Goal: Transaction & Acquisition: Purchase product/service

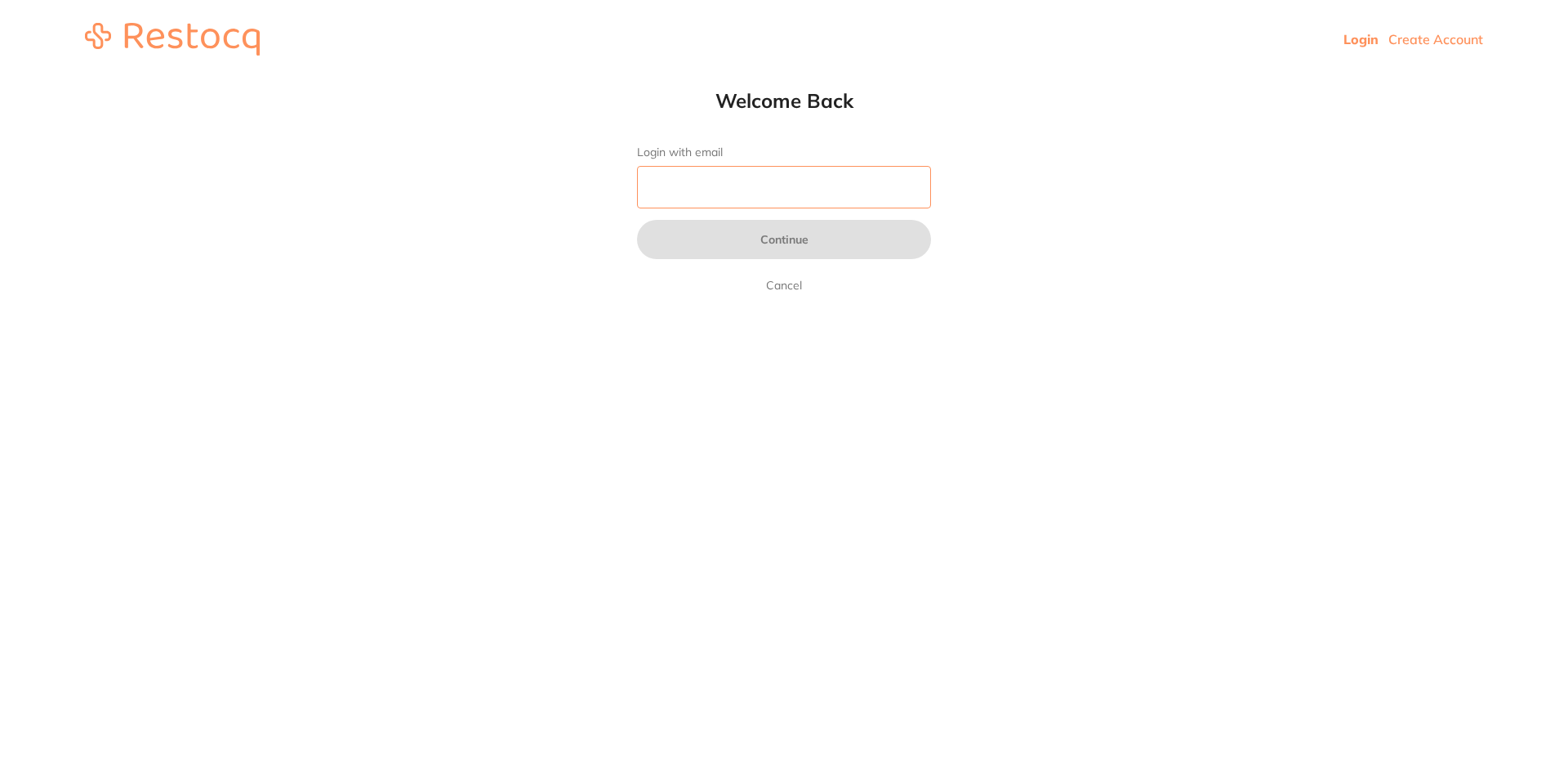
click at [759, 188] on input "Login with email" at bounding box center [784, 187] width 294 height 43
type input "[EMAIL_ADDRESS][DOMAIN_NAME]"
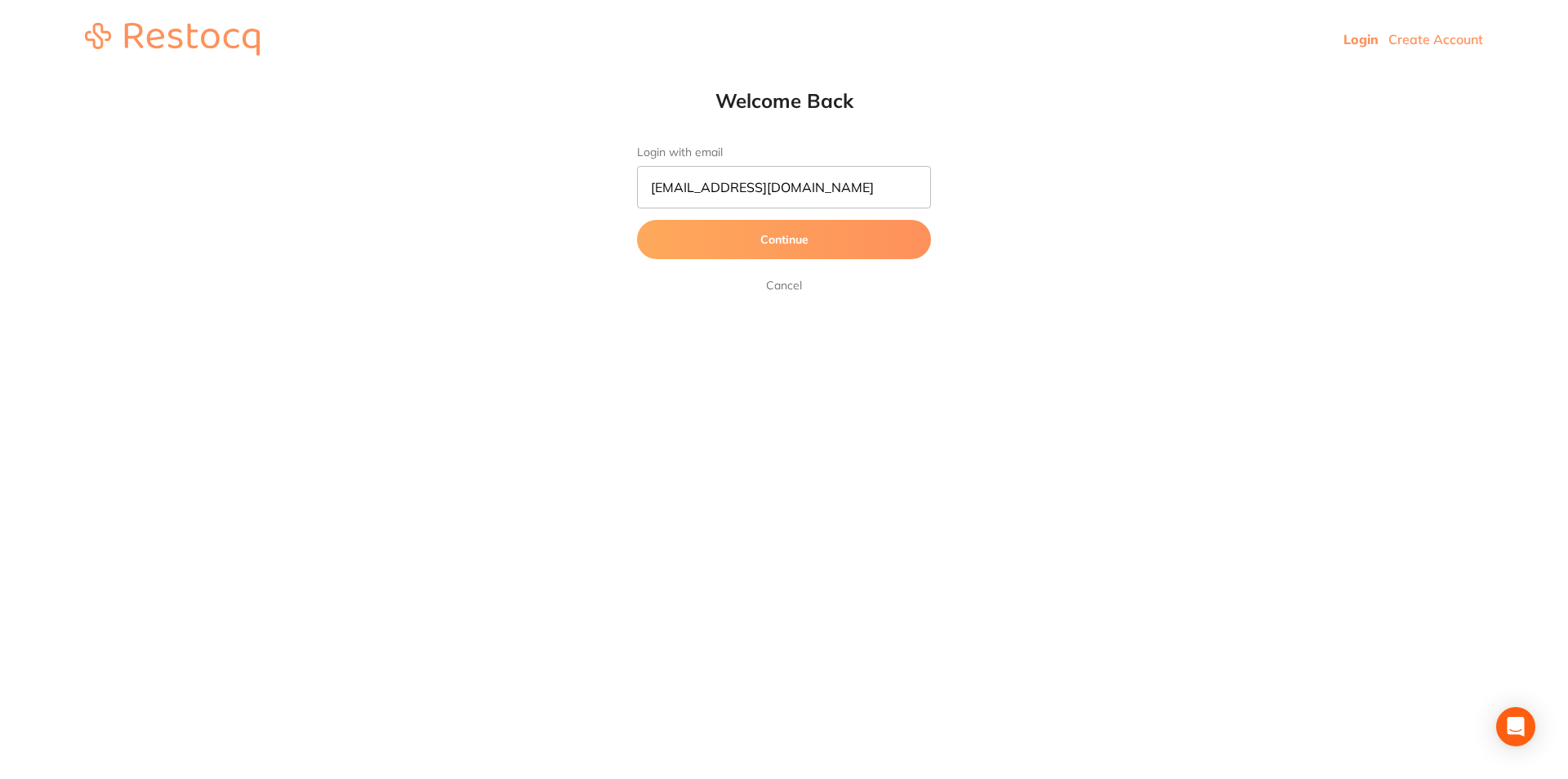
click at [783, 243] on button "Continue" at bounding box center [784, 239] width 294 height 40
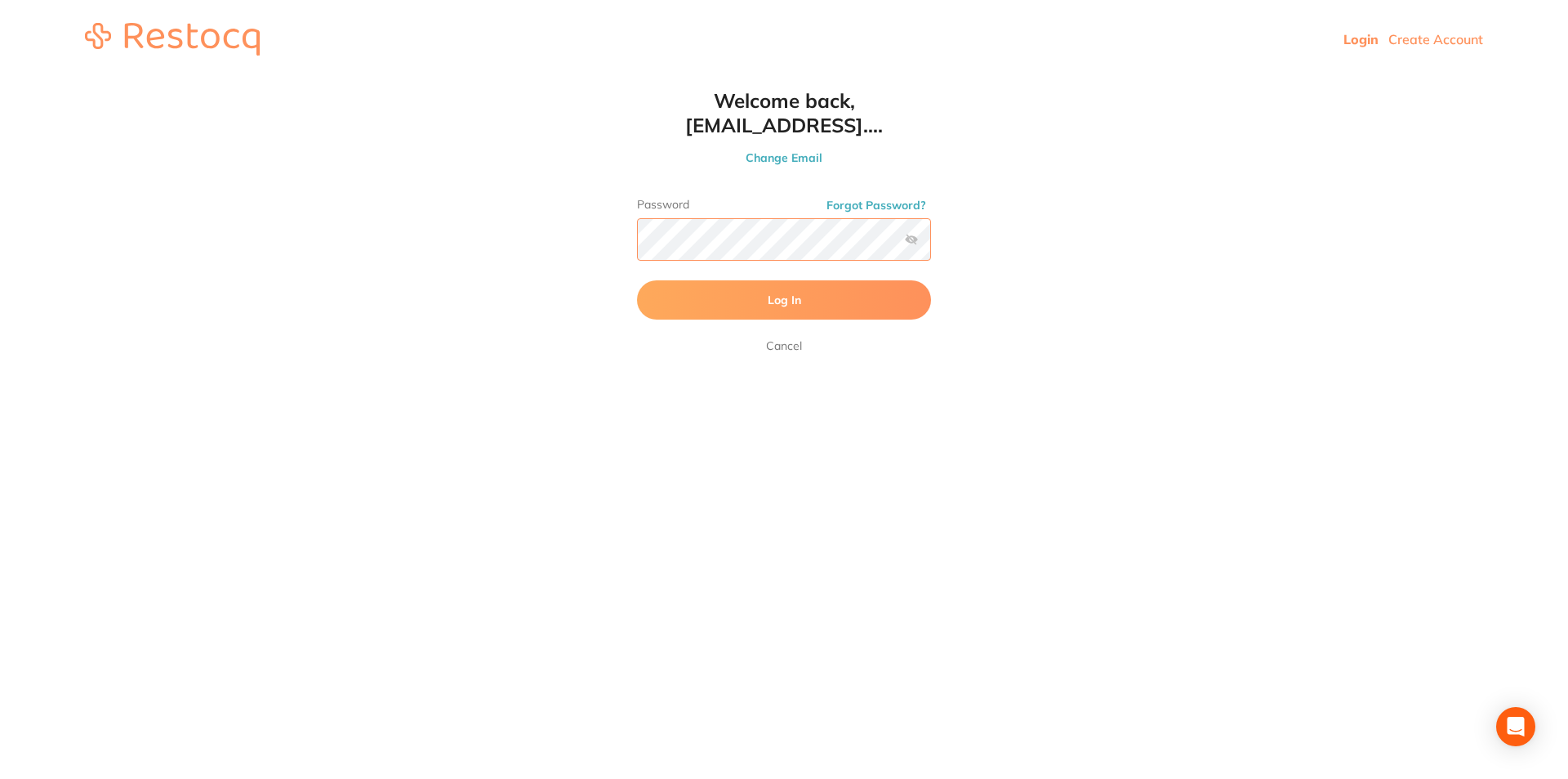
click at [637, 280] on button "Log In" at bounding box center [784, 300] width 294 height 40
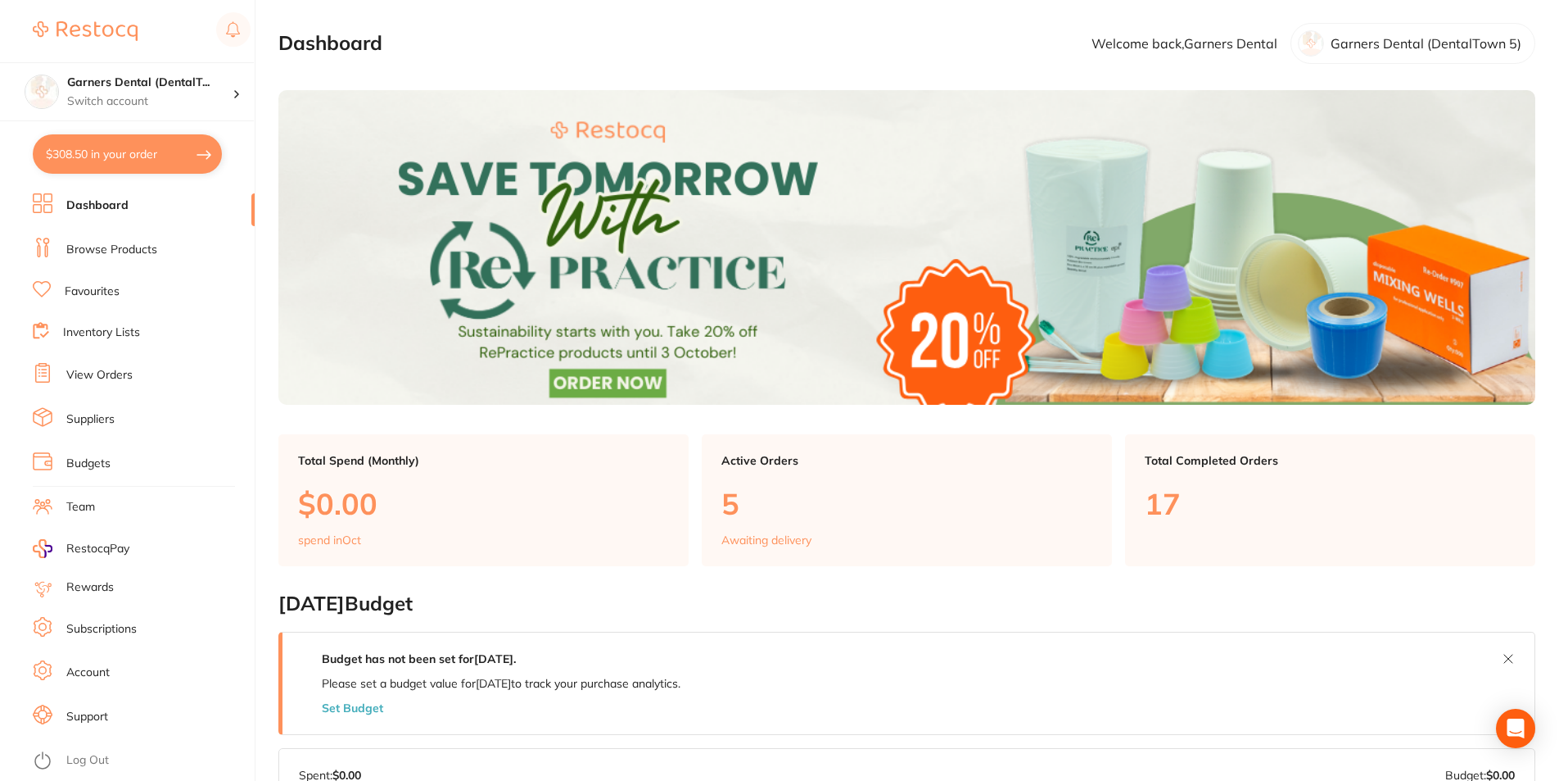
click at [146, 145] on button "$308.50 in your order" at bounding box center [127, 154] width 189 height 40
checkbox input "true"
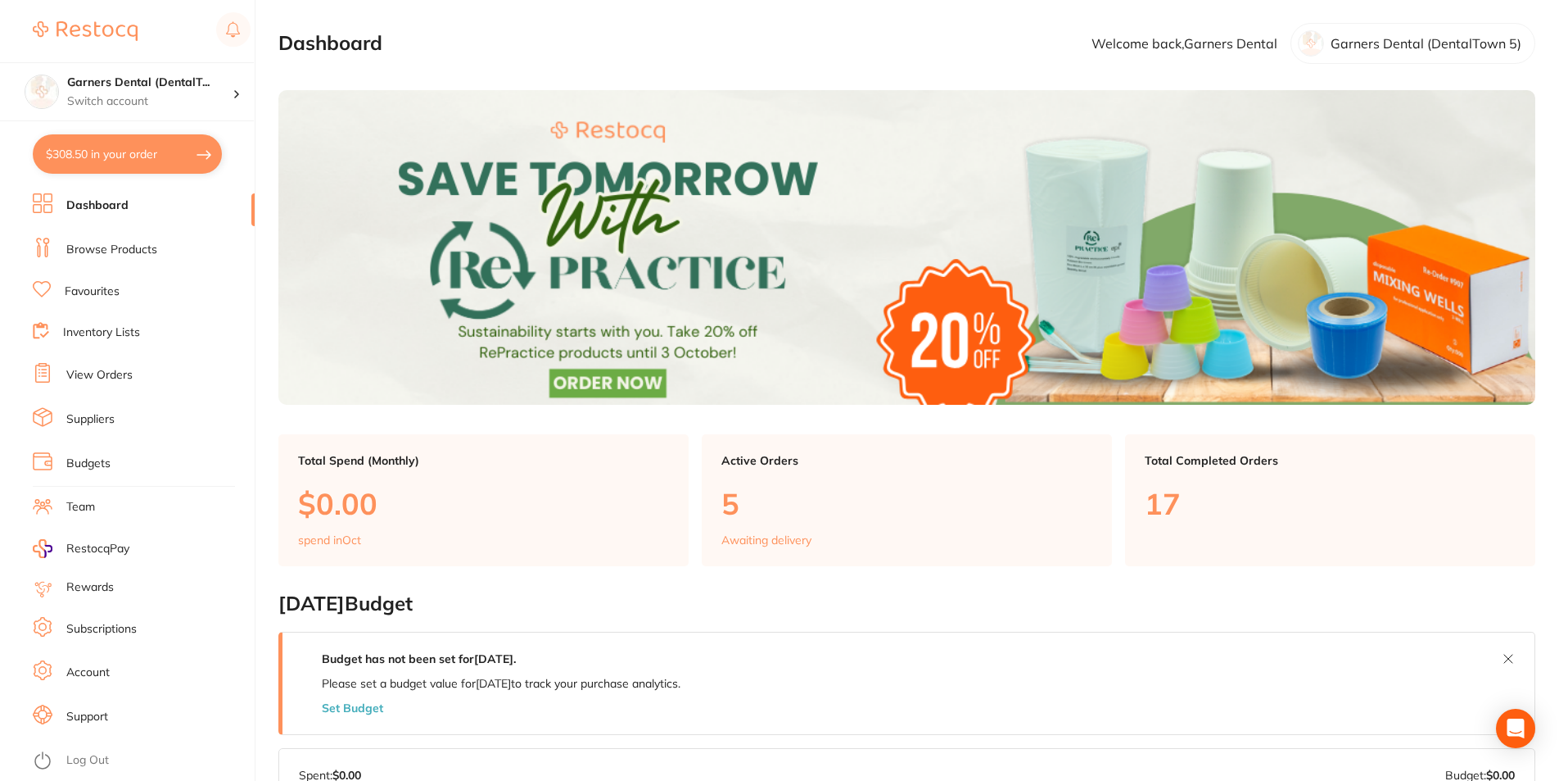
checkbox input "true"
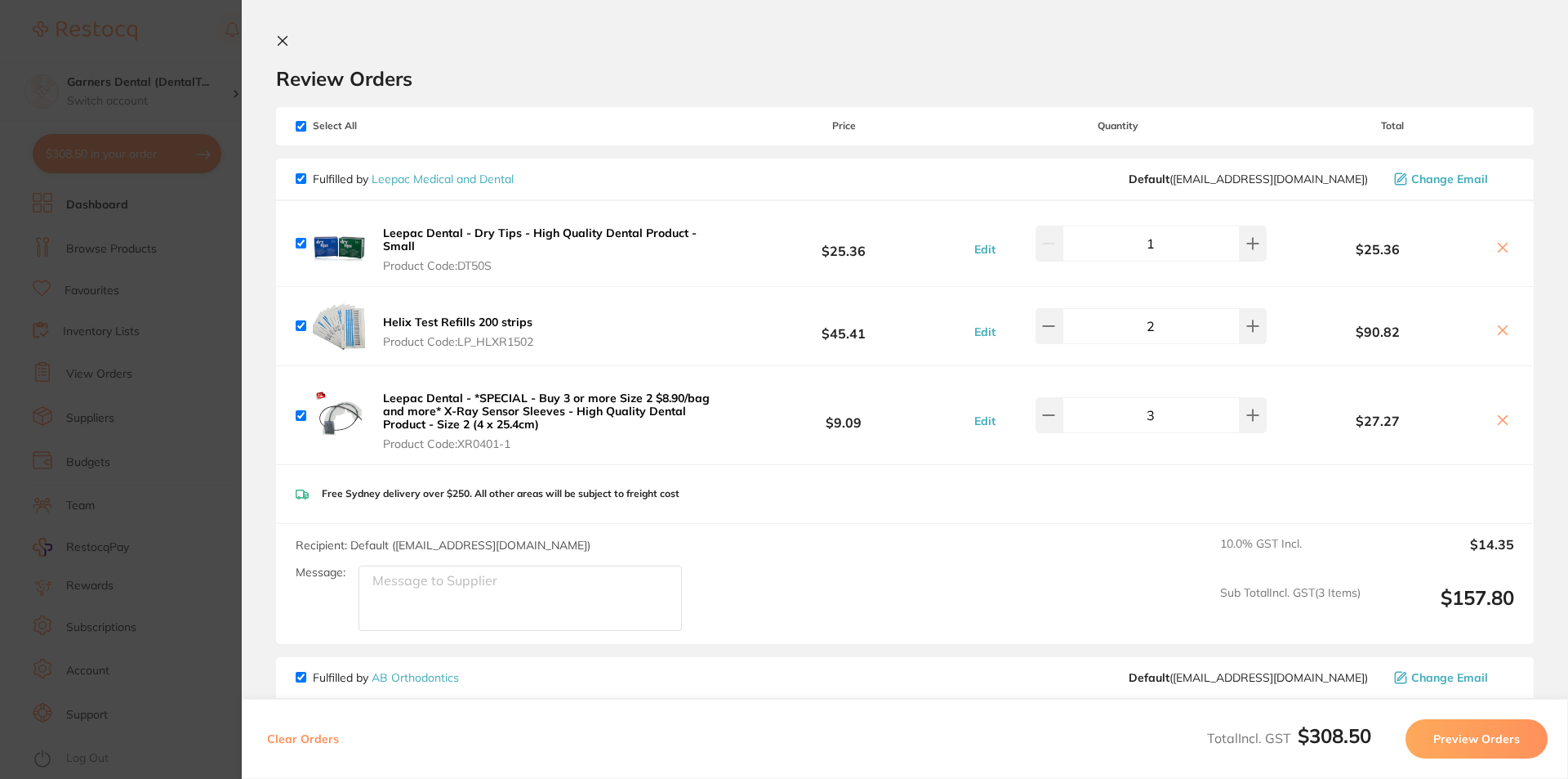
click at [470, 174] on link "Leepac Medical and Dental" at bounding box center [442, 179] width 142 height 15
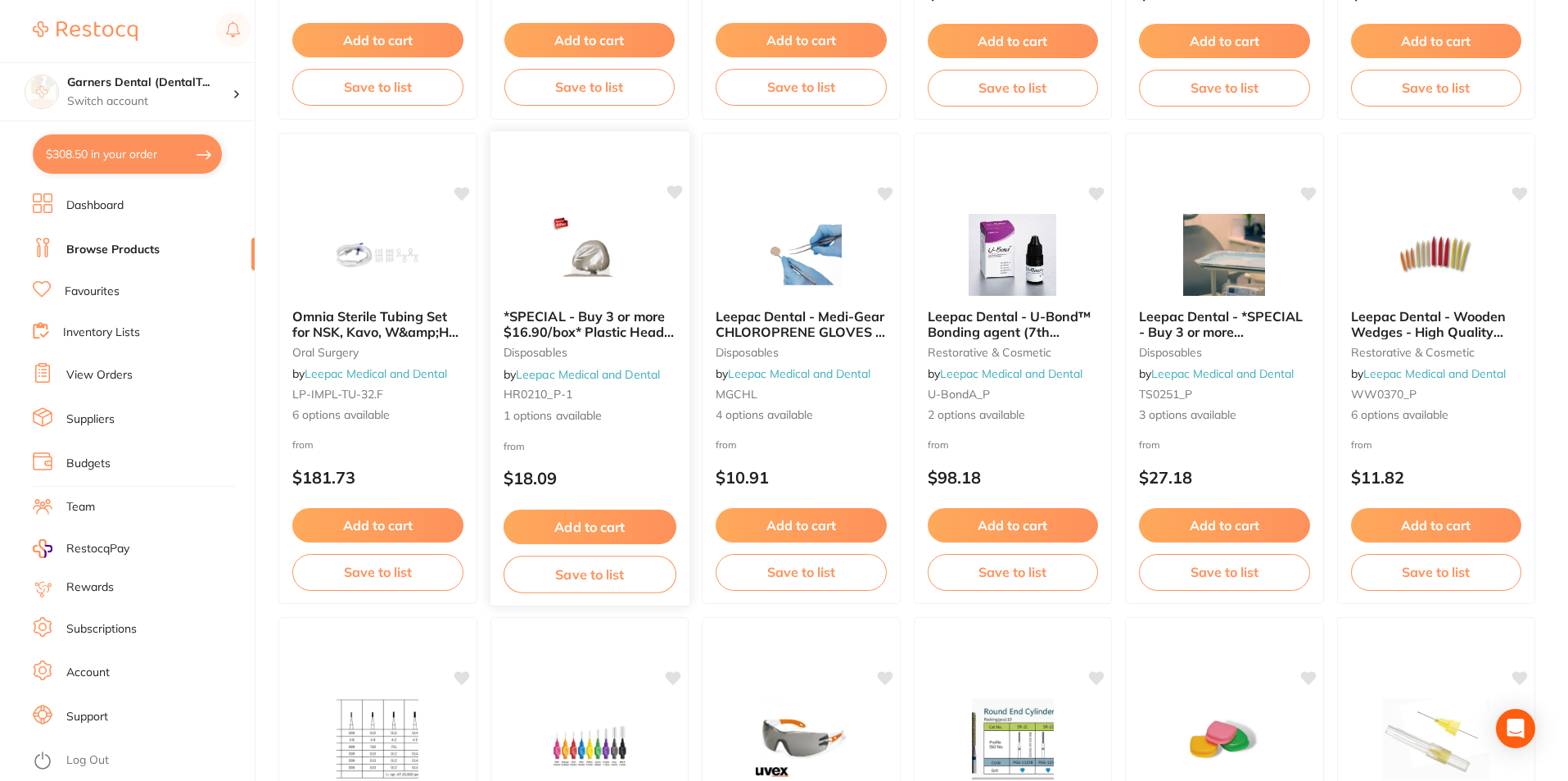
scroll to position [1556, 0]
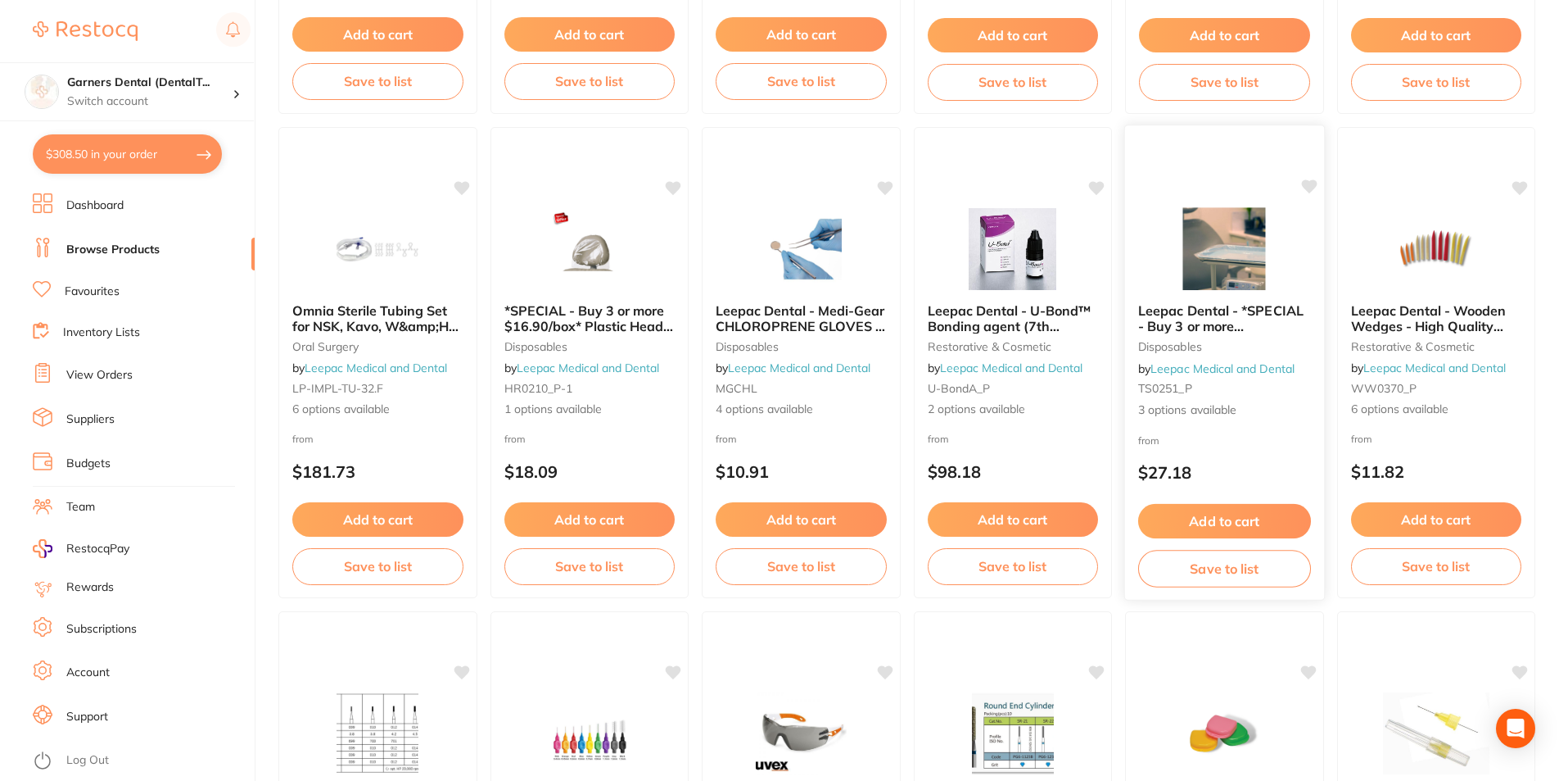
click at [1251, 260] on img at bounding box center [1224, 248] width 107 height 83
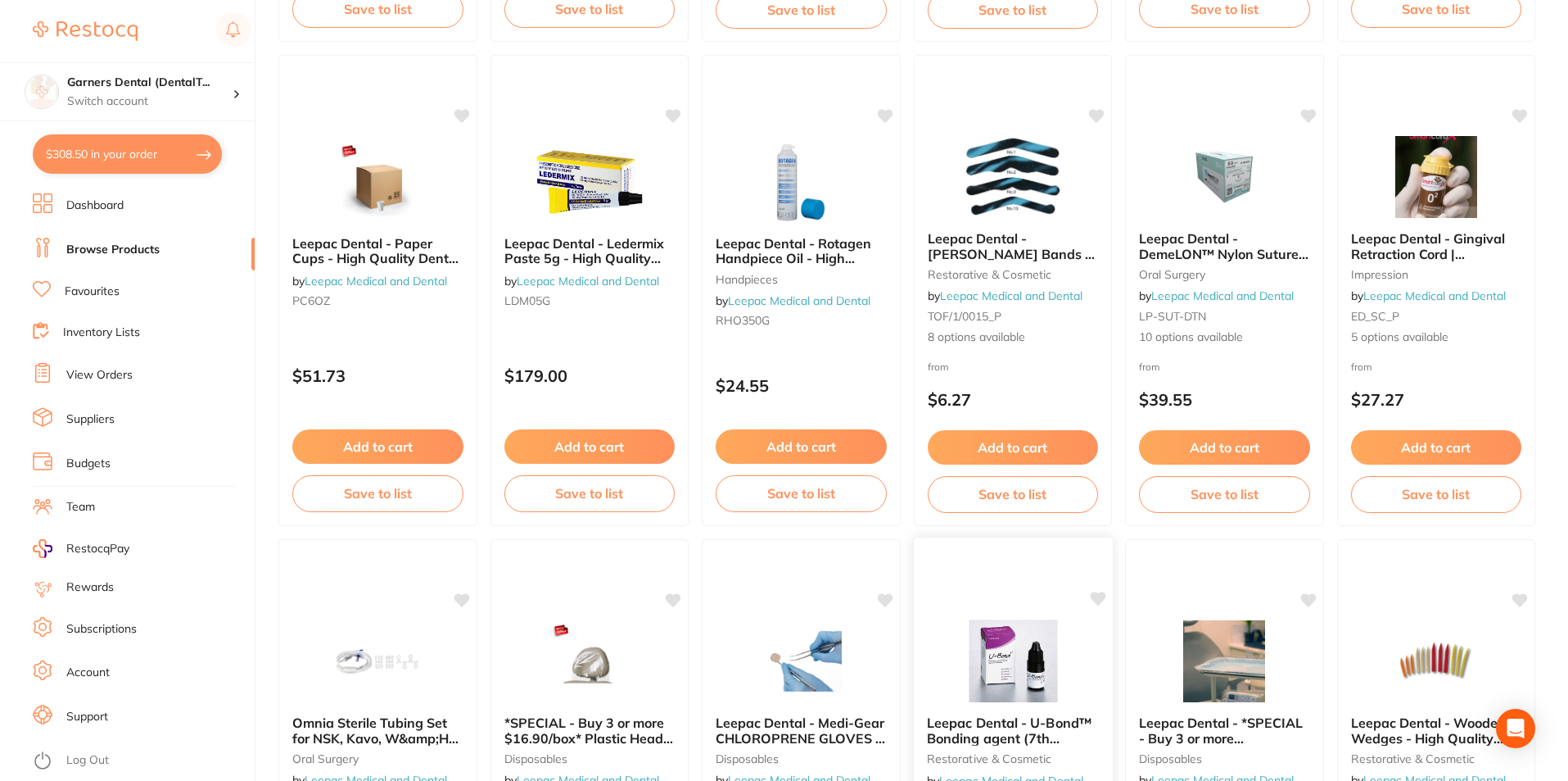
scroll to position [1310, 0]
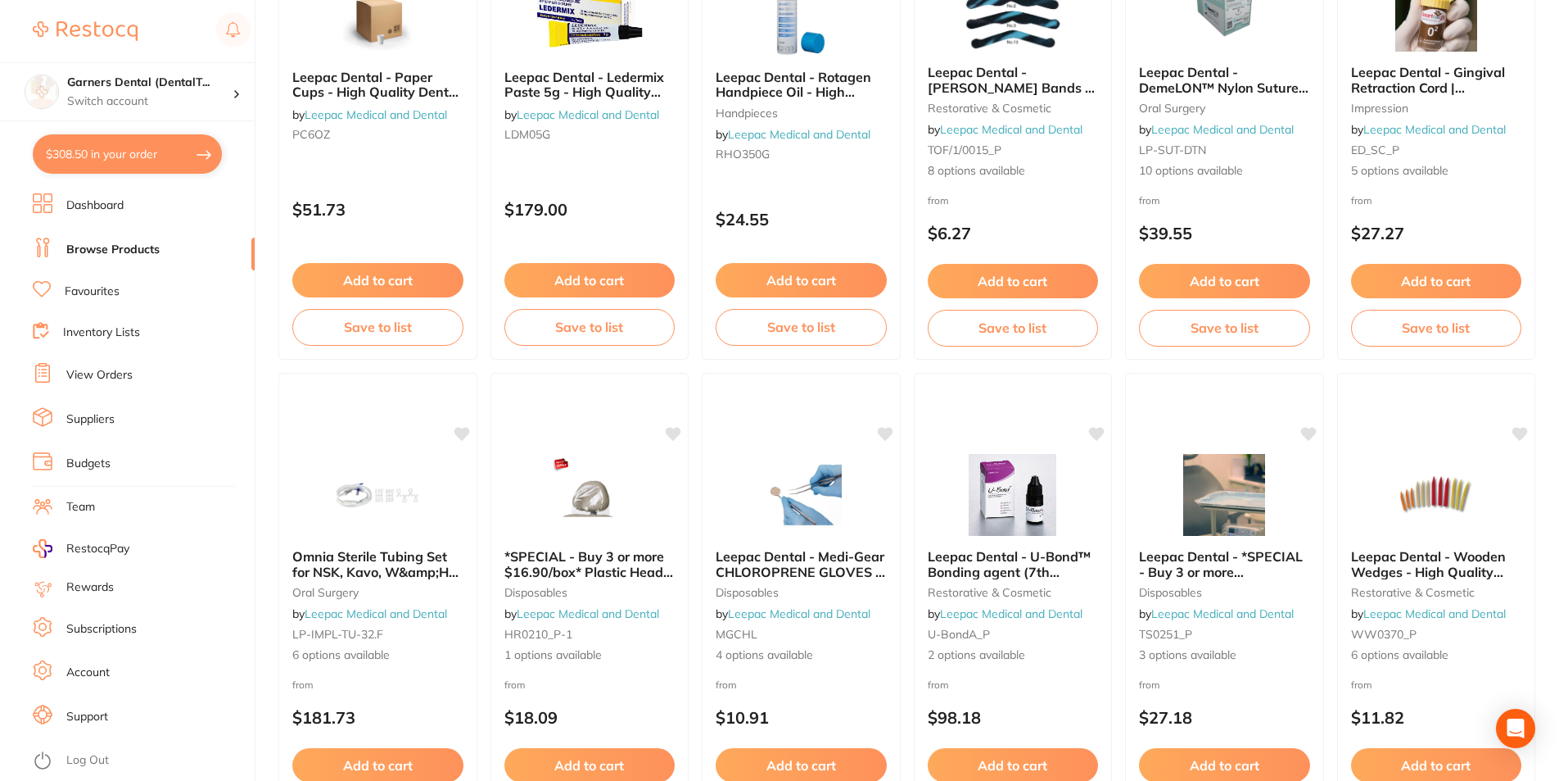
click at [1257, 693] on div "from $27.18" at bounding box center [1224, 704] width 197 height 58
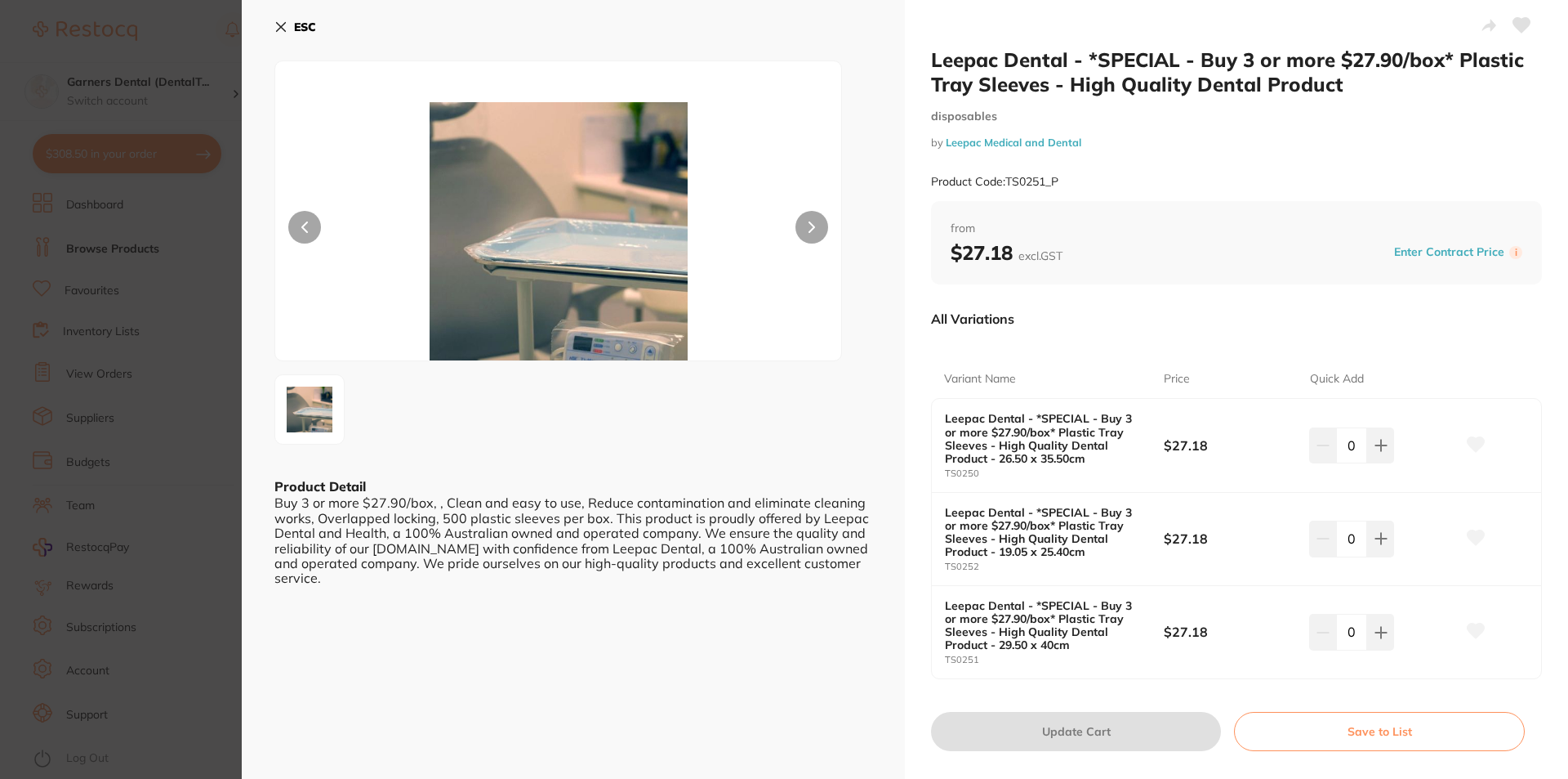
click at [816, 224] on button at bounding box center [811, 226] width 33 height 33
click at [1392, 445] on div "0" at bounding box center [1382, 446] width 146 height 36
click at [1381, 445] on icon at bounding box center [1381, 445] width 13 height 13
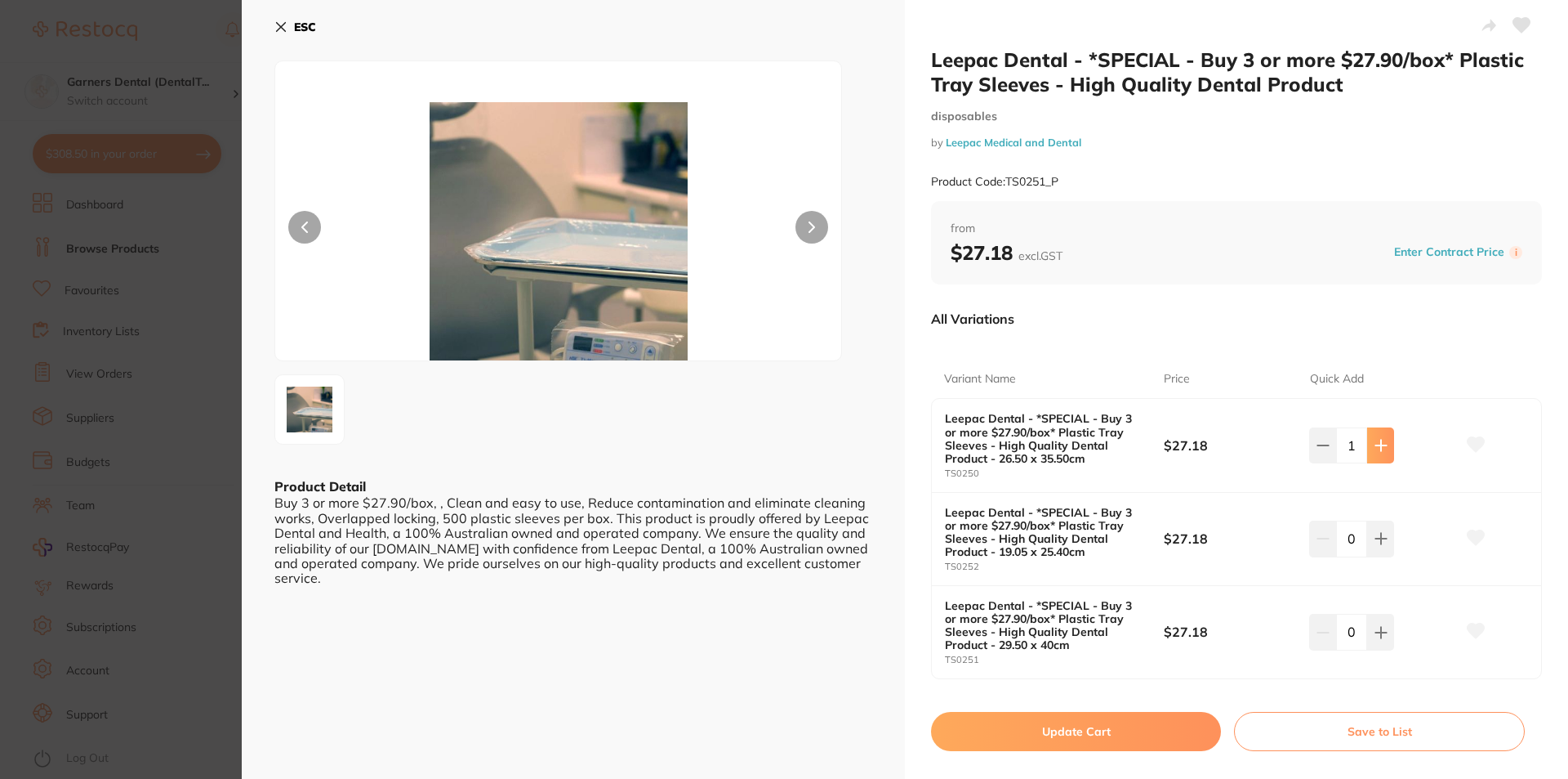
click at [1375, 444] on icon at bounding box center [1381, 445] width 13 height 13
click at [1370, 444] on button at bounding box center [1380, 446] width 27 height 36
type input "3"
click at [1130, 731] on button "Update Cart" at bounding box center [1076, 731] width 290 height 40
checkbox input "false"
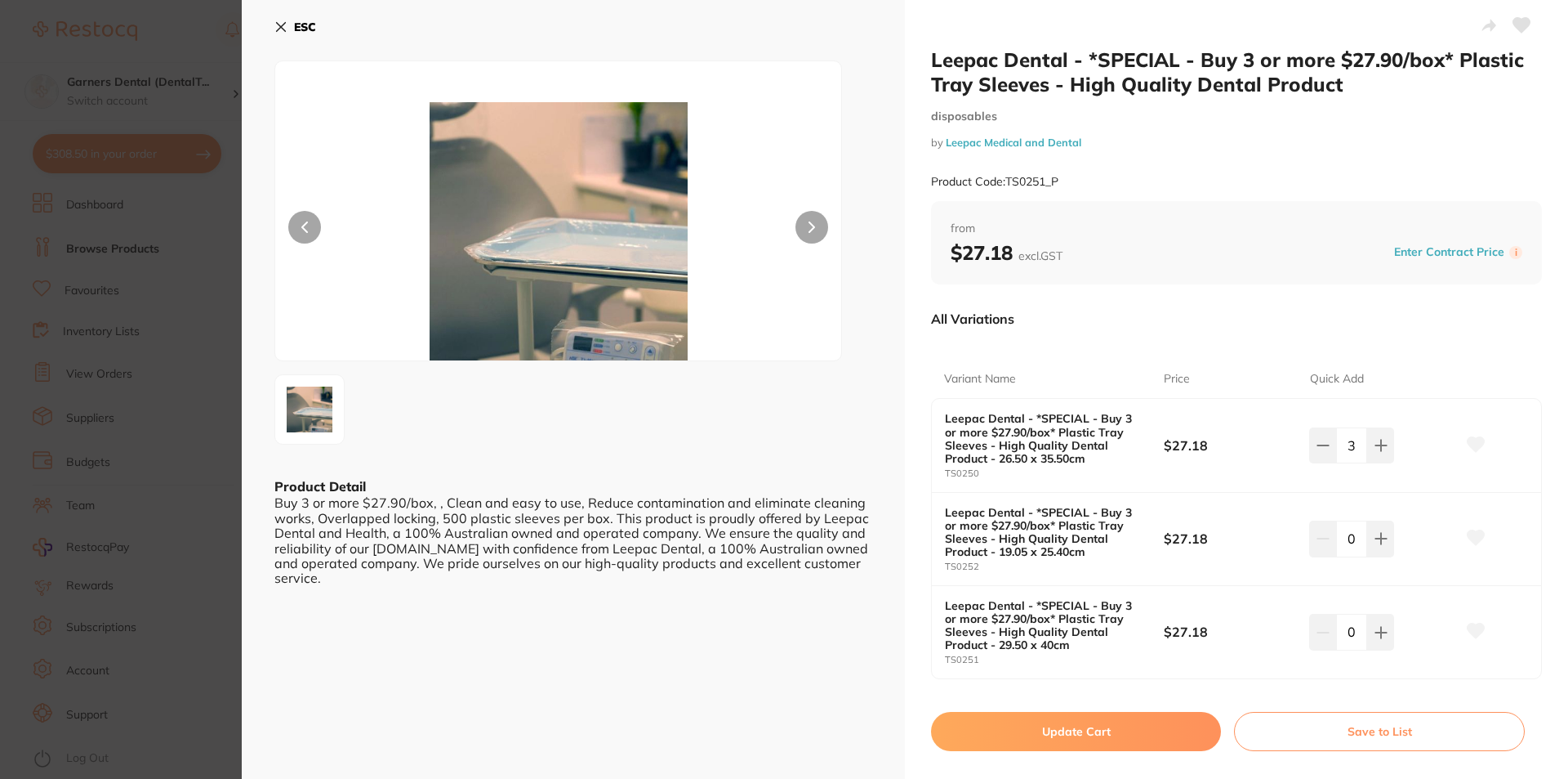
checkbox input "false"
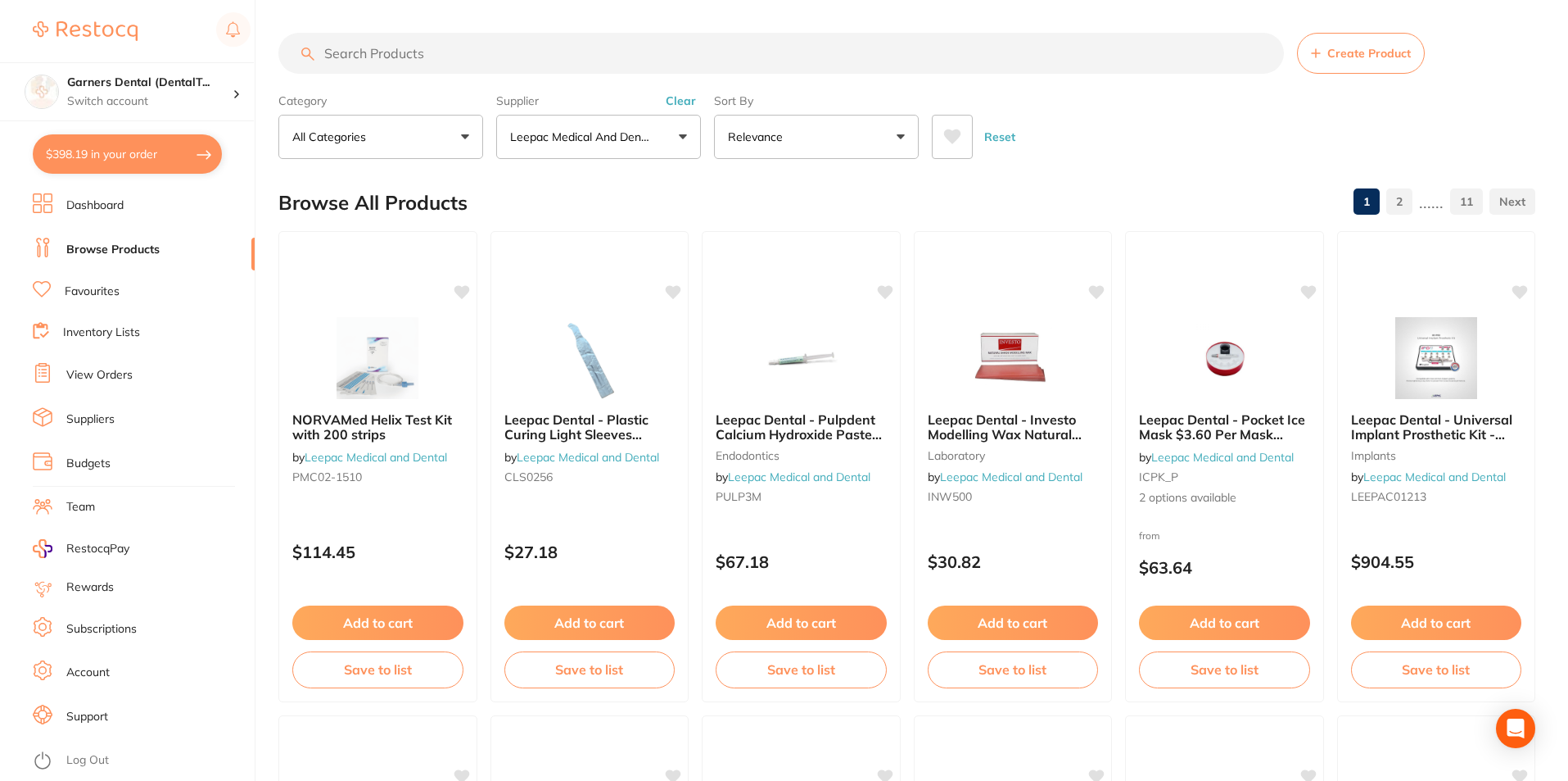
click at [140, 156] on button "$398.19 in your order" at bounding box center [127, 154] width 189 height 40
checkbox input "true"
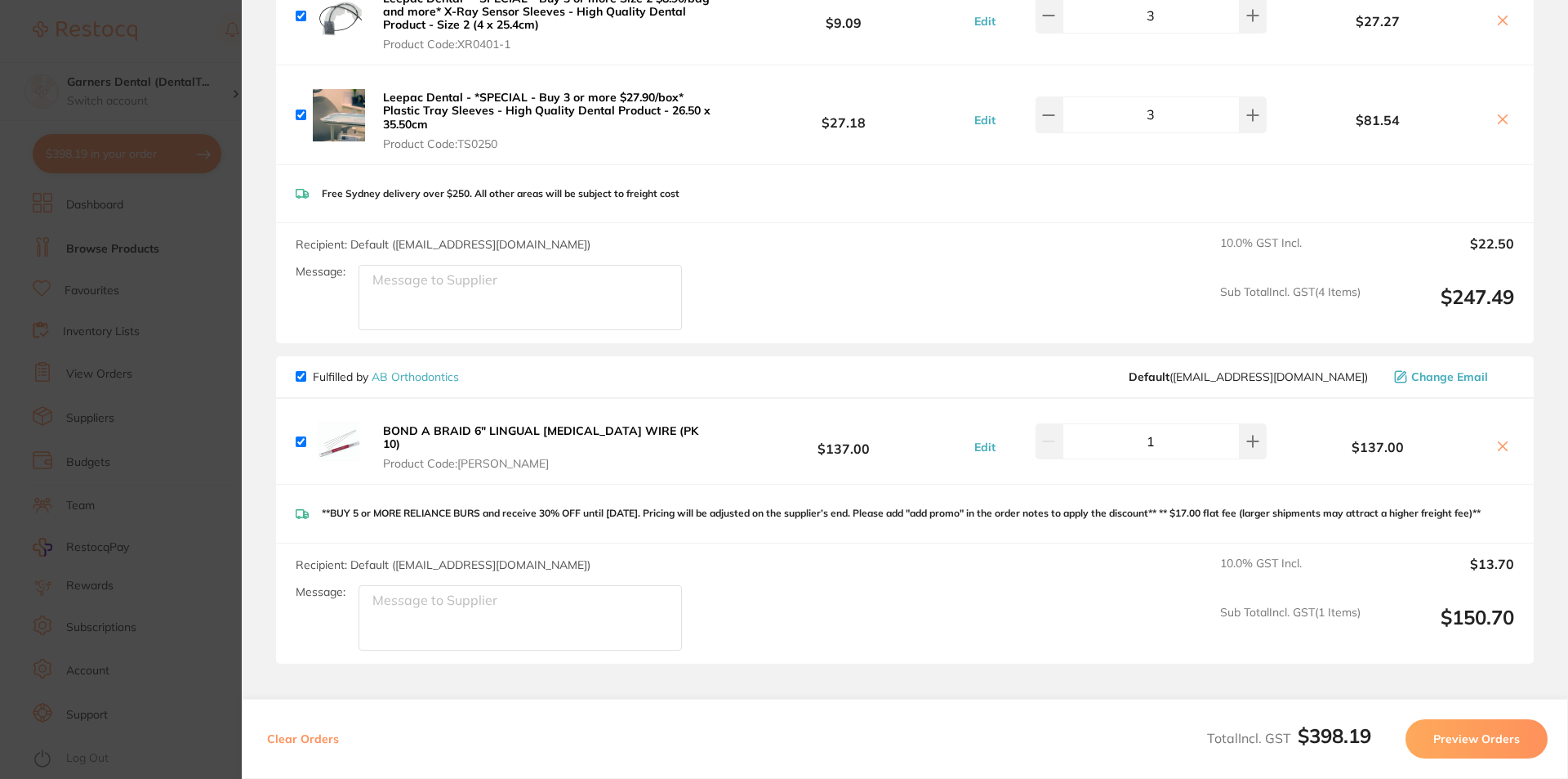
scroll to position [394, 0]
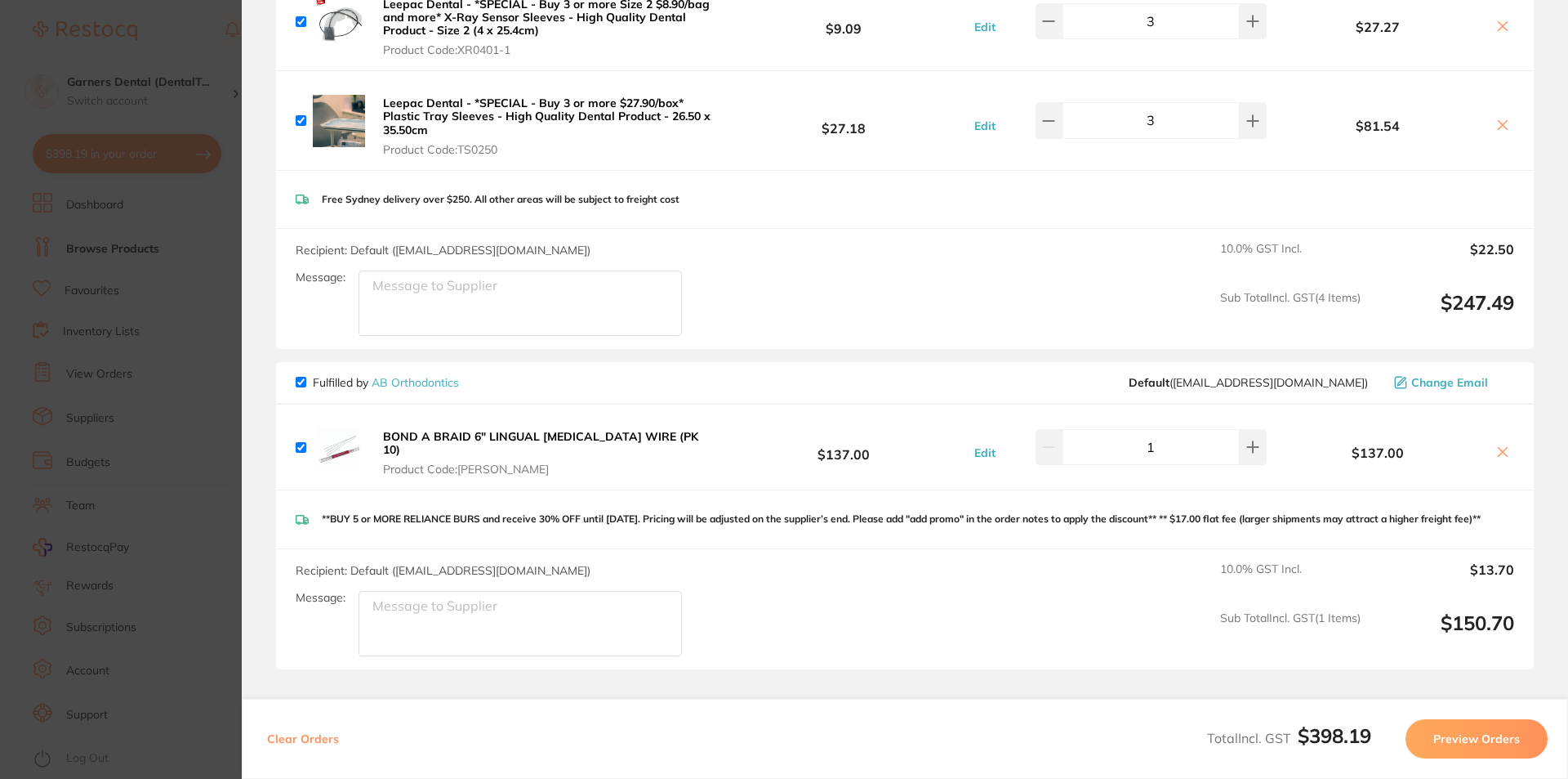
click at [302, 442] on input "checkbox" at bounding box center [301, 447] width 11 height 11
checkbox input "false"
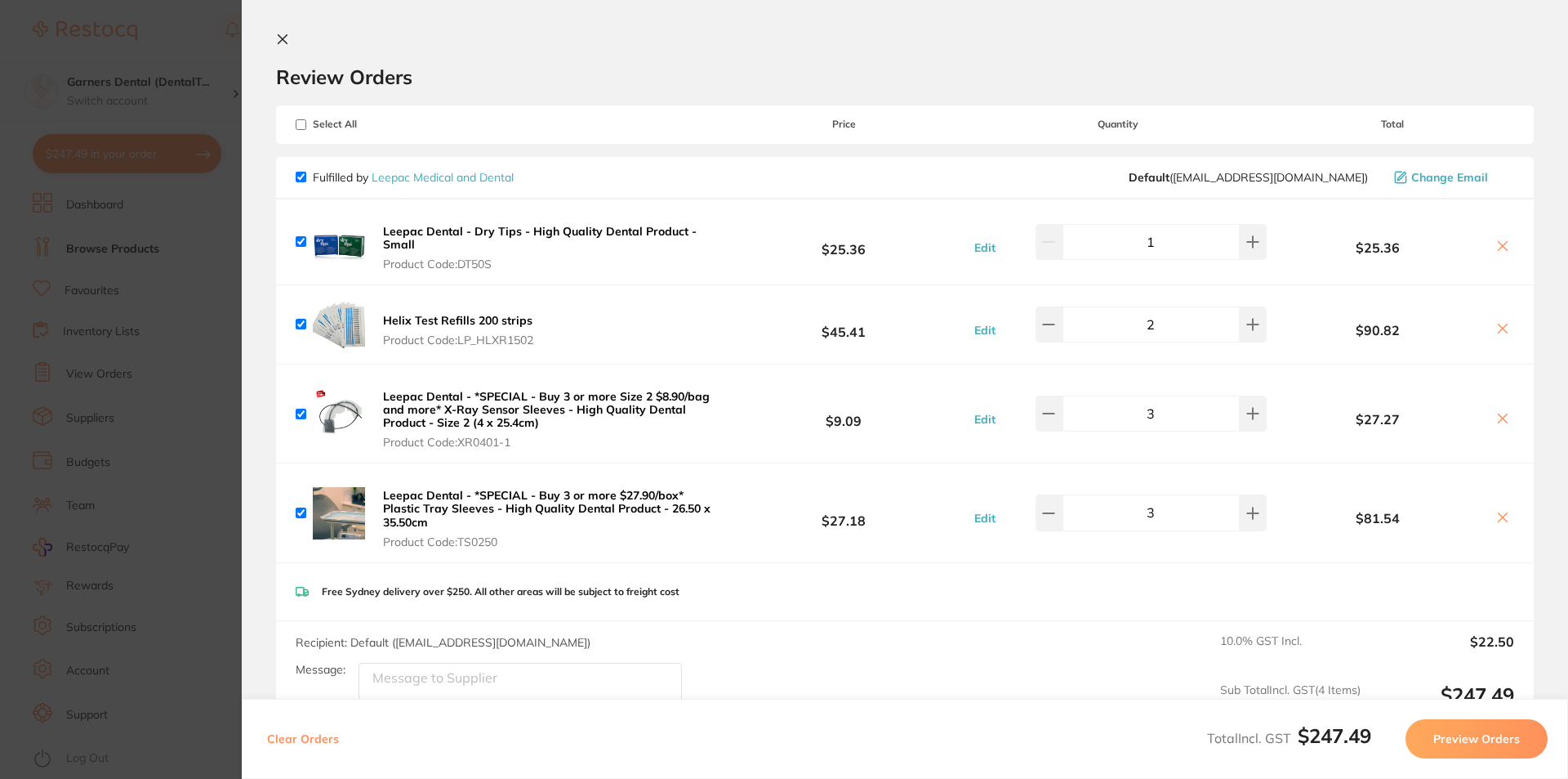
scroll to position [0, 0]
click at [289, 41] on button at bounding box center [286, 43] width 20 height 16
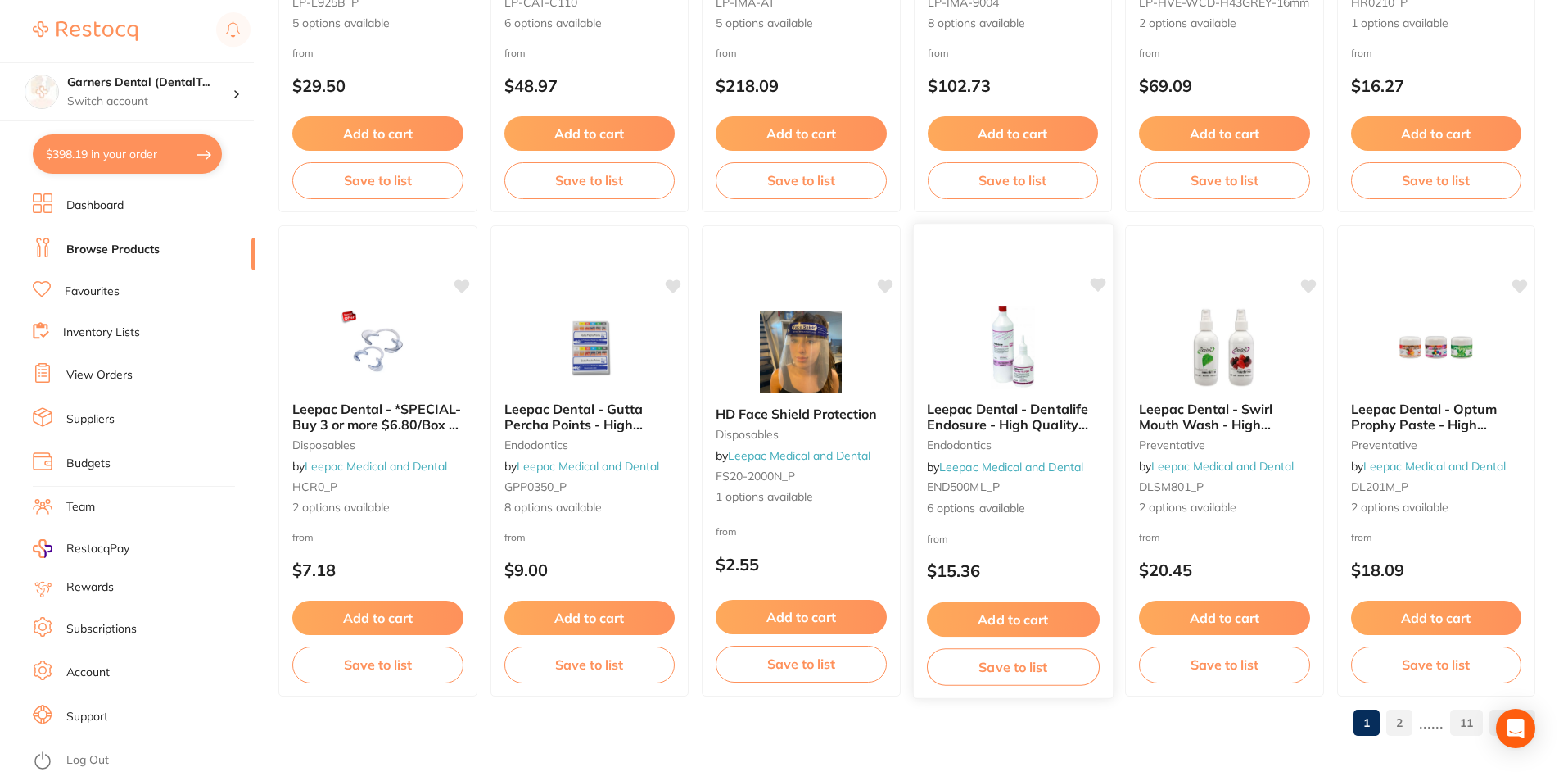
scroll to position [3879, 0]
click at [1407, 721] on link "2" at bounding box center [1399, 721] width 26 height 33
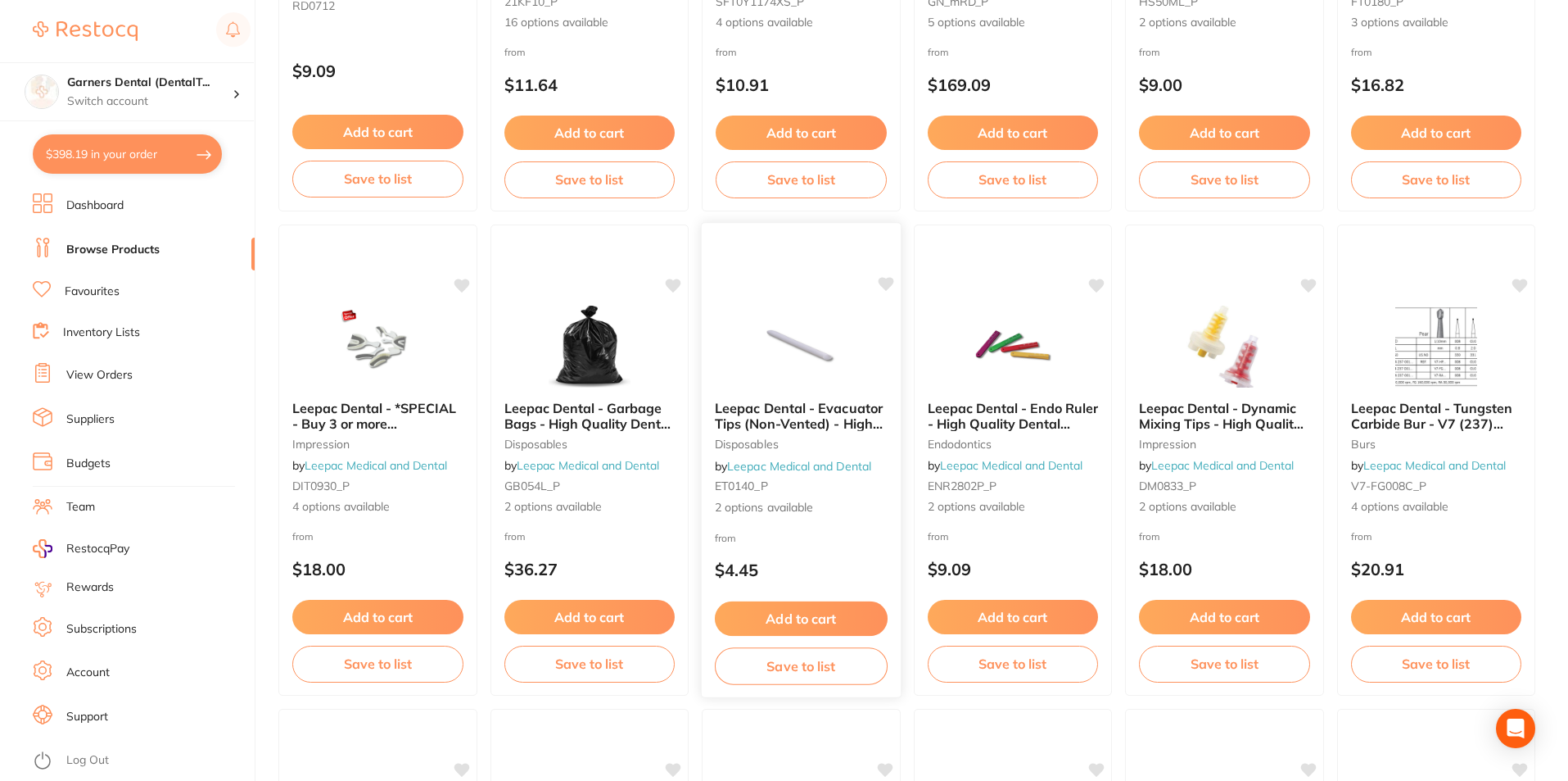
scroll to position [983, 0]
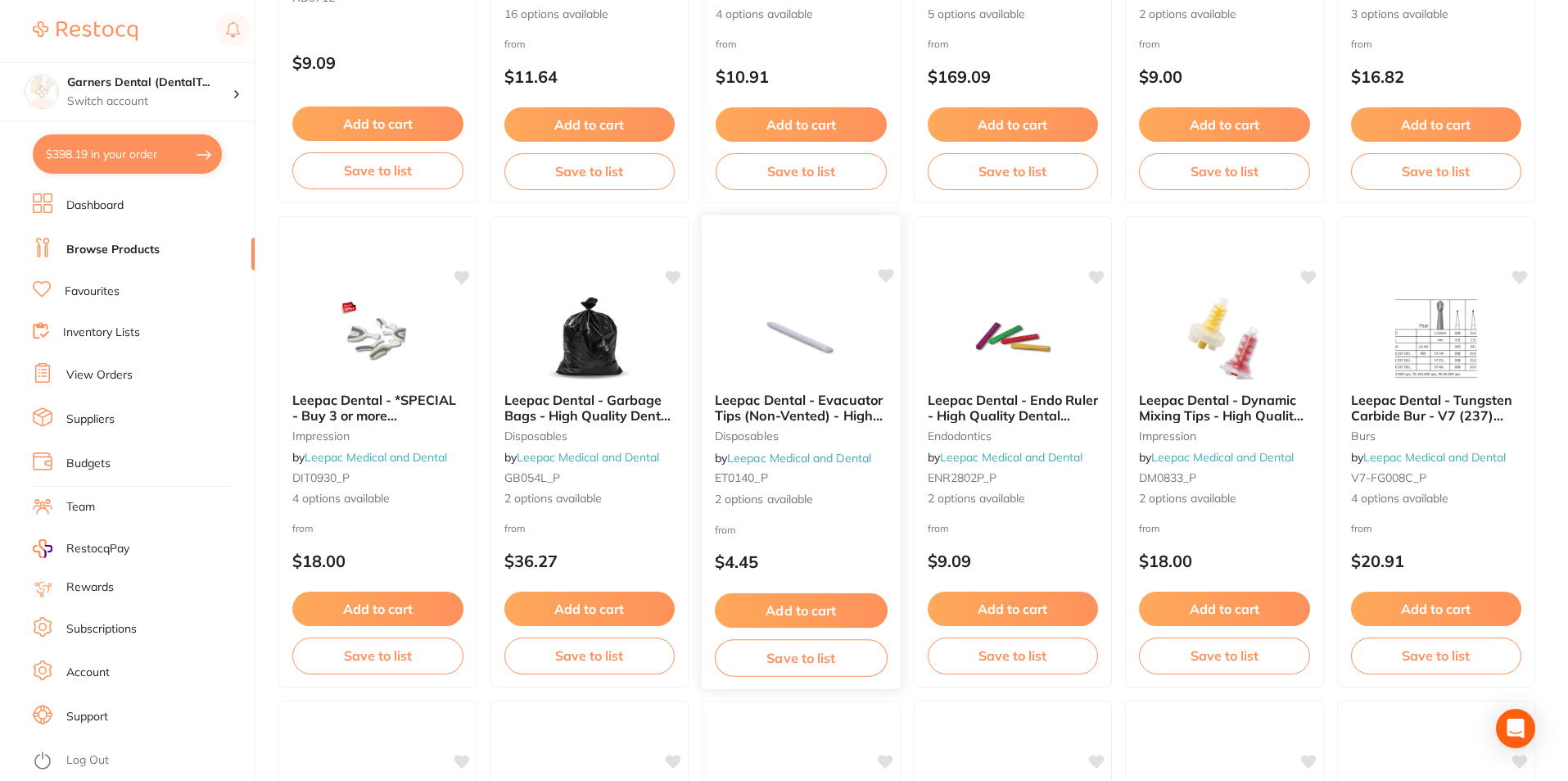
click at [823, 345] on img at bounding box center [801, 337] width 107 height 83
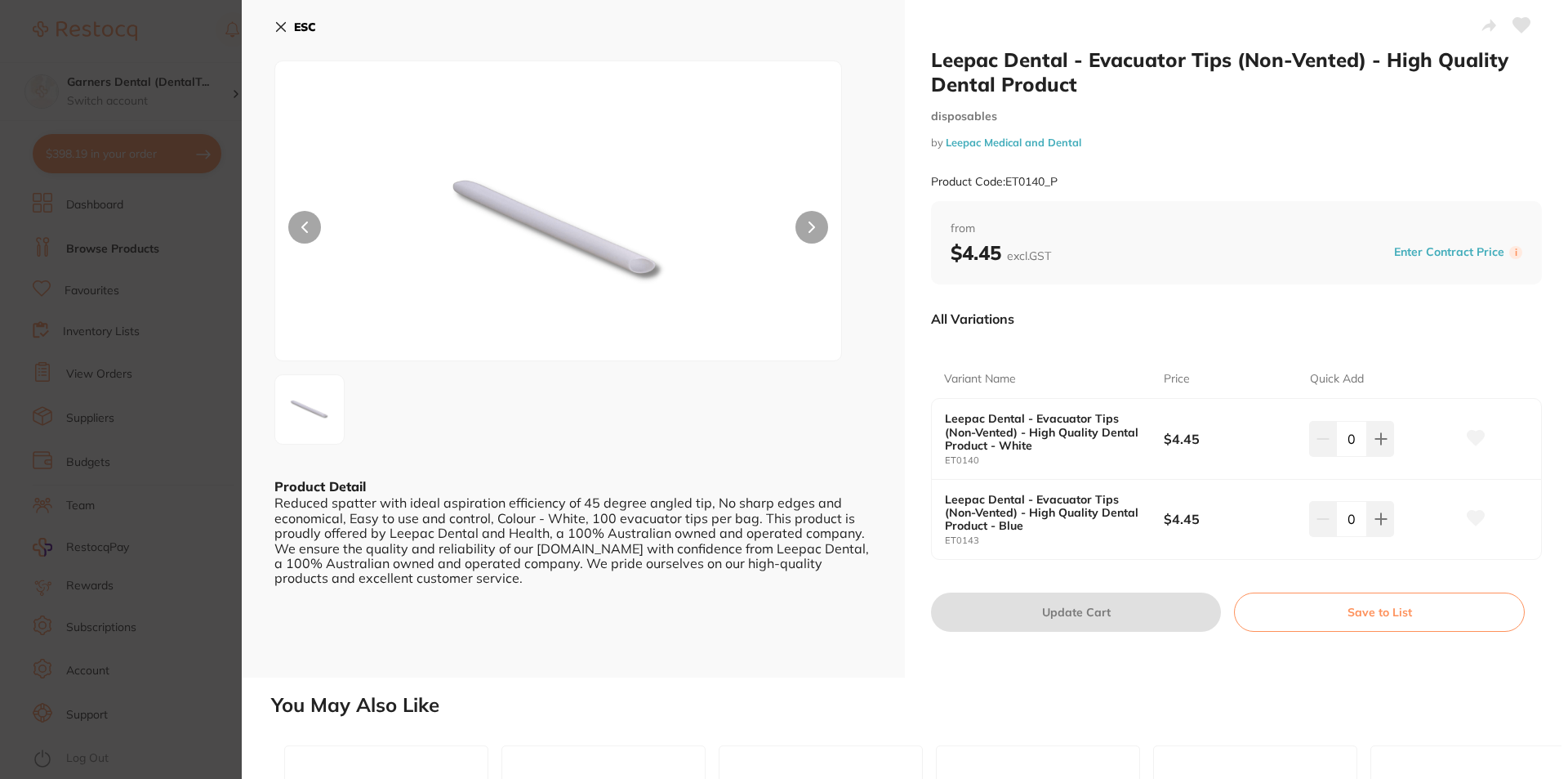
click at [808, 223] on icon at bounding box center [811, 227] width 7 height 12
click at [312, 419] on img at bounding box center [308, 409] width 59 height 59
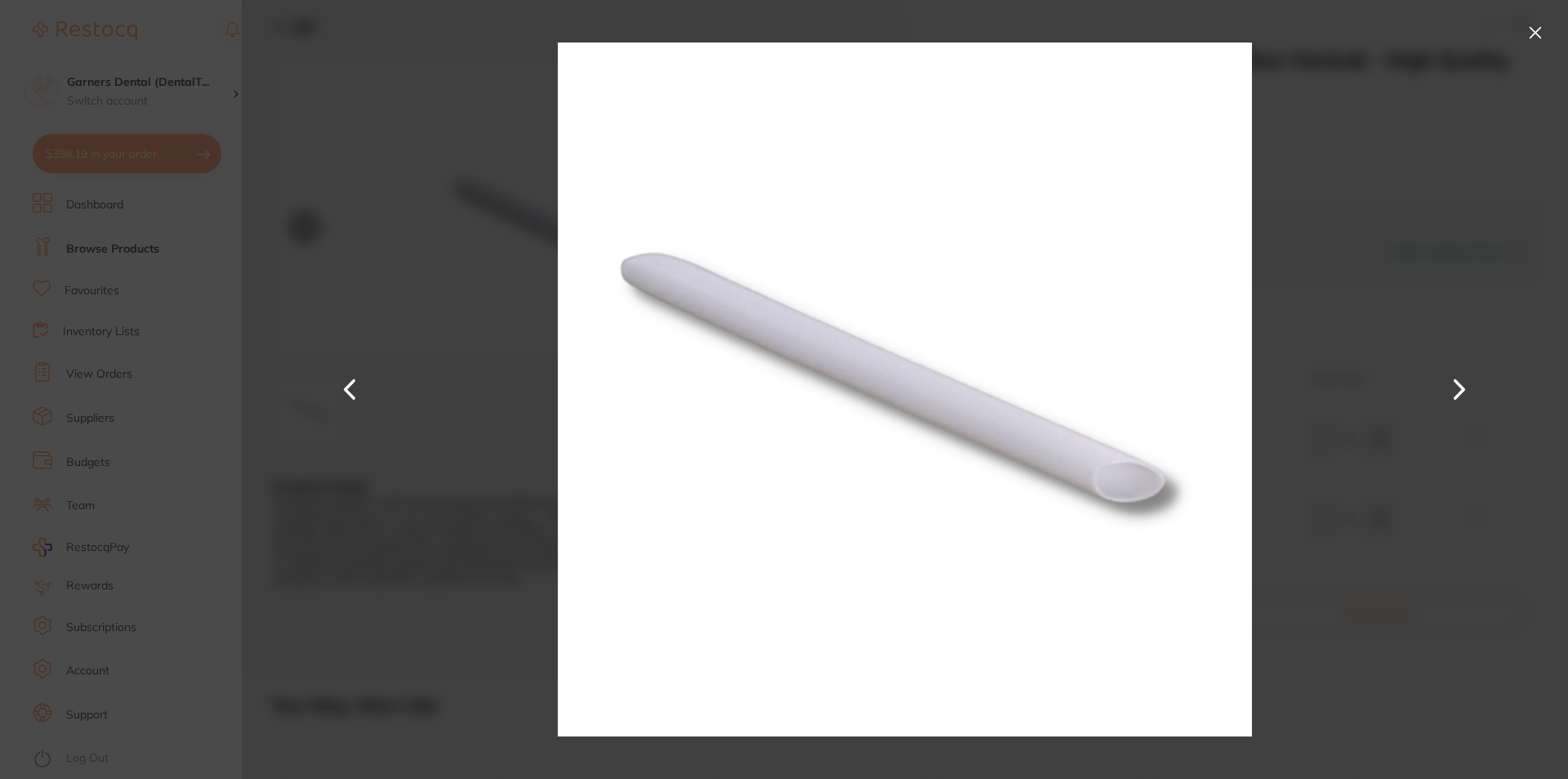
click at [1449, 387] on button at bounding box center [1460, 389] width 40 height 390
click at [1530, 29] on button at bounding box center [1535, 33] width 26 height 26
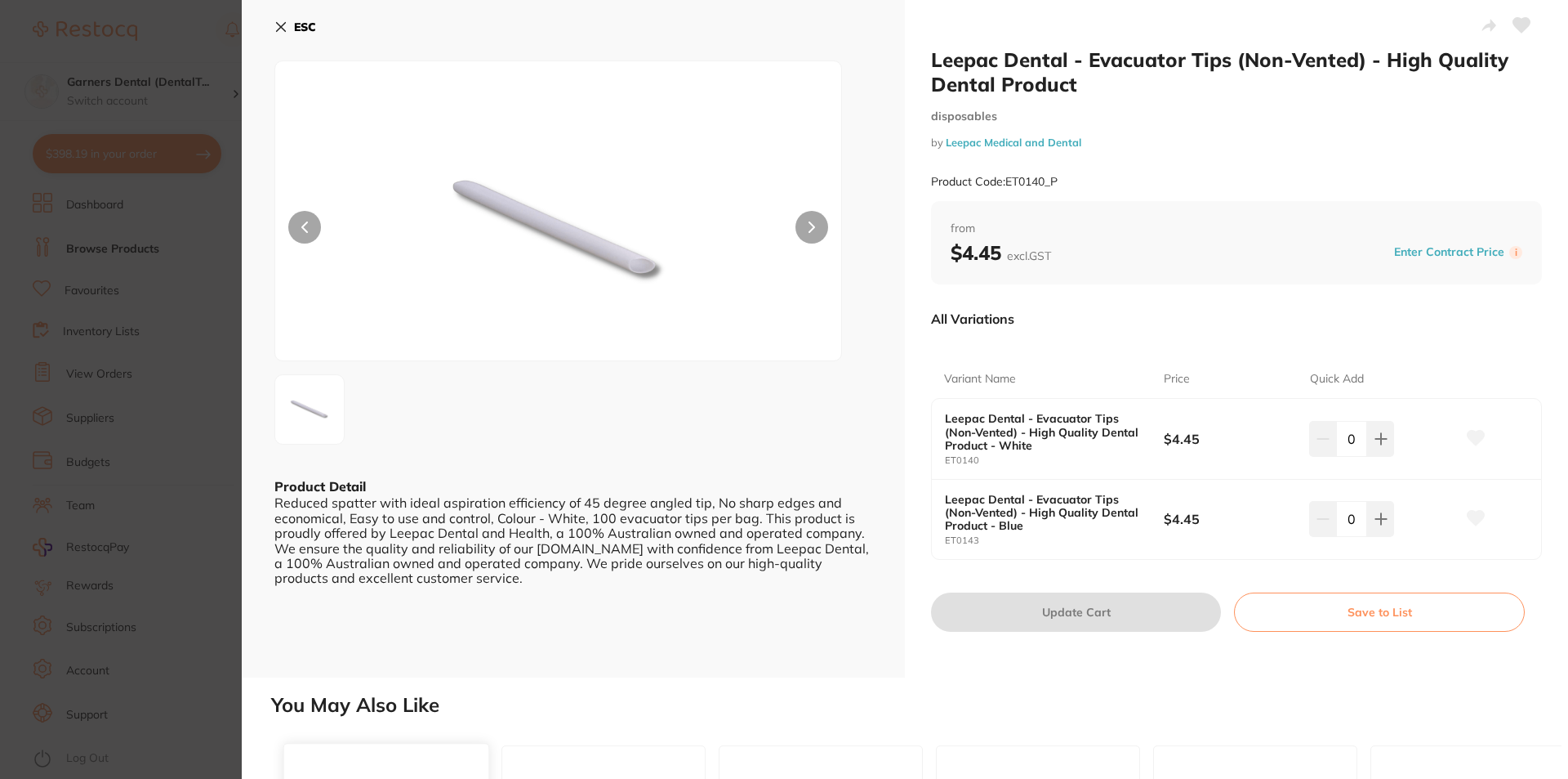
scroll to position [455, 0]
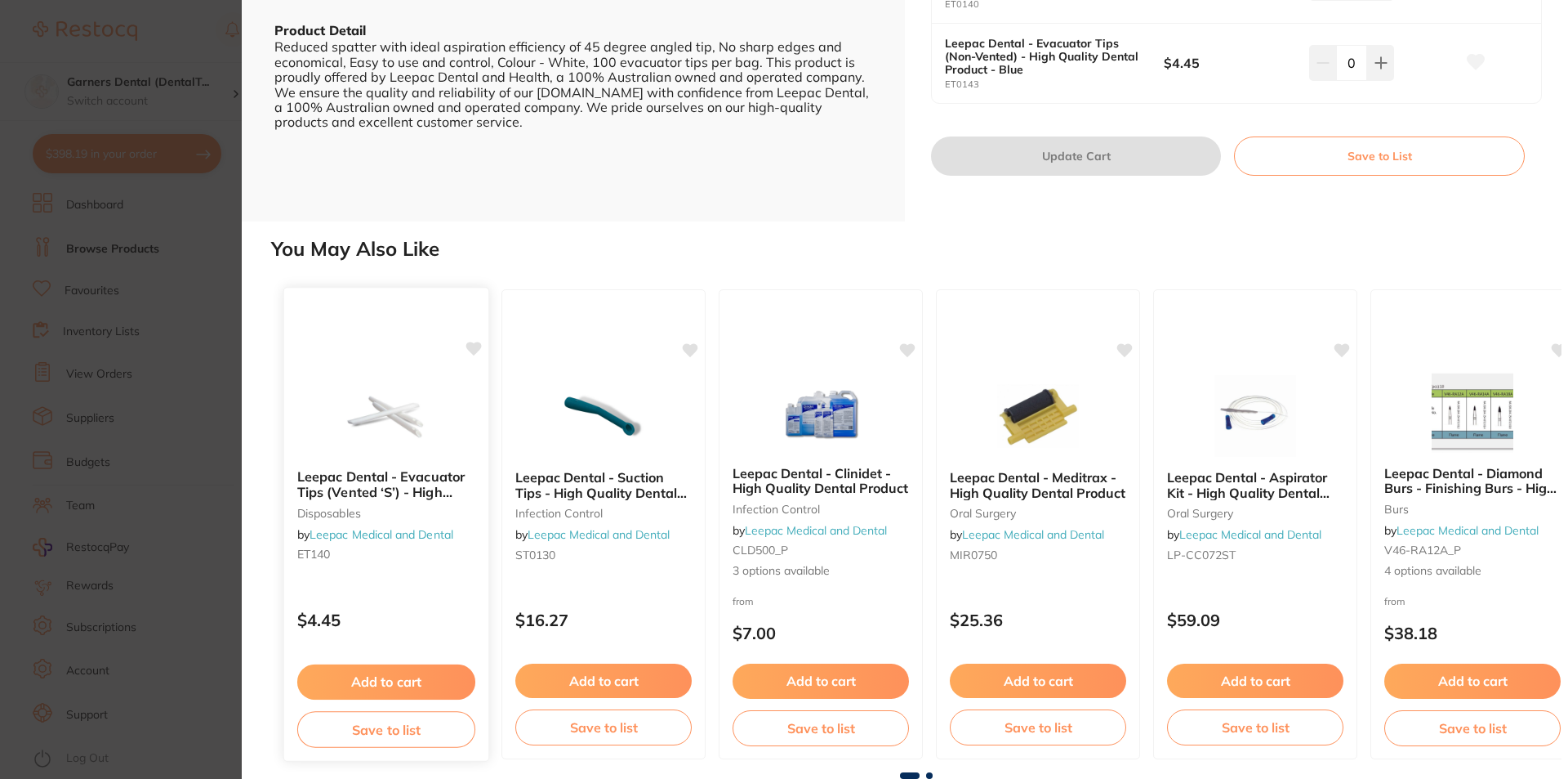
click at [392, 414] on img at bounding box center [386, 414] width 107 height 82
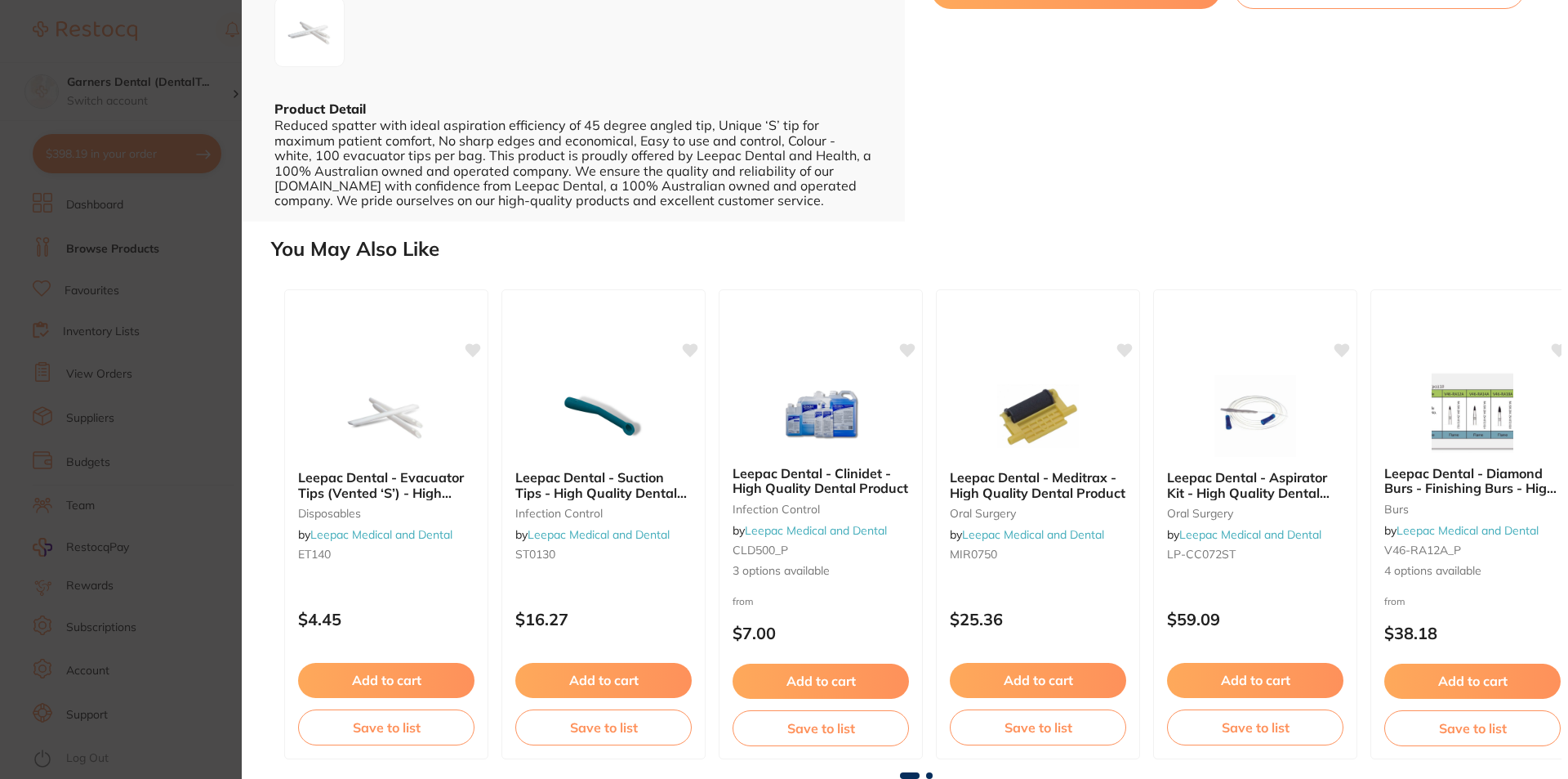
type input "5"
drag, startPoint x: 1073, startPoint y: 370, endPoint x: 1146, endPoint y: 506, distance: 154.4
checkbox input "false"
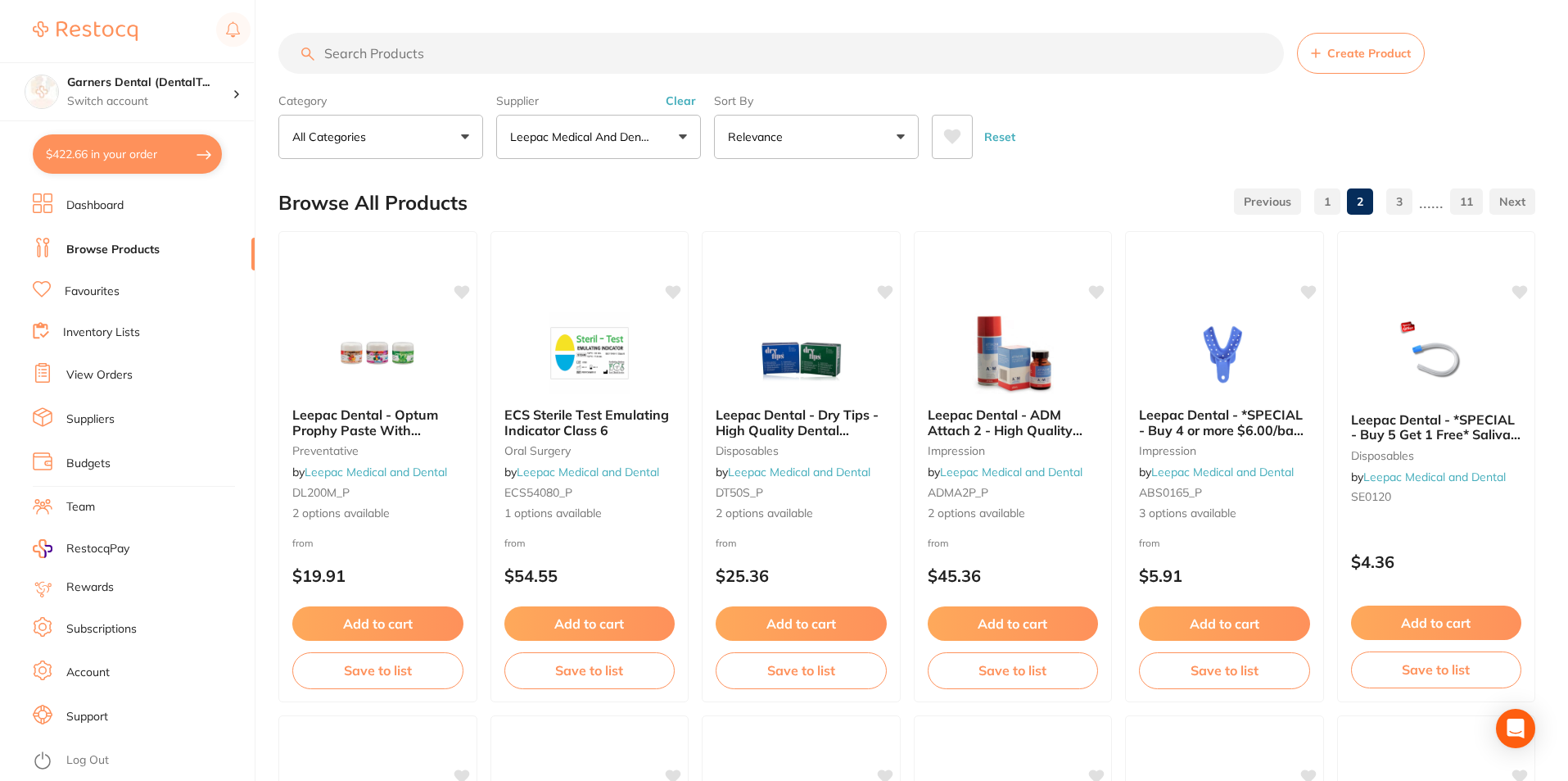
click at [614, 51] on input "search" at bounding box center [781, 53] width 1005 height 41
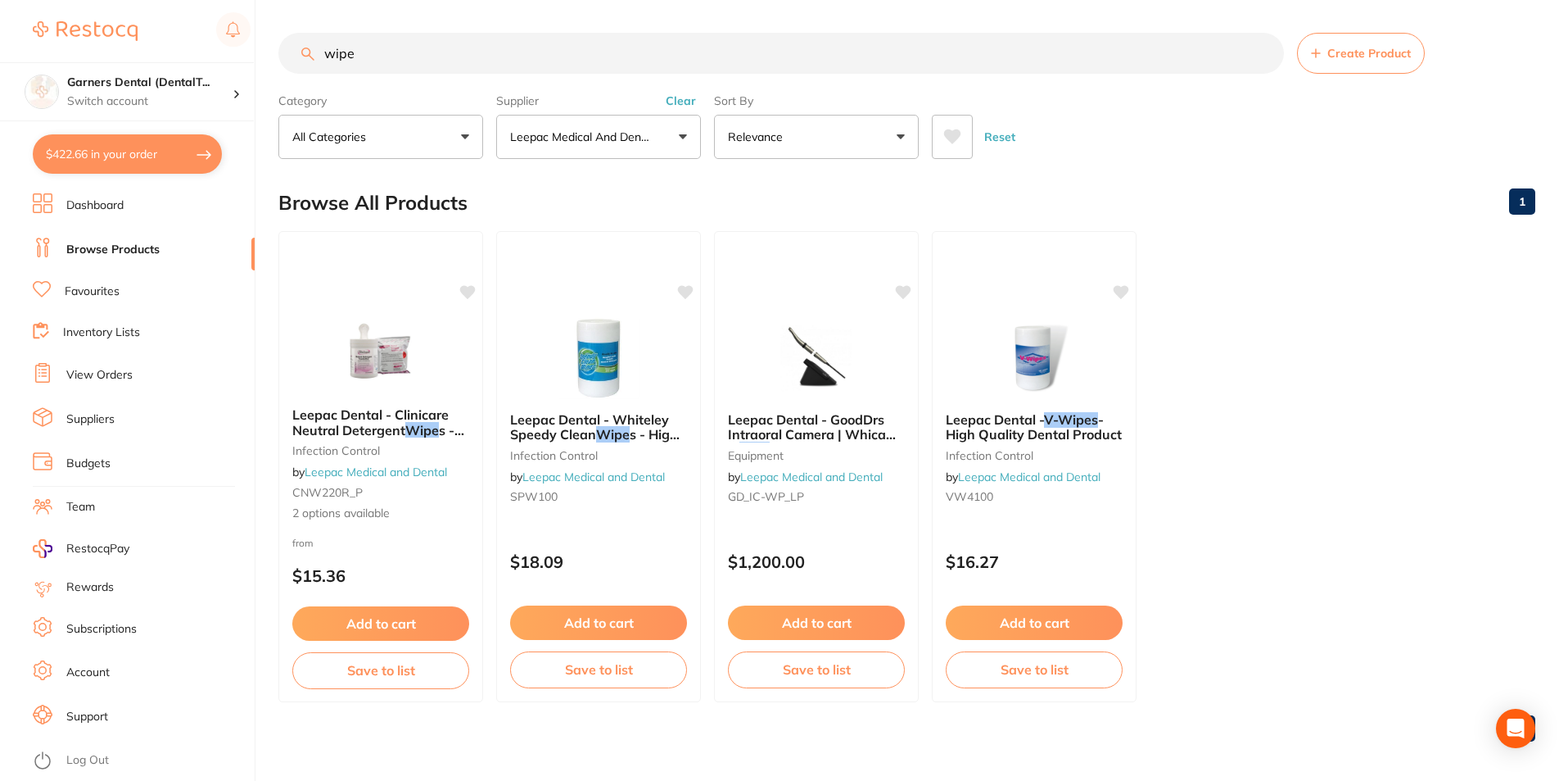
type input "wipe"
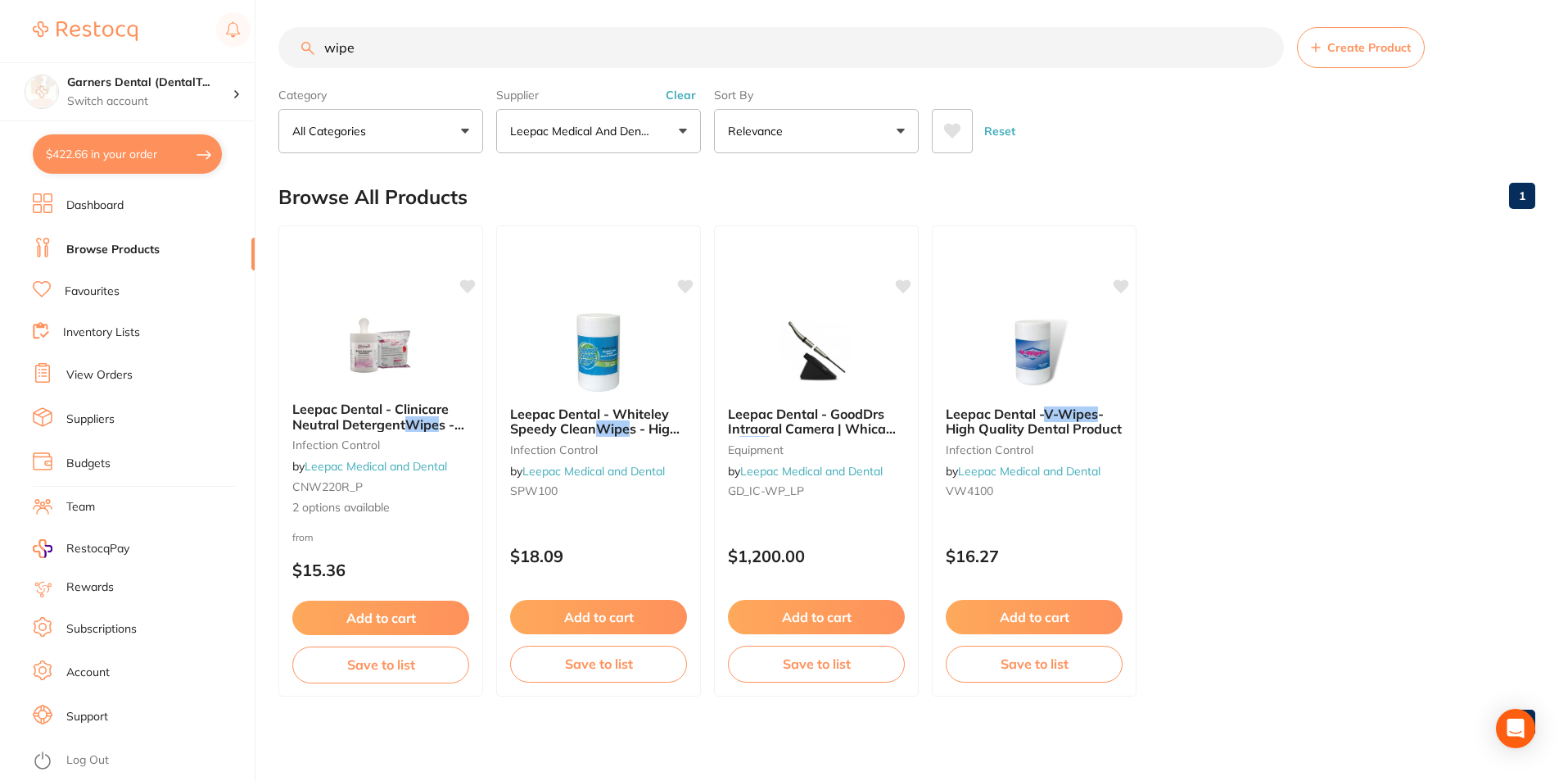
scroll to position [7, 0]
click at [373, 355] on img at bounding box center [381, 345] width 107 height 83
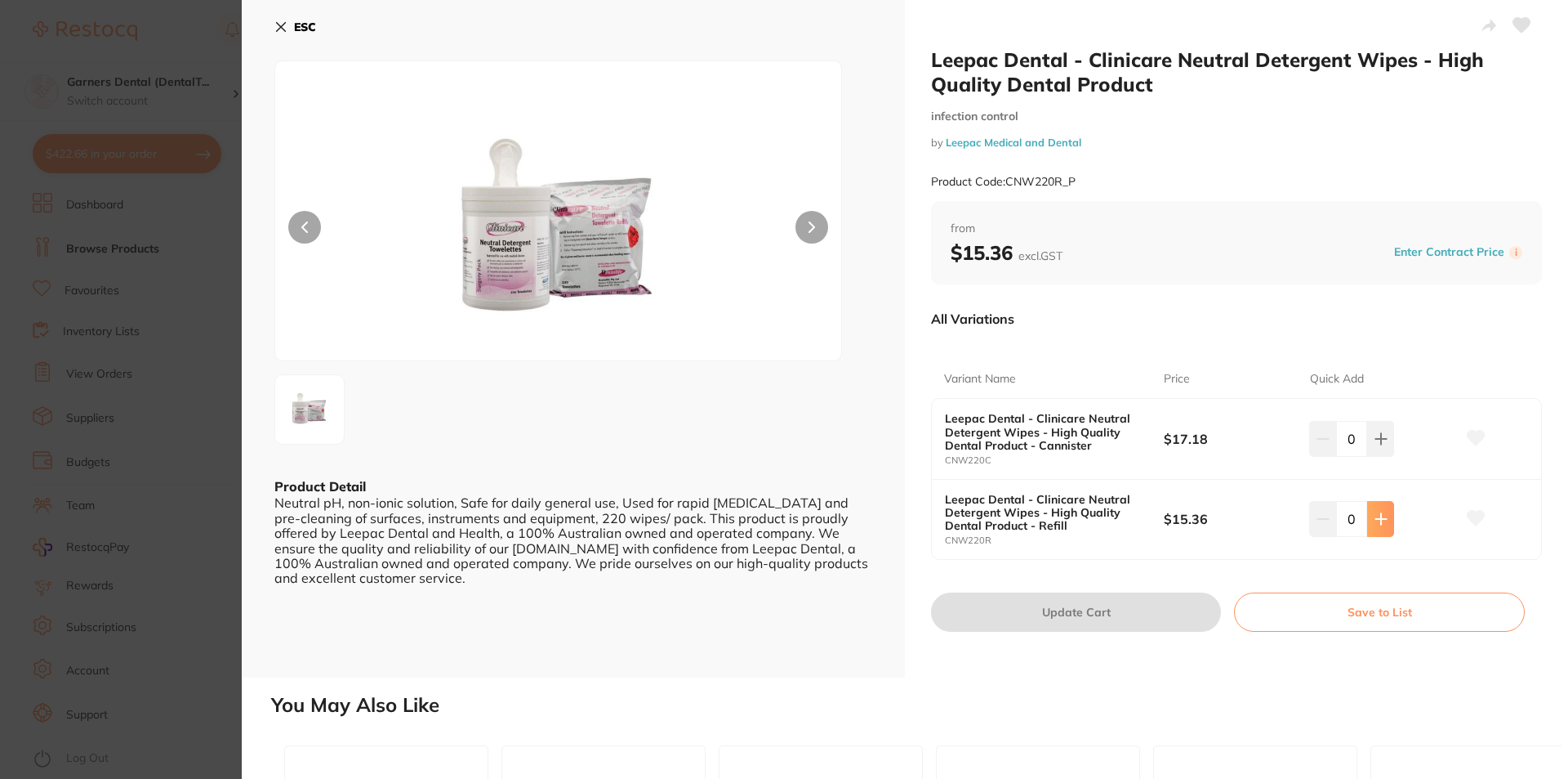
click at [1376, 516] on icon at bounding box center [1381, 518] width 13 height 13
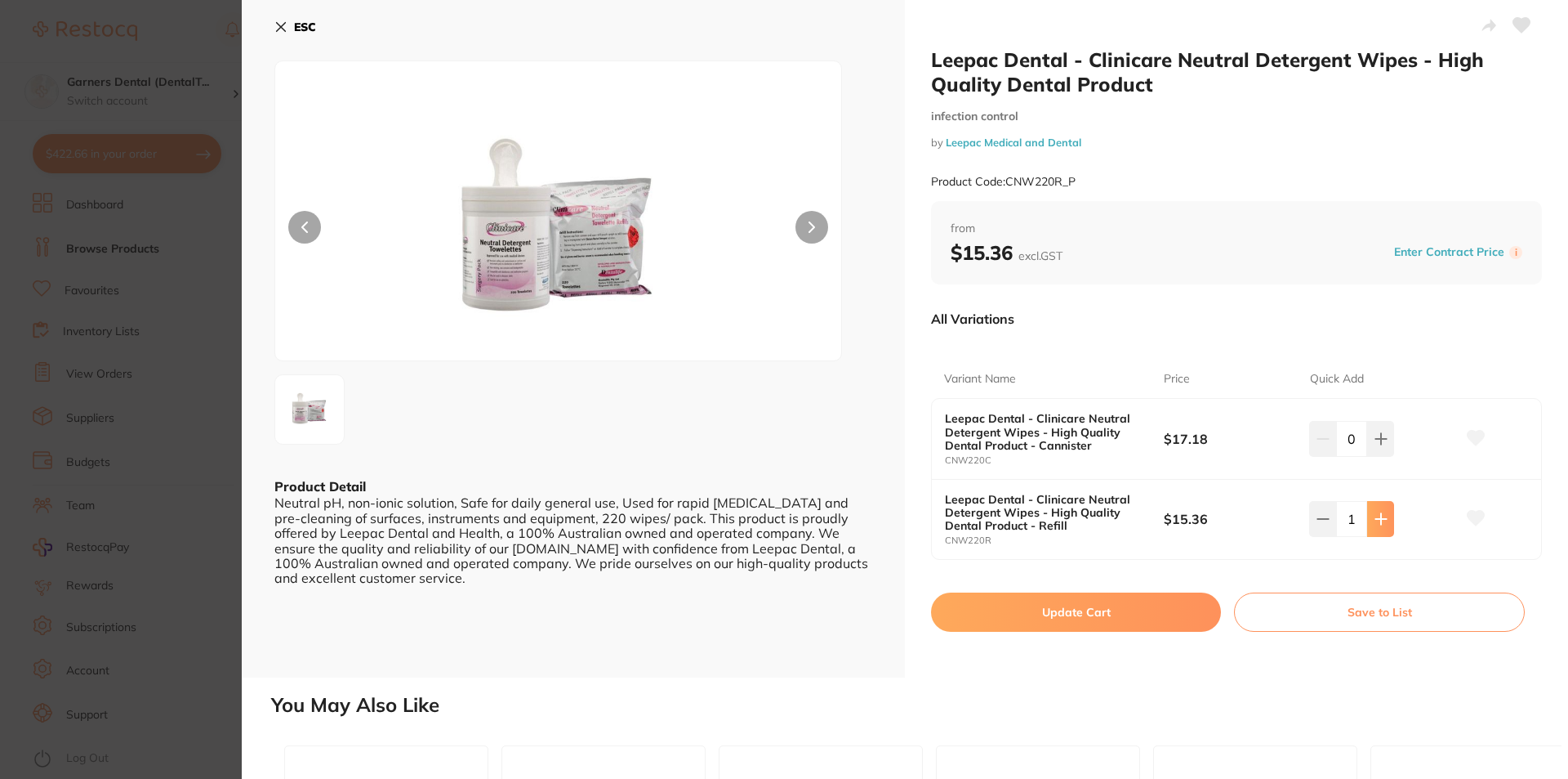
click at [1376, 516] on icon at bounding box center [1381, 518] width 13 height 13
type input "5"
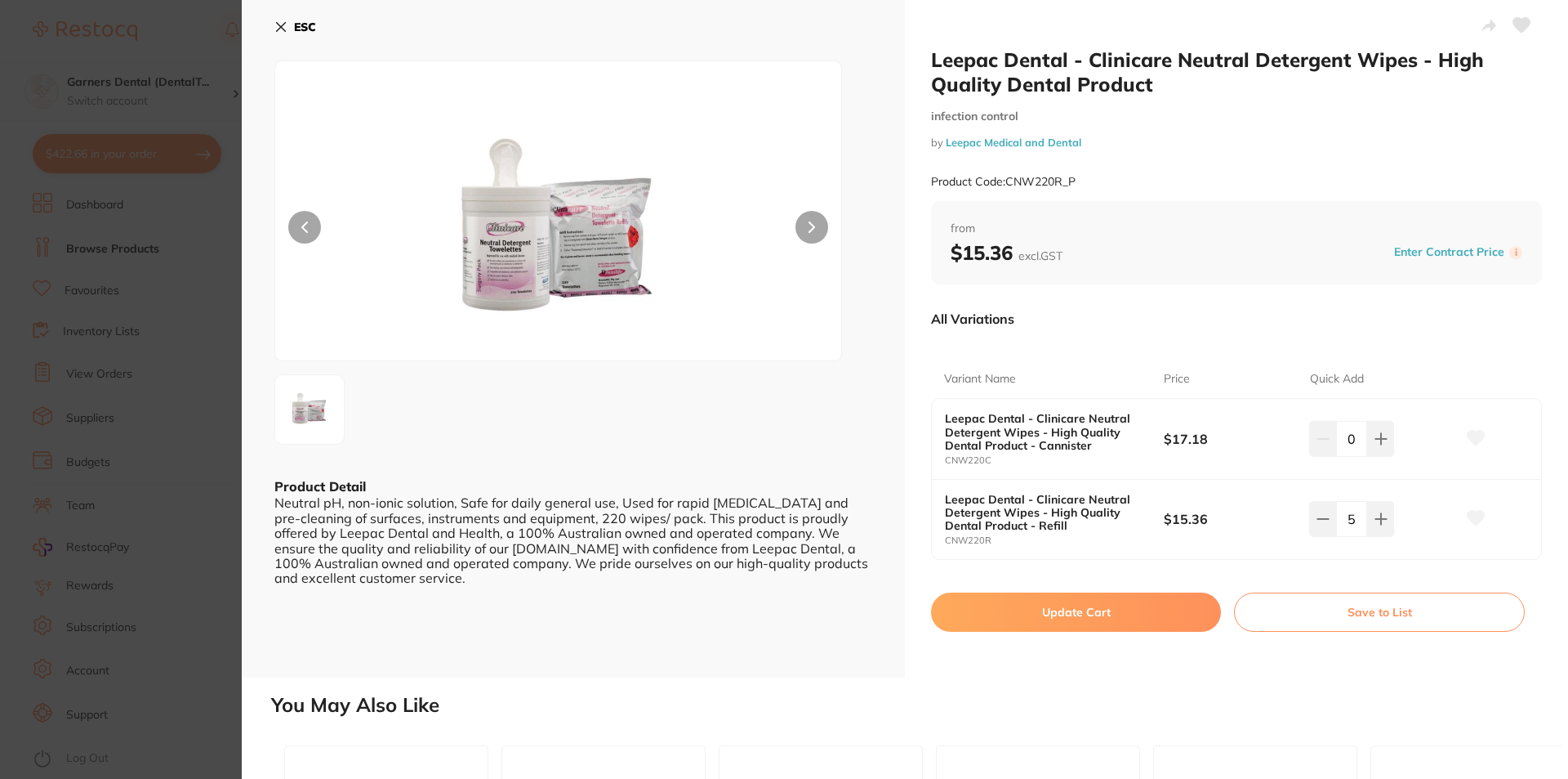
click at [1075, 612] on button "Update Cart" at bounding box center [1076, 612] width 290 height 40
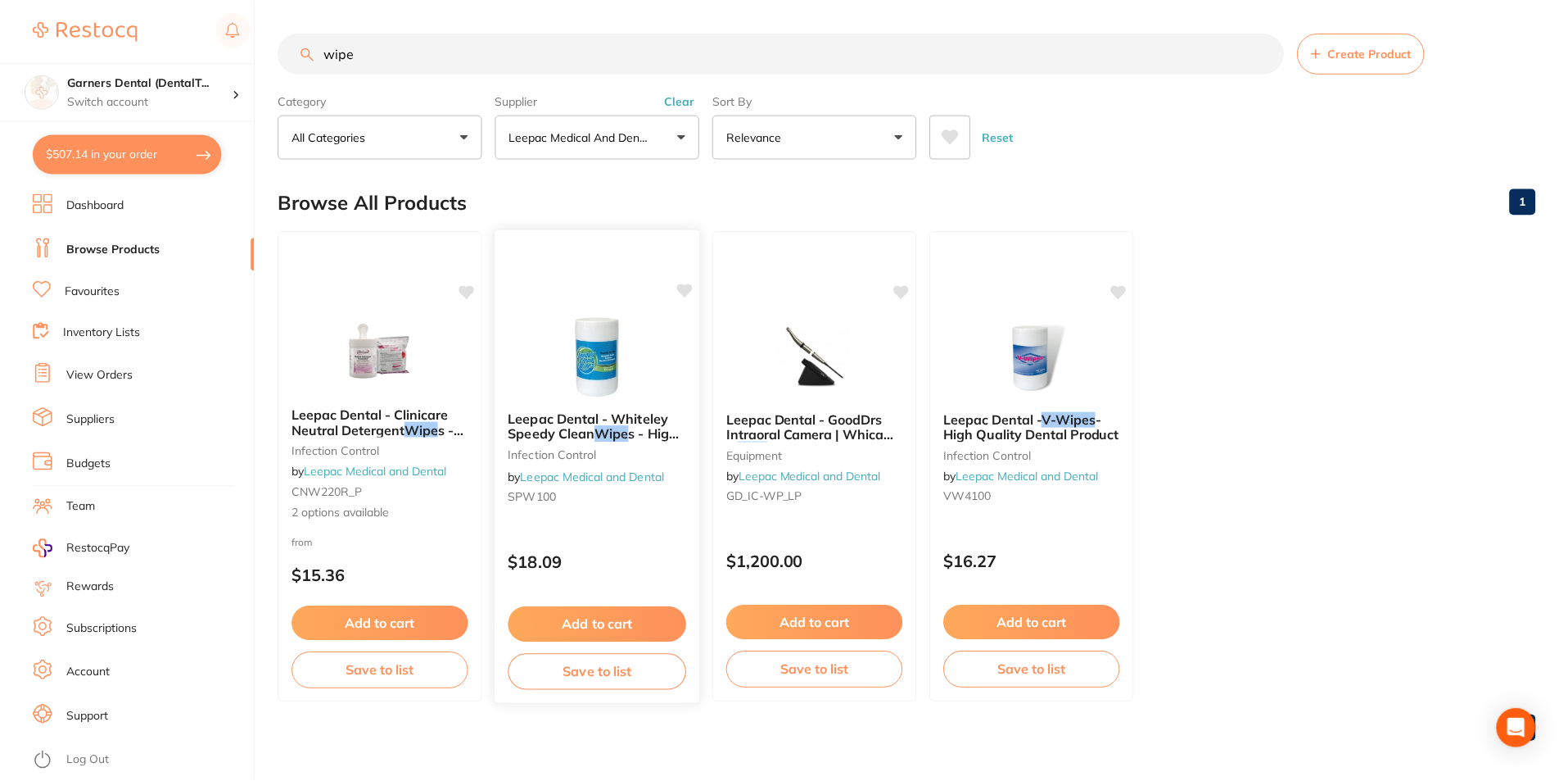
scroll to position [7, 0]
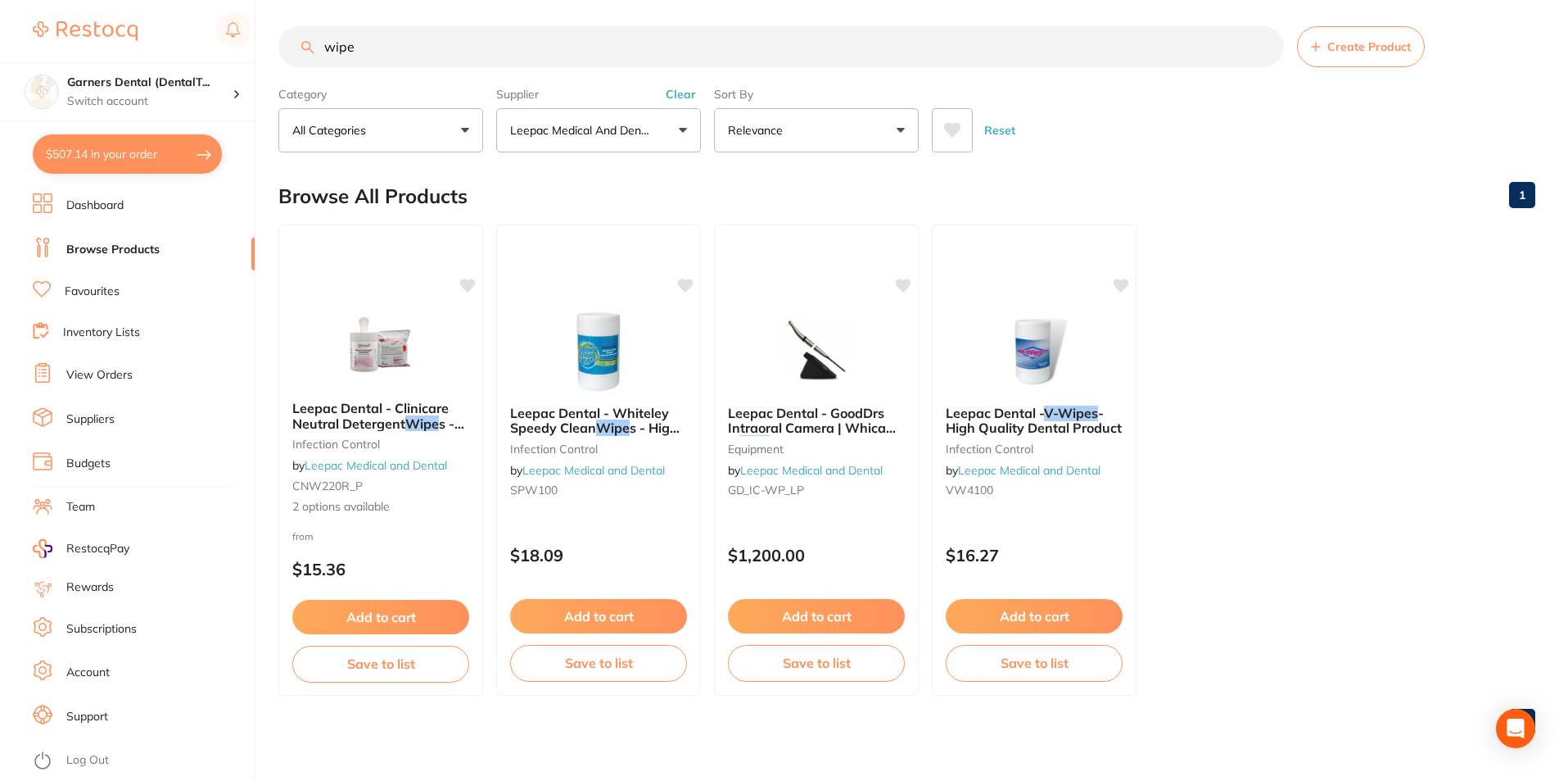
click at [146, 146] on button "$507.14 in your order" at bounding box center [127, 154] width 189 height 40
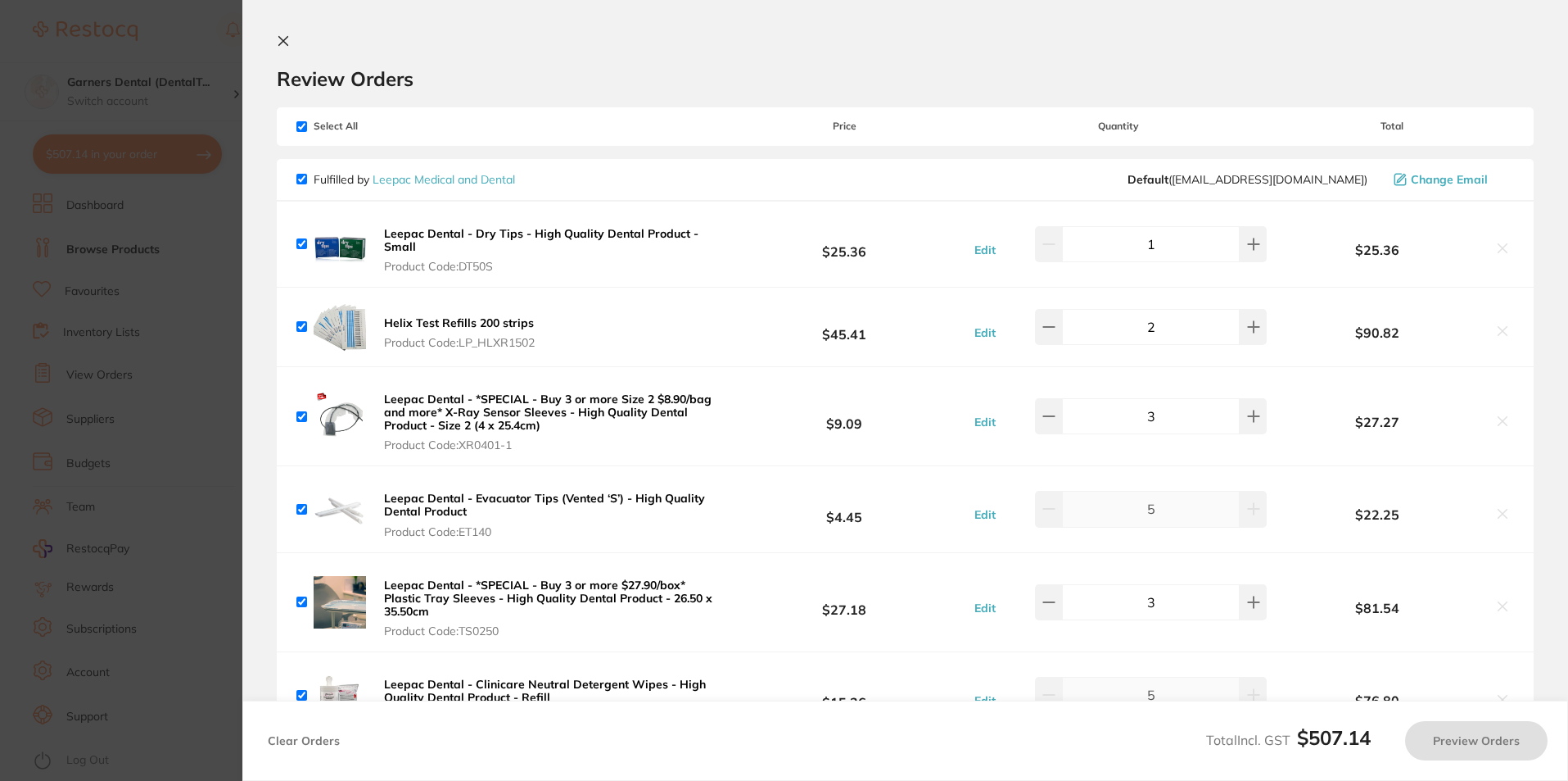
checkbox input "true"
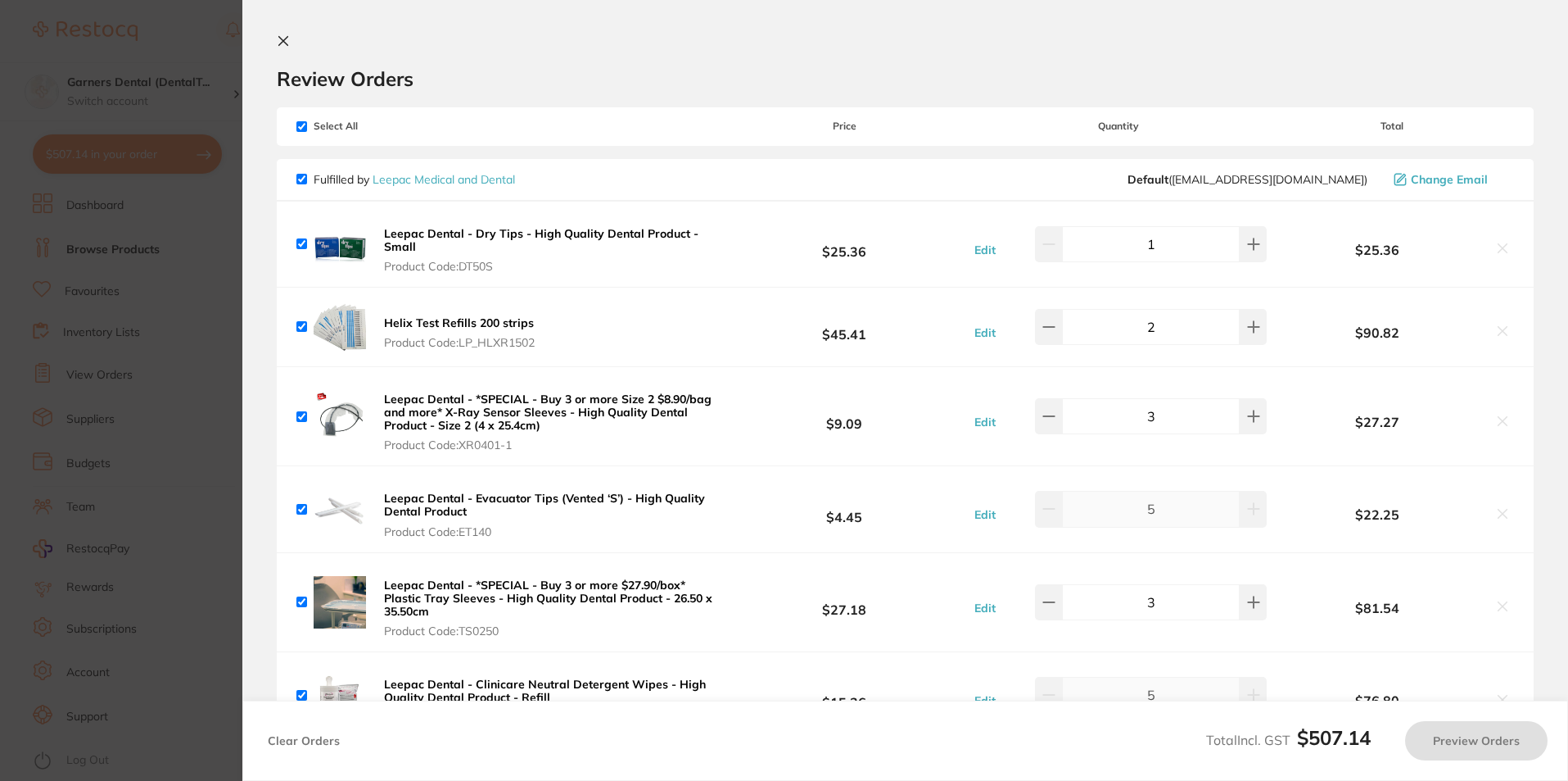
checkbox input "true"
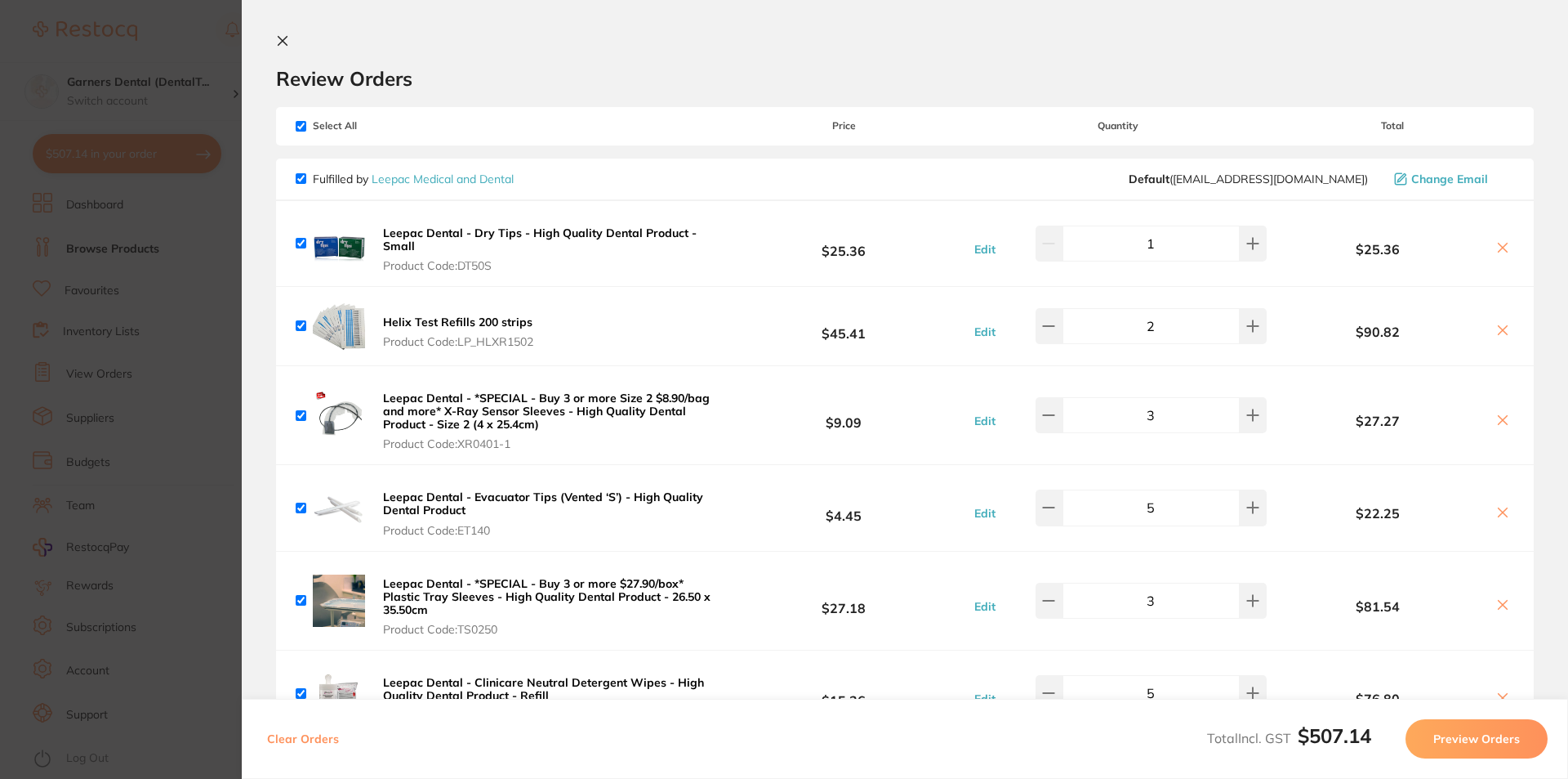
scroll to position [81, 0]
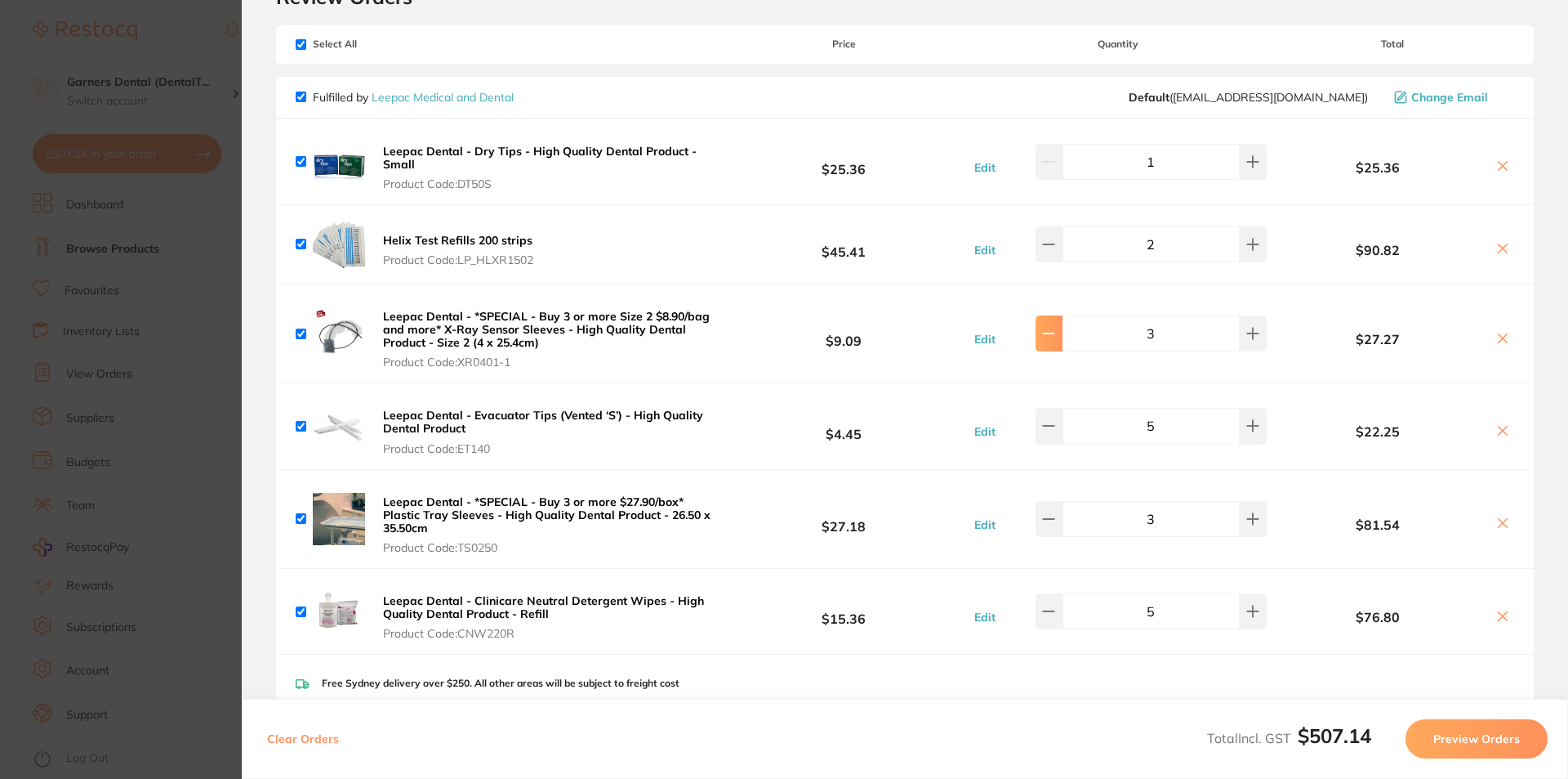
click at [1047, 333] on button at bounding box center [1048, 333] width 27 height 36
type input "1"
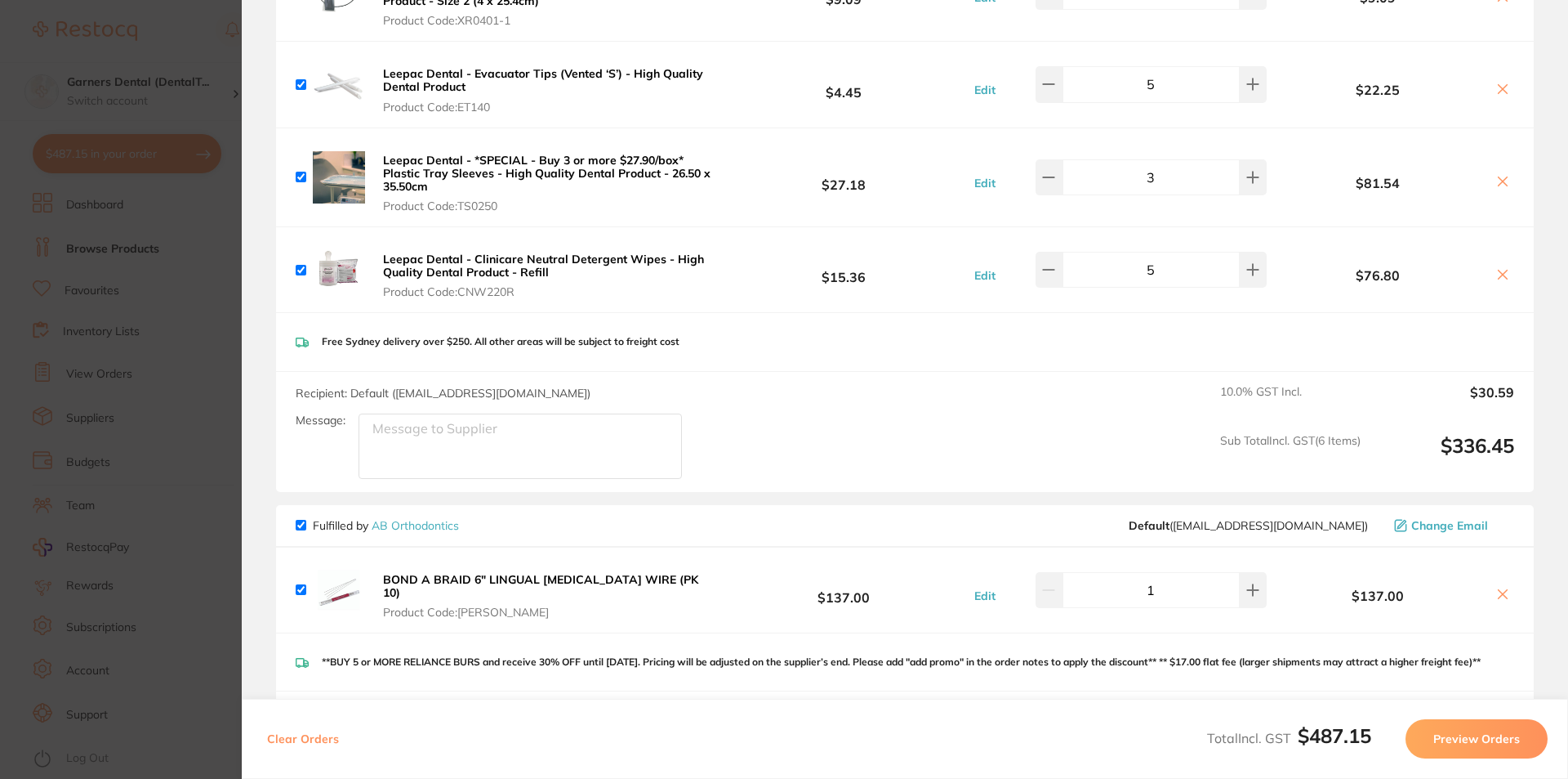
scroll to position [490, 0]
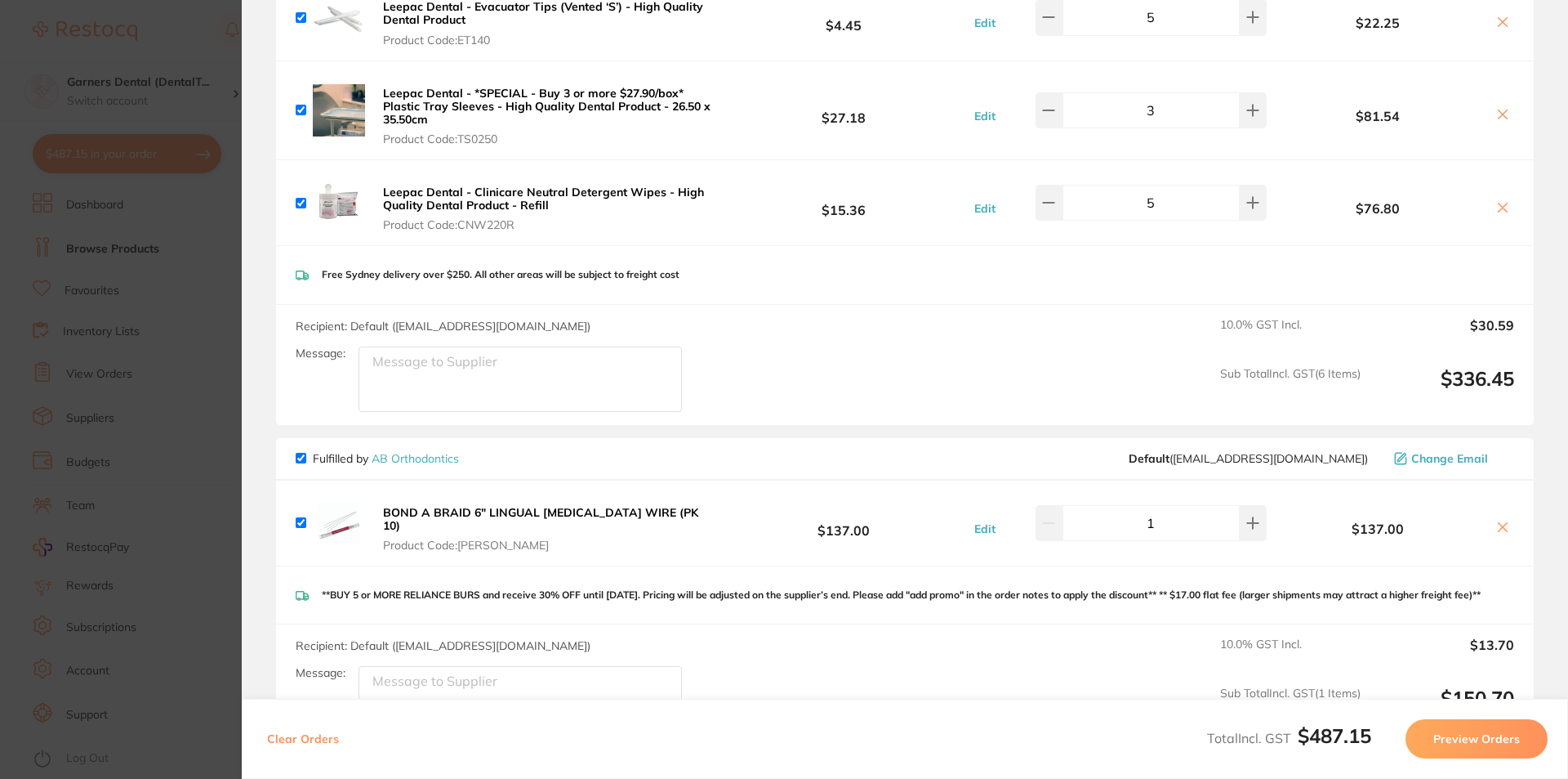
click at [1496, 520] on icon at bounding box center [1502, 526] width 13 height 13
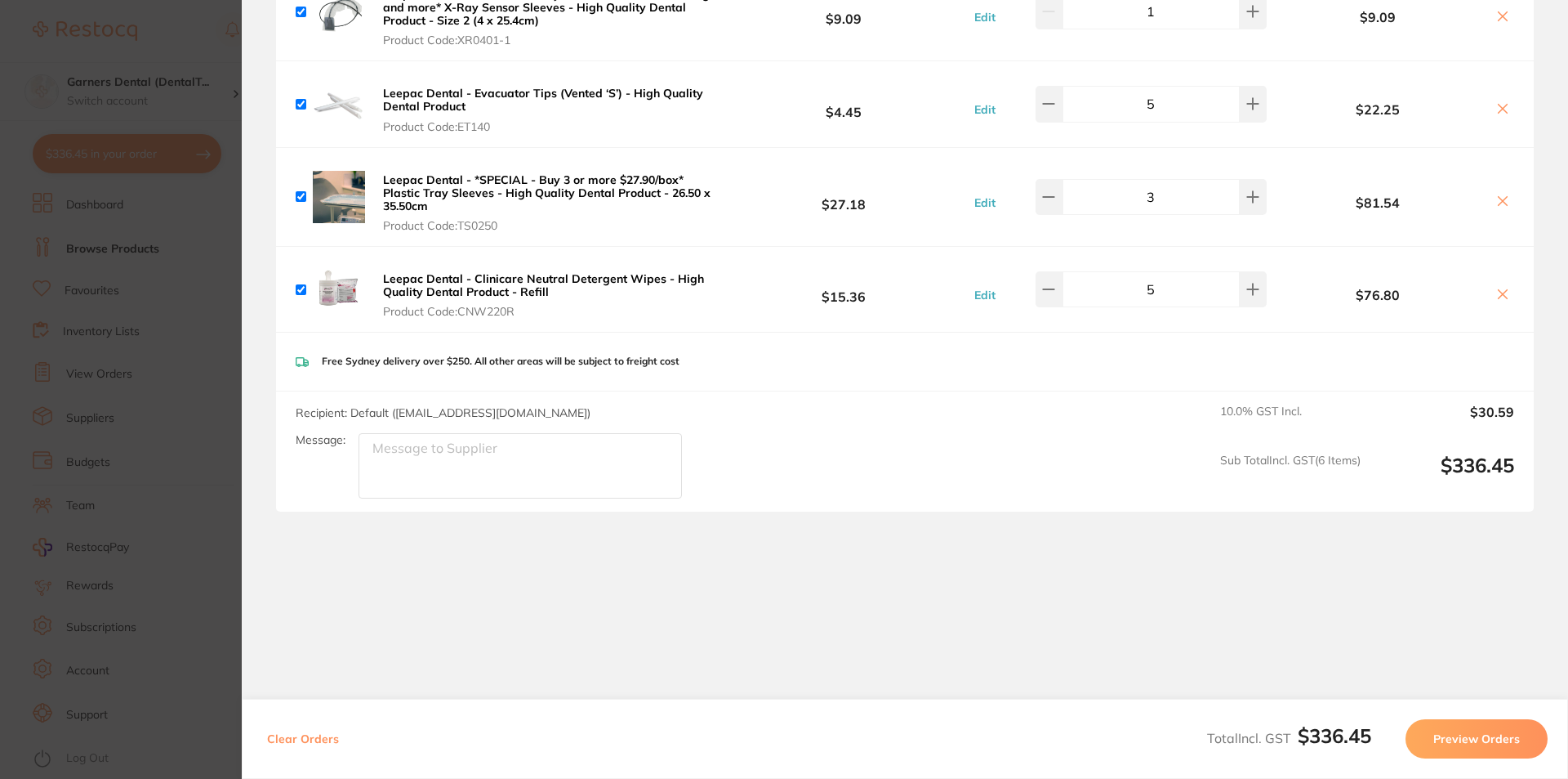
scroll to position [404, 0]
checkbox input "true"
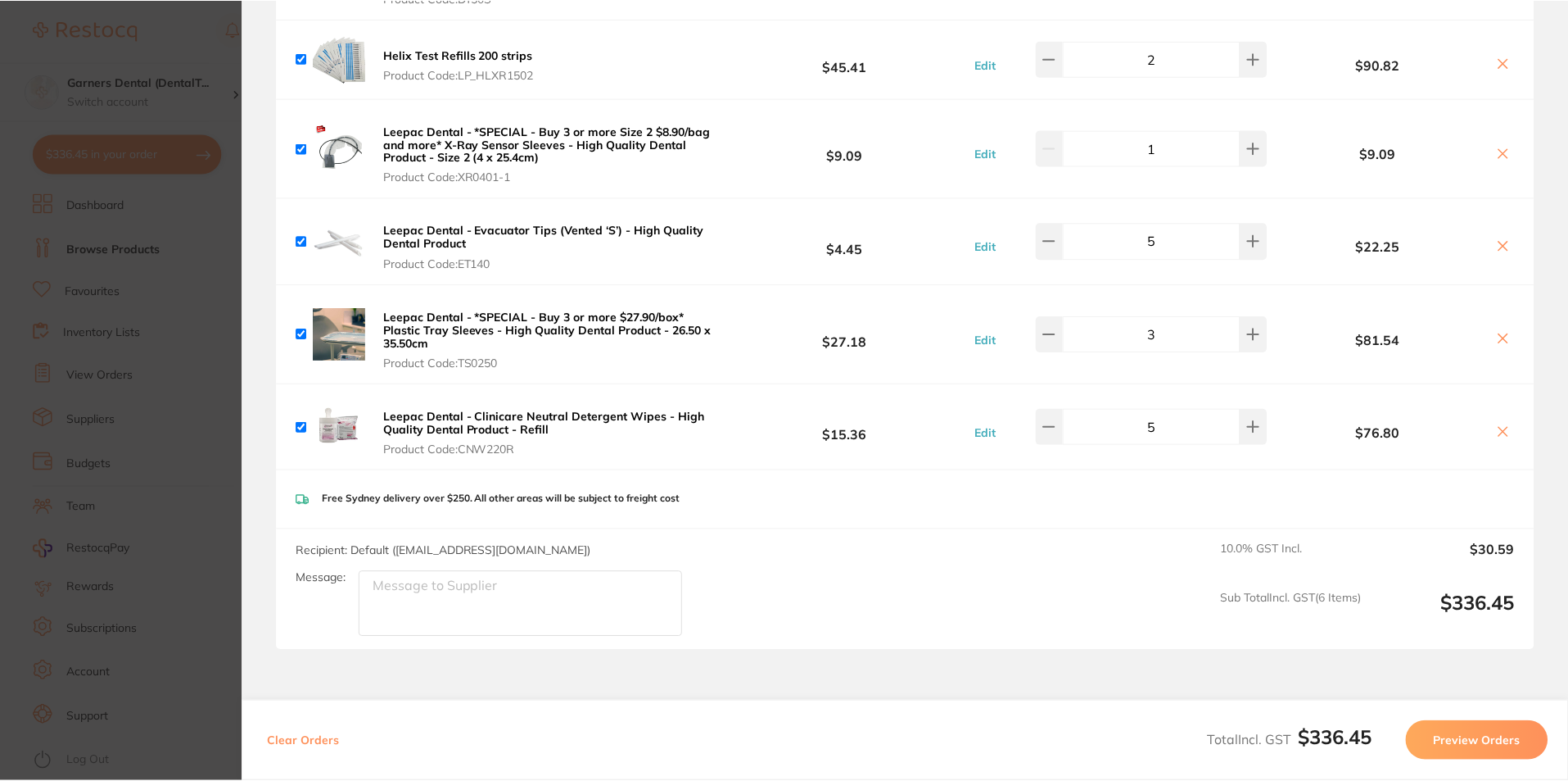
scroll to position [0, 0]
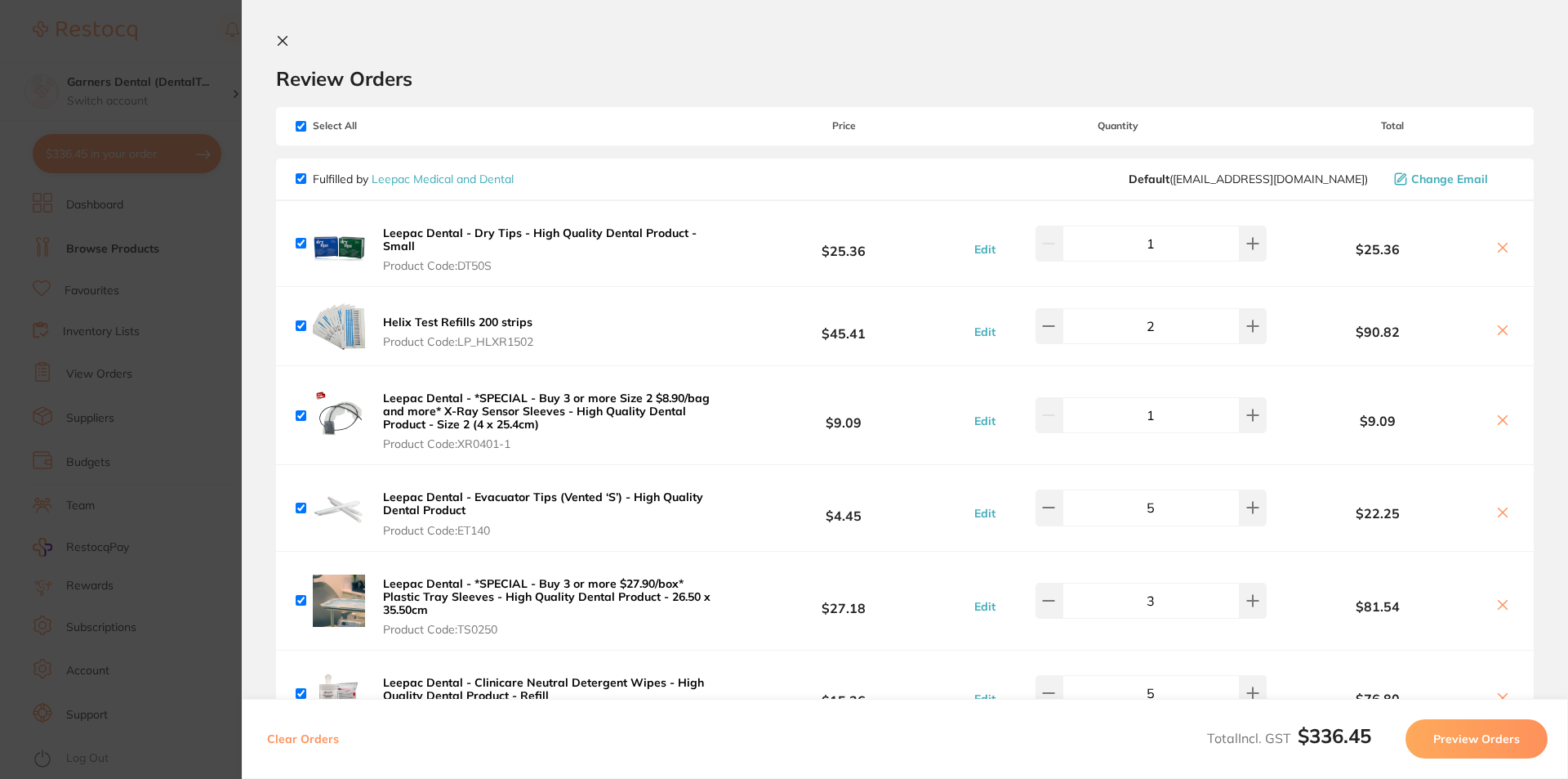
click at [449, 174] on link "Leepac Medical and Dental" at bounding box center [442, 179] width 142 height 15
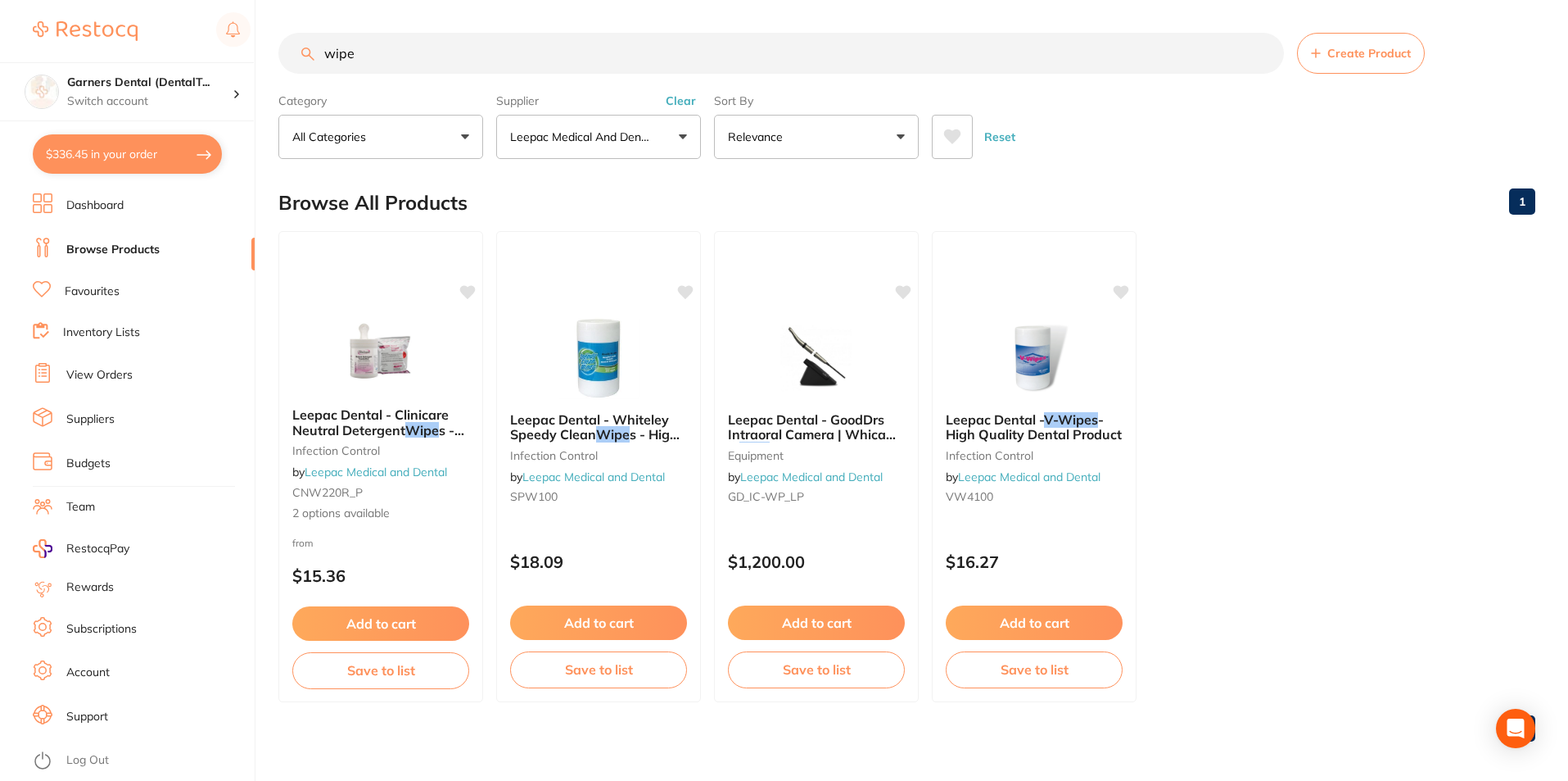
drag, startPoint x: 424, startPoint y: 54, endPoint x: 176, endPoint y: 26, distance: 249.6
click at [187, 30] on div "$336.45 Garners Dental (DentalT... Switch account Garners Dental (DentalTown 5)…" at bounding box center [784, 390] width 1568 height 781
type input "yellow stone"
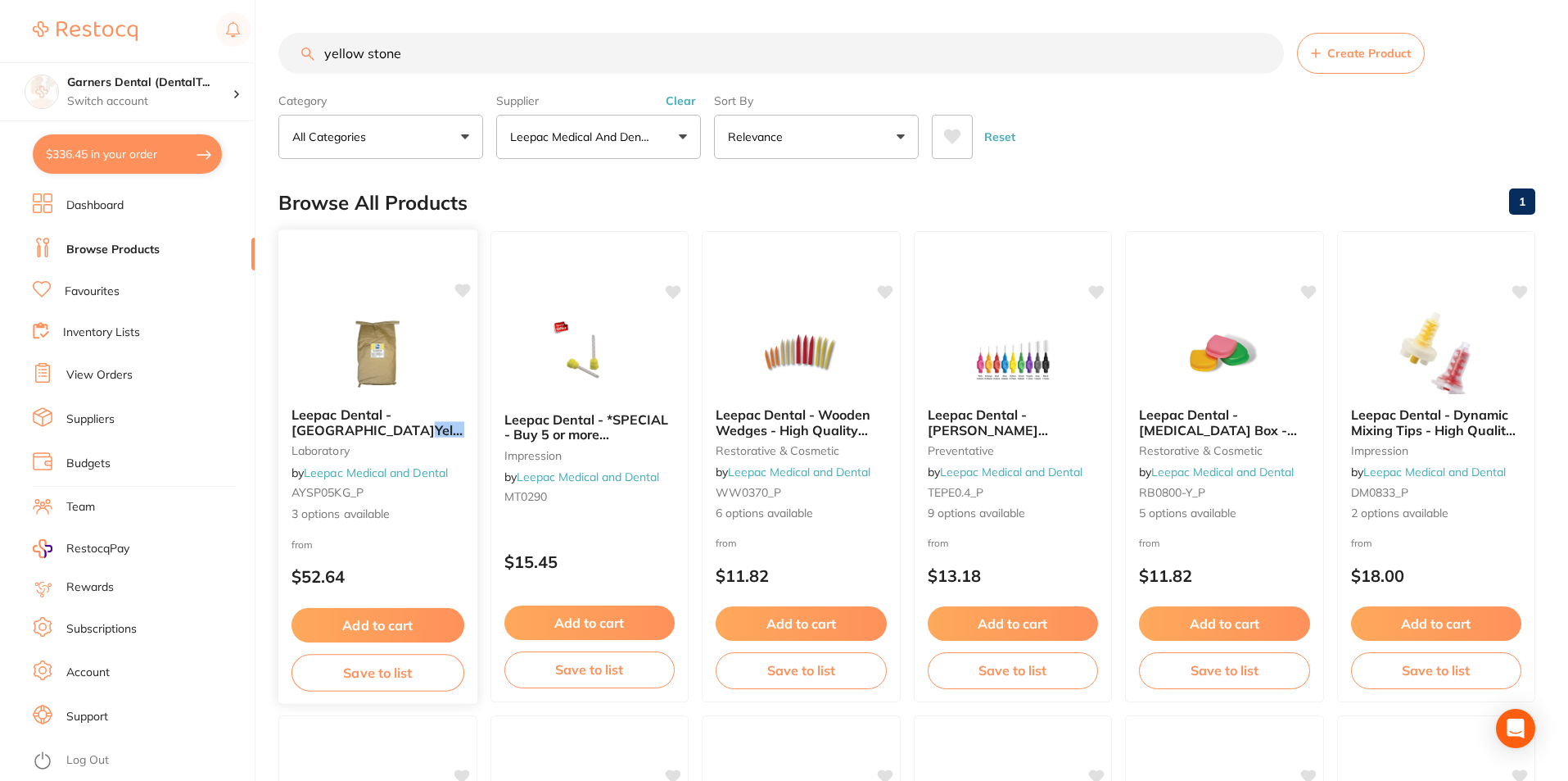
click at [399, 340] on img at bounding box center [378, 352] width 107 height 83
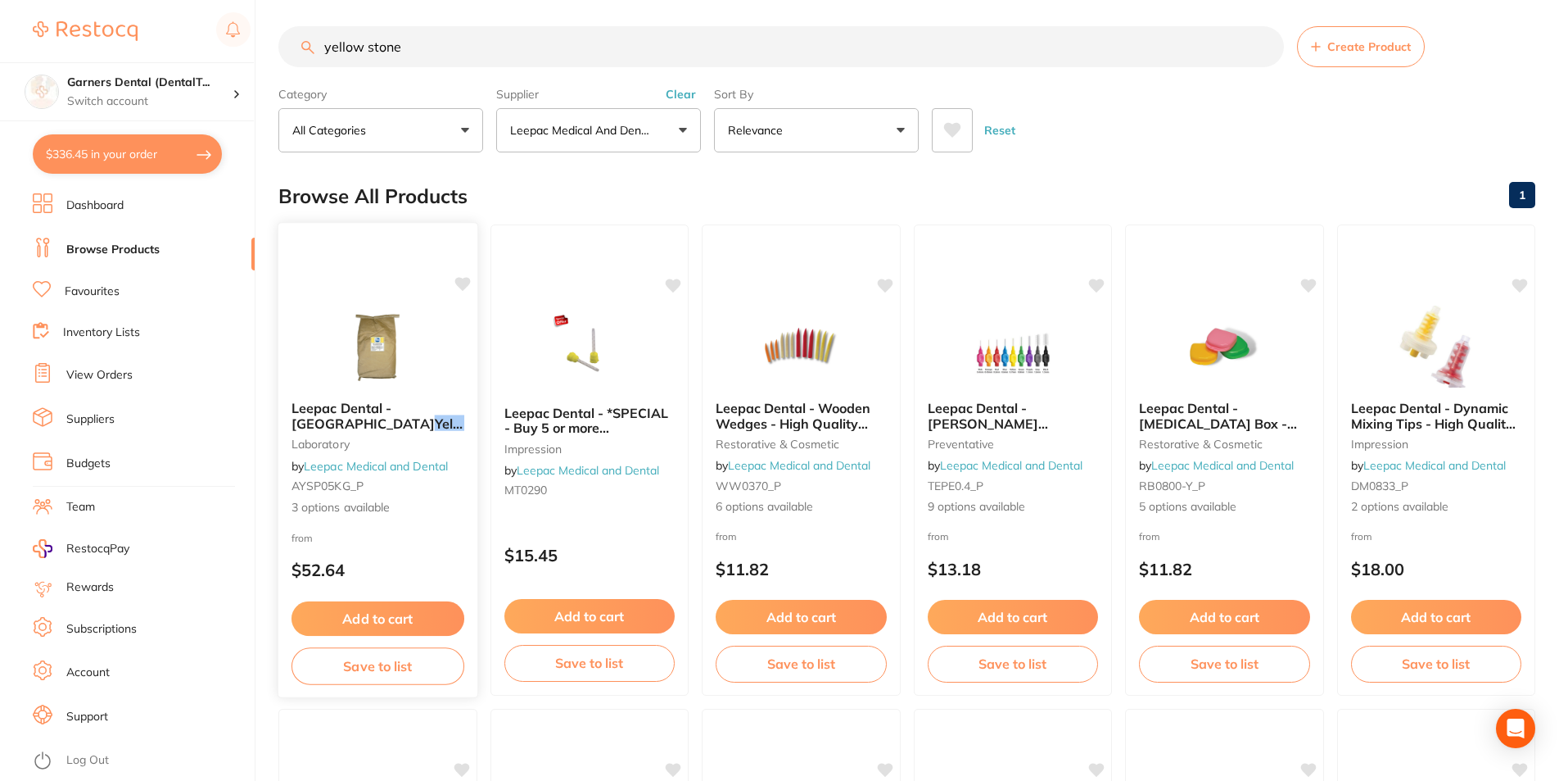
click at [367, 317] on img at bounding box center [378, 345] width 107 height 83
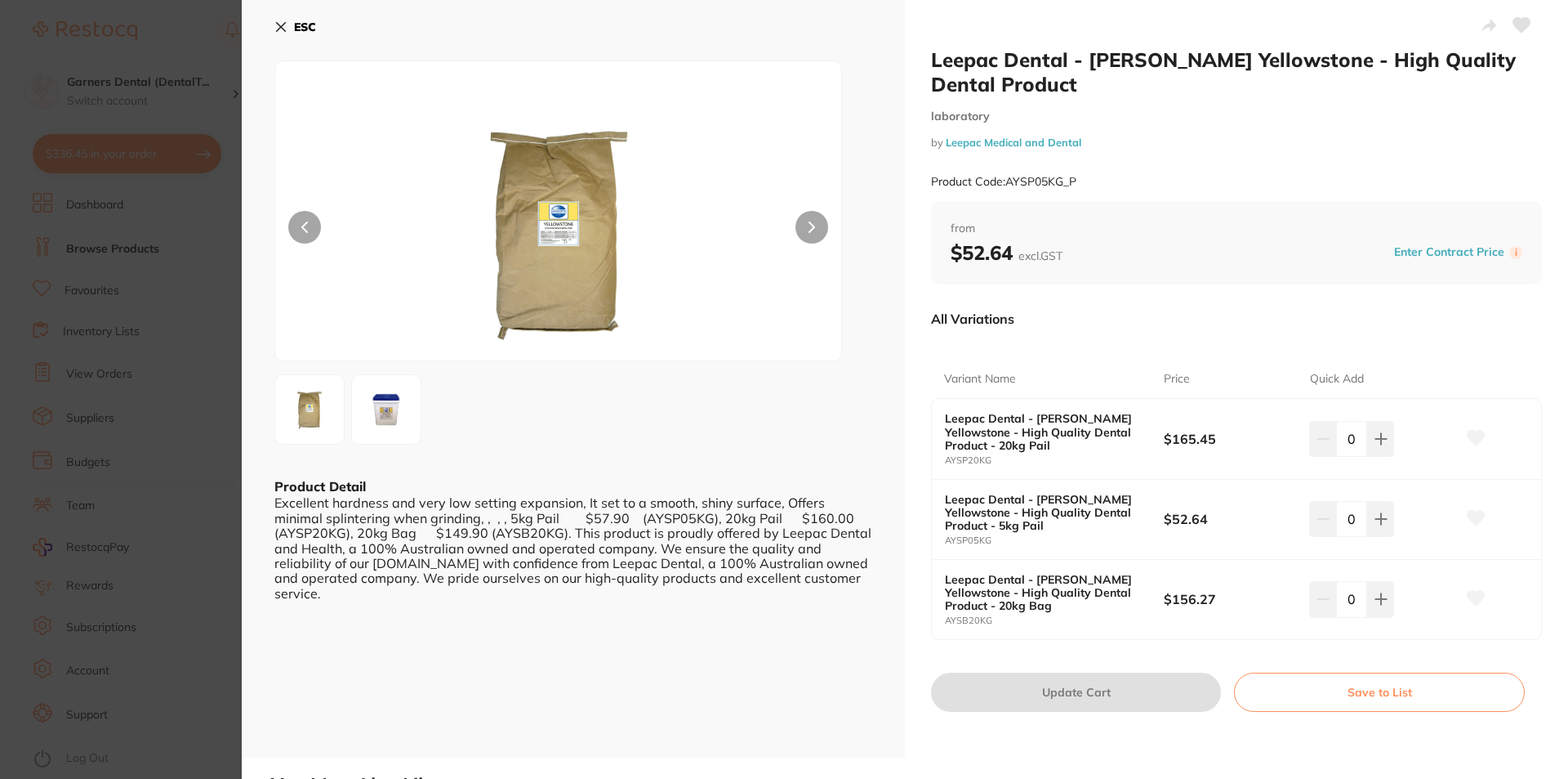
click at [387, 410] on img at bounding box center [386, 409] width 59 height 59
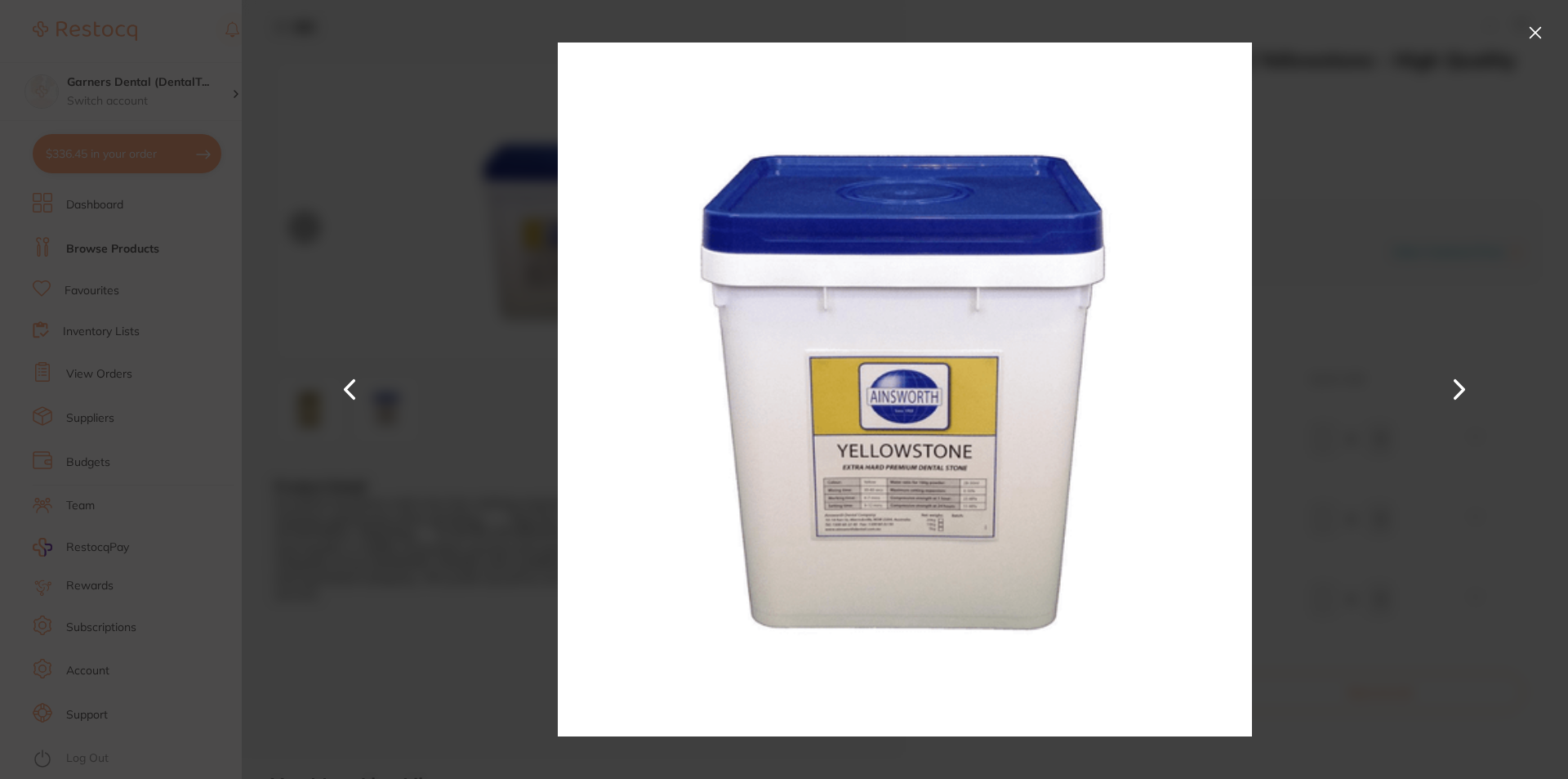
click at [1537, 26] on button at bounding box center [1535, 33] width 26 height 26
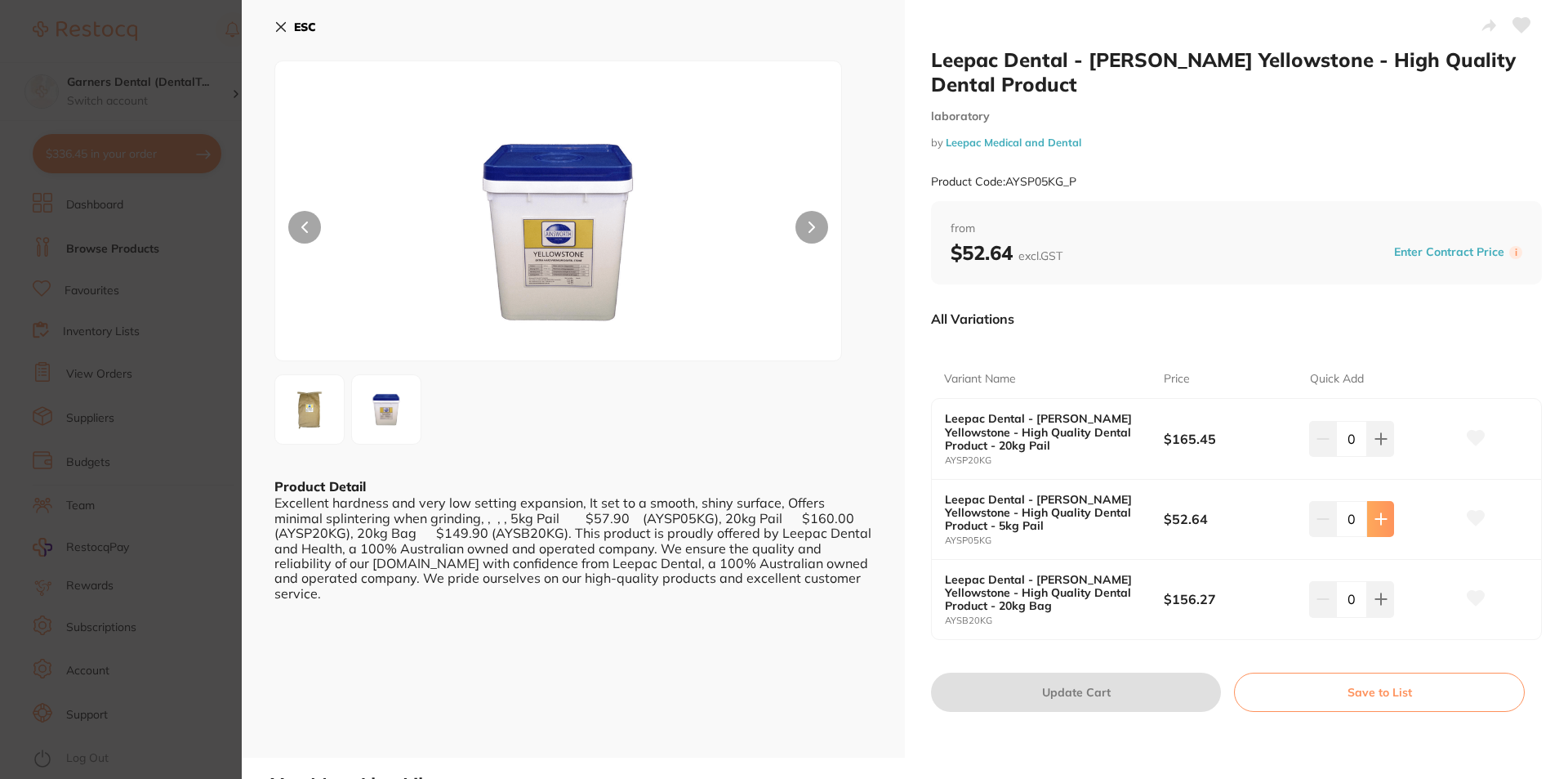
click at [1380, 517] on icon at bounding box center [1381, 518] width 13 height 13
type input "1"
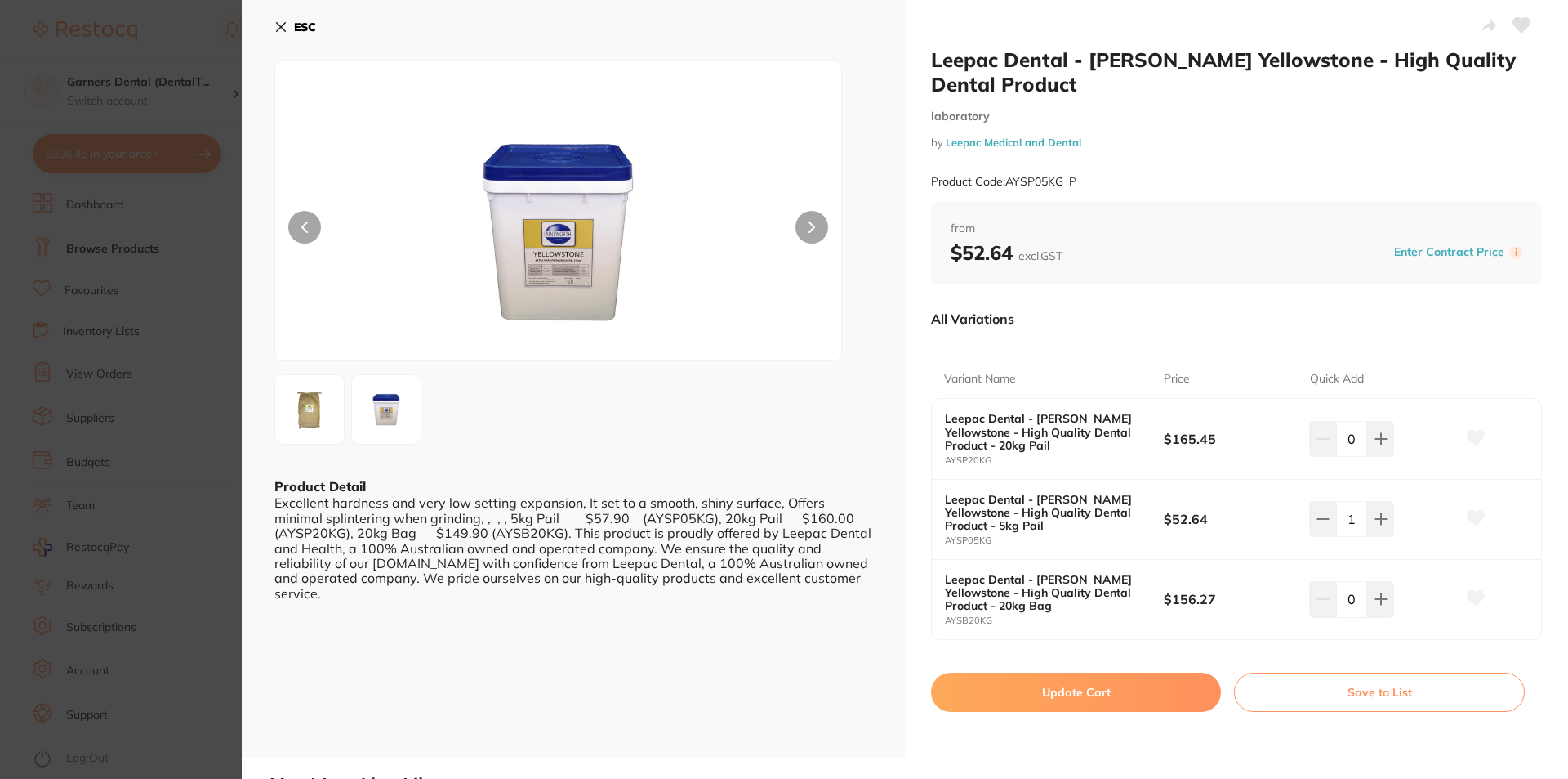
click at [1135, 709] on button "Update Cart" at bounding box center [1076, 693] width 290 height 40
checkbox input "false"
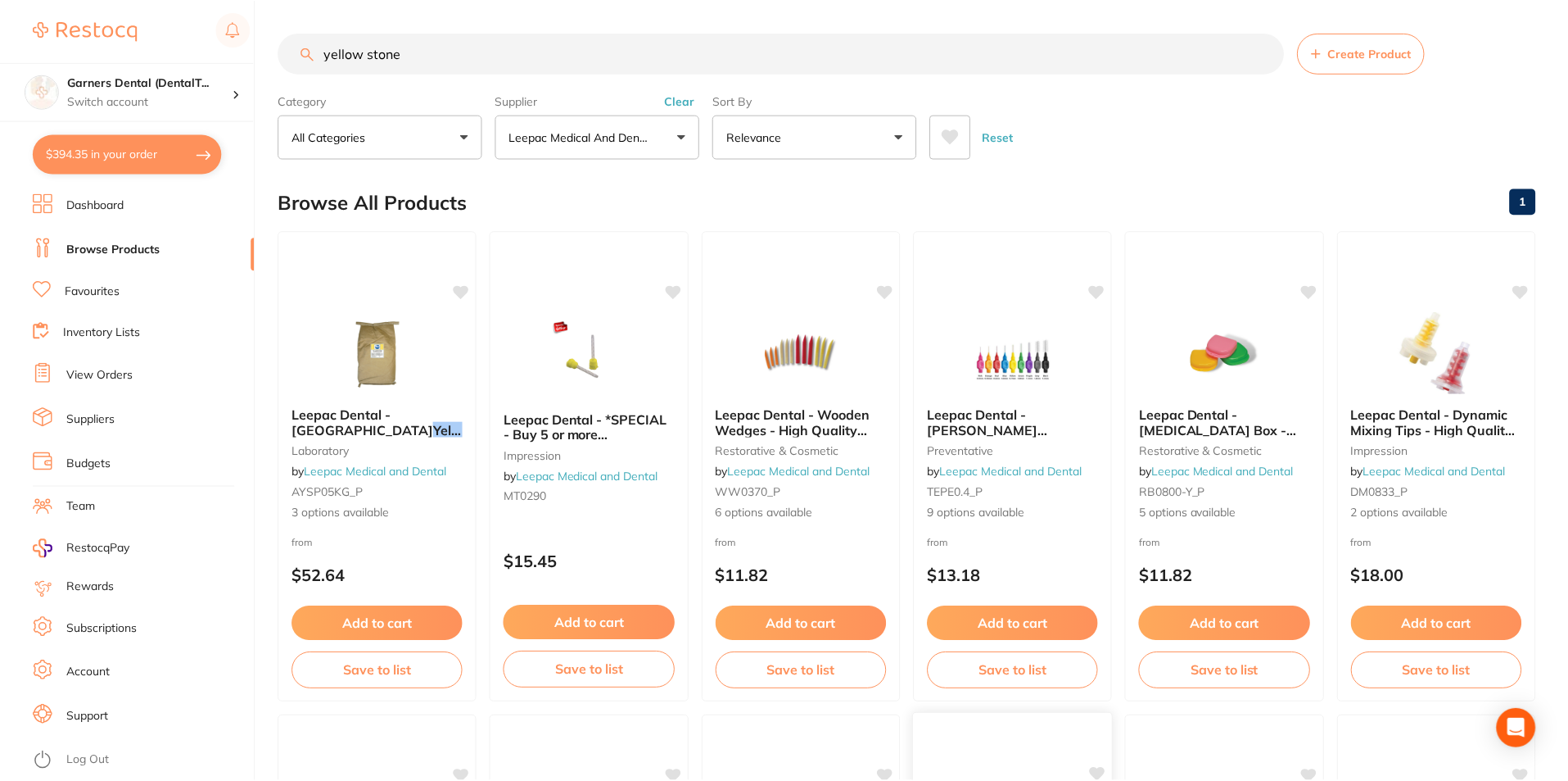
scroll to position [7, 0]
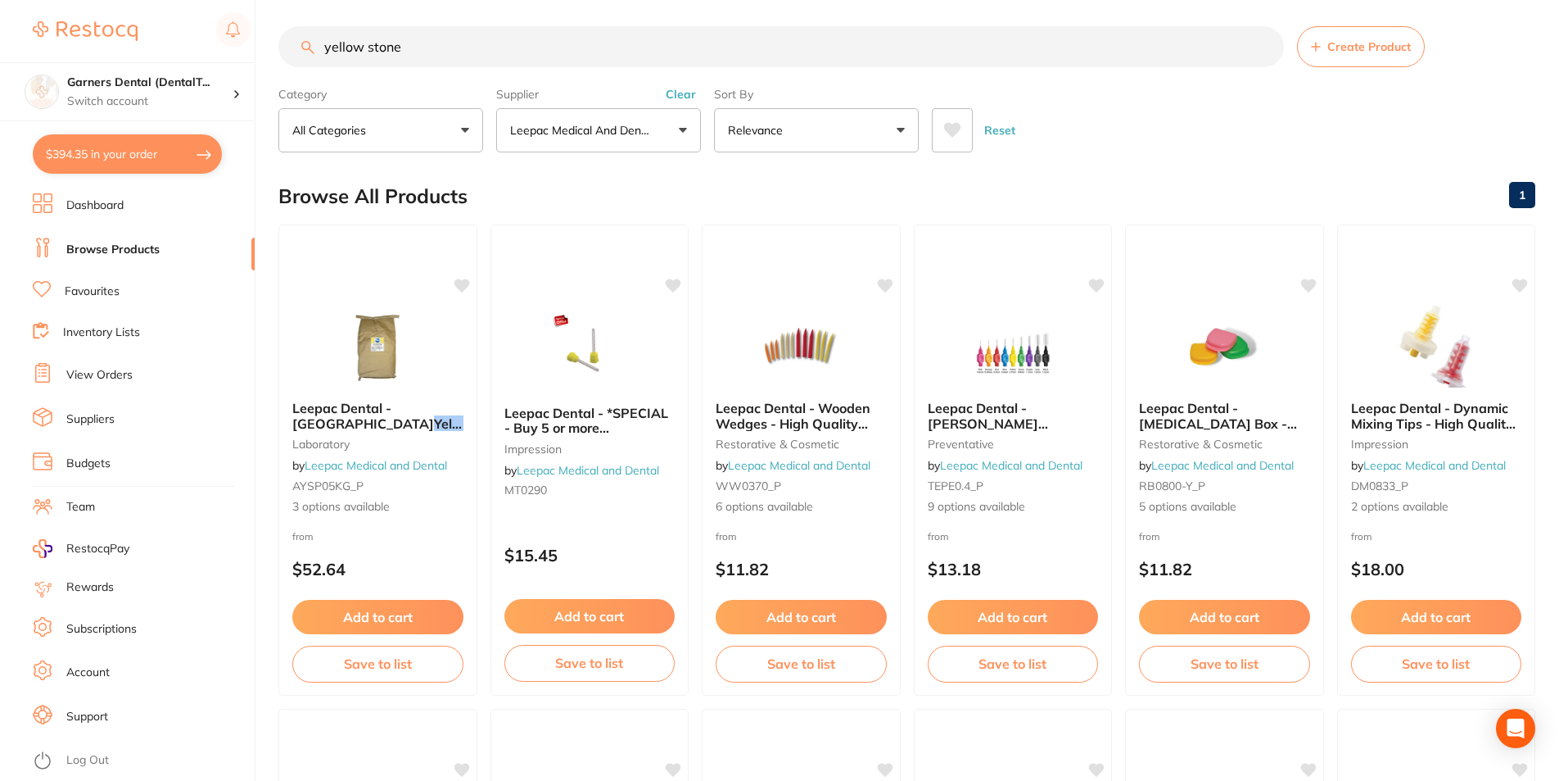
click at [107, 158] on button "$394.35 in your order" at bounding box center [127, 154] width 189 height 40
checkbox input "true"
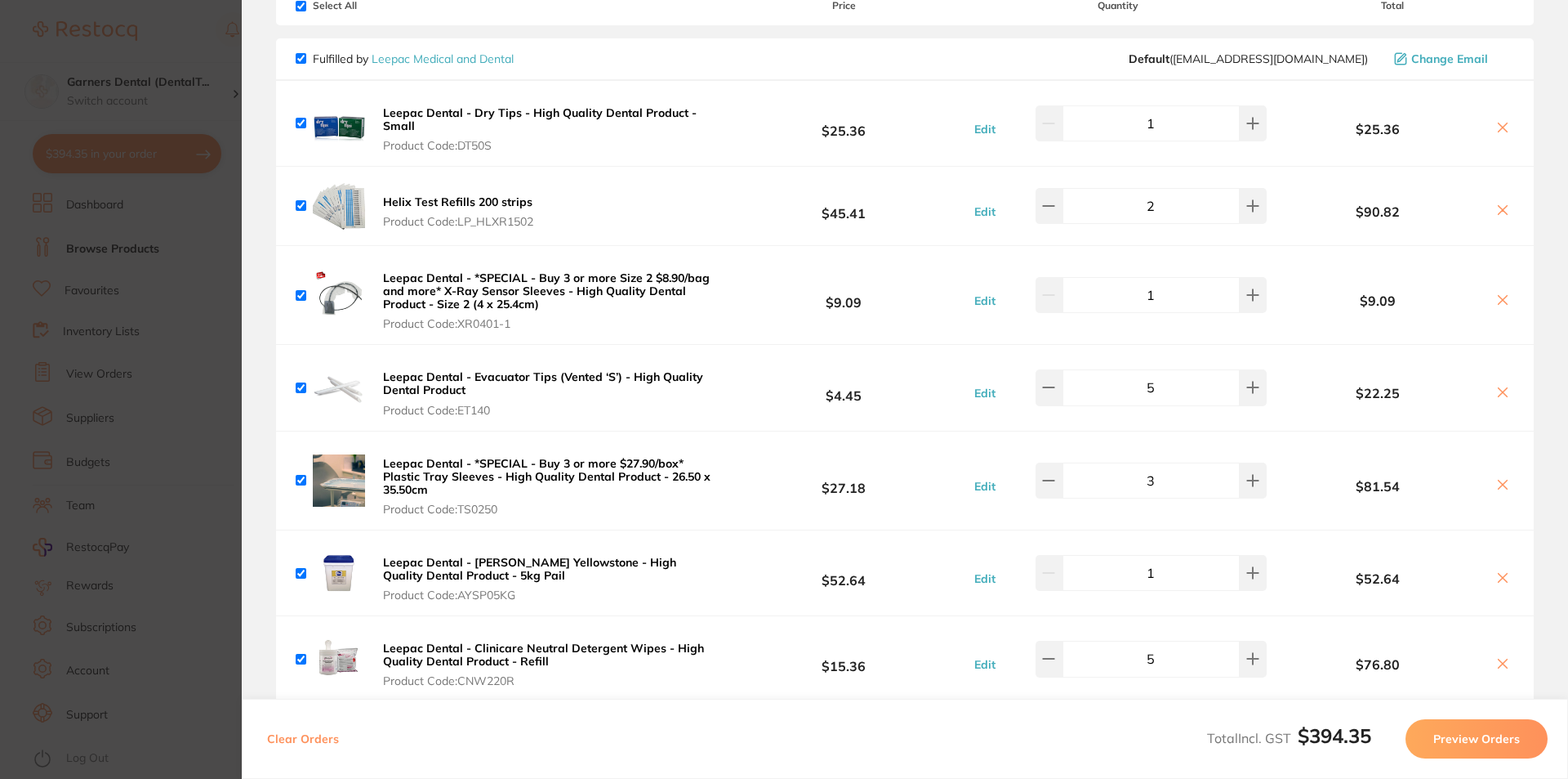
scroll to position [164, 0]
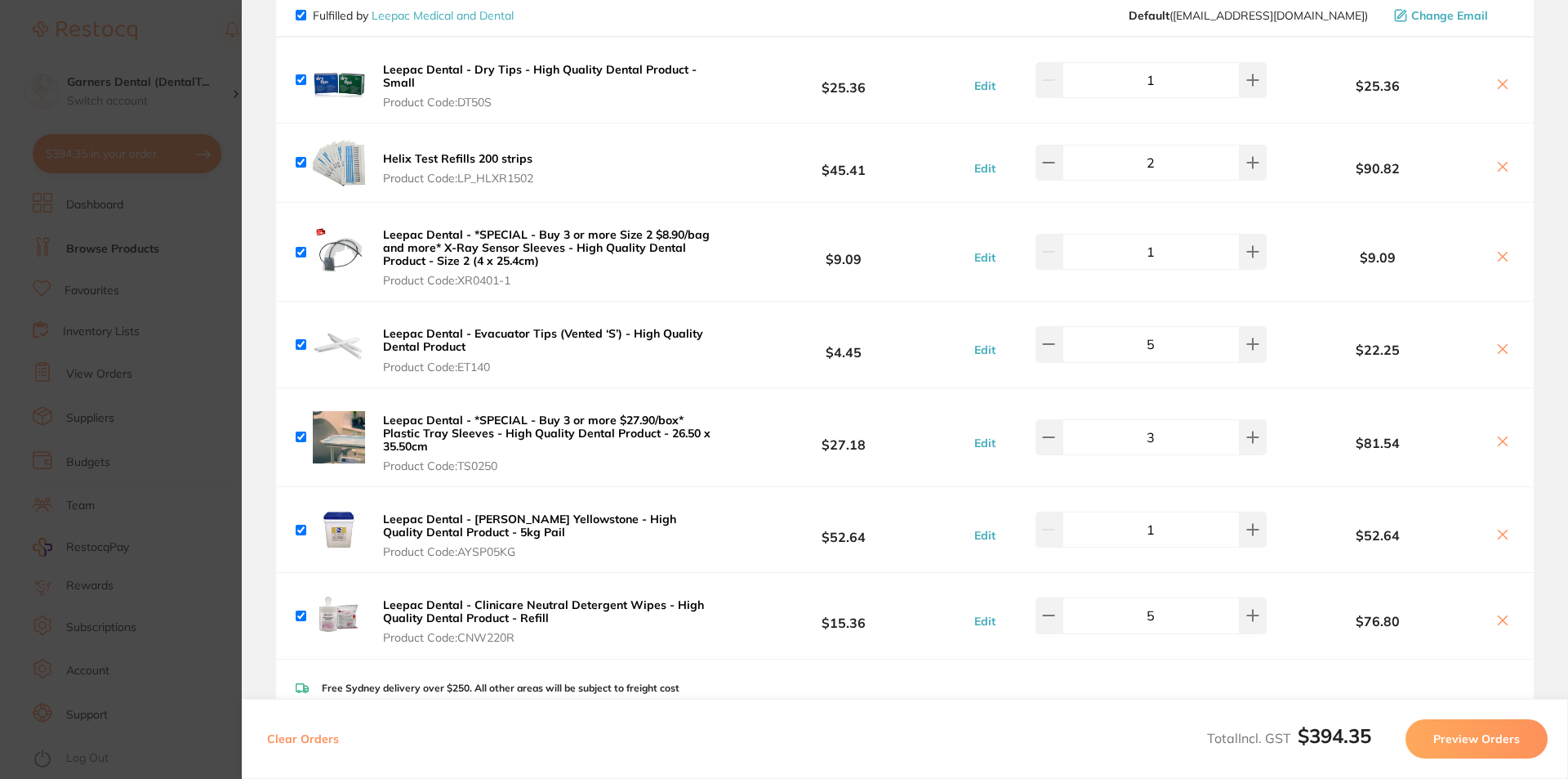
click at [1468, 736] on button "Preview Orders" at bounding box center [1476, 739] width 142 height 40
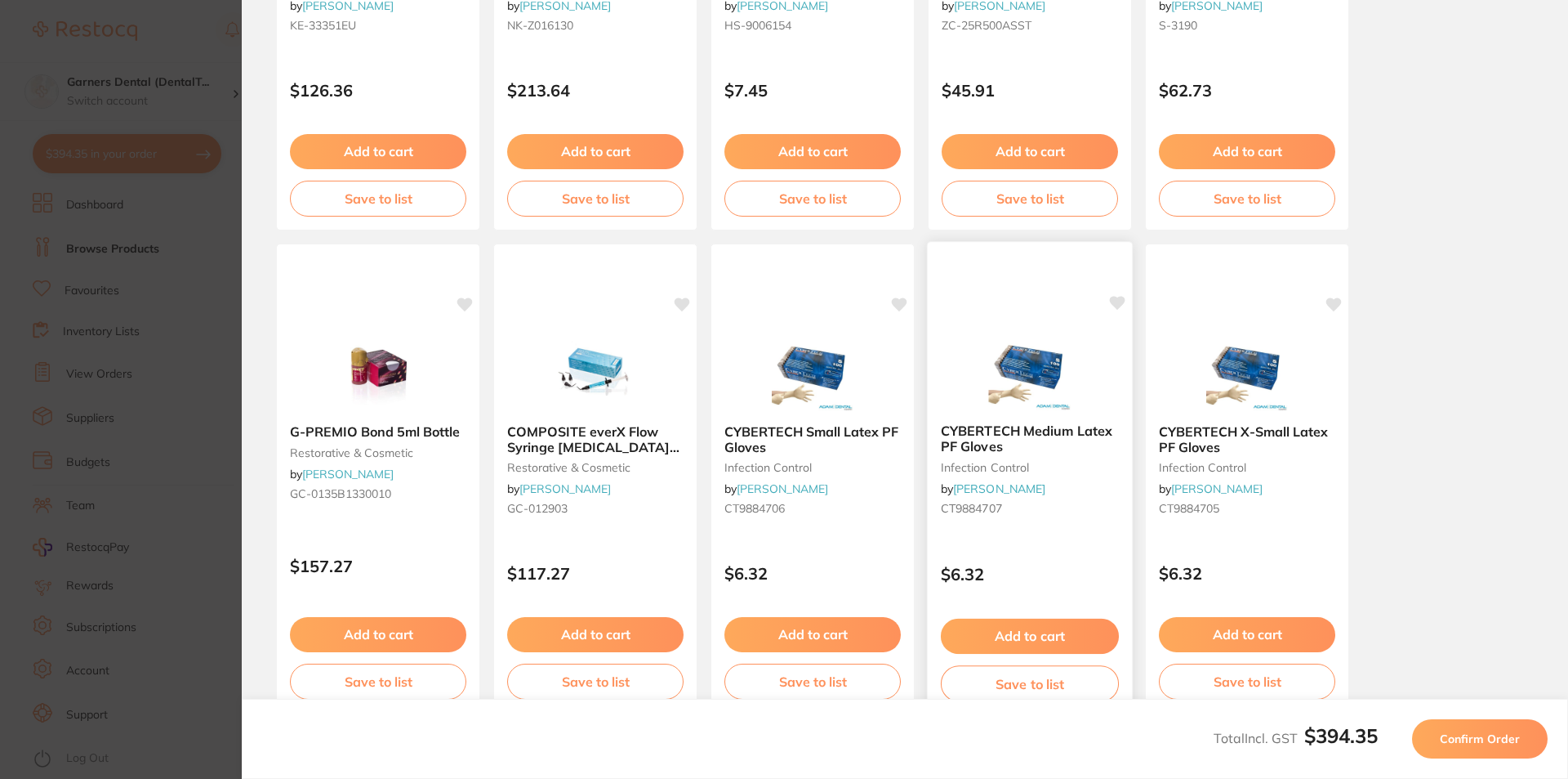
scroll to position [429, 0]
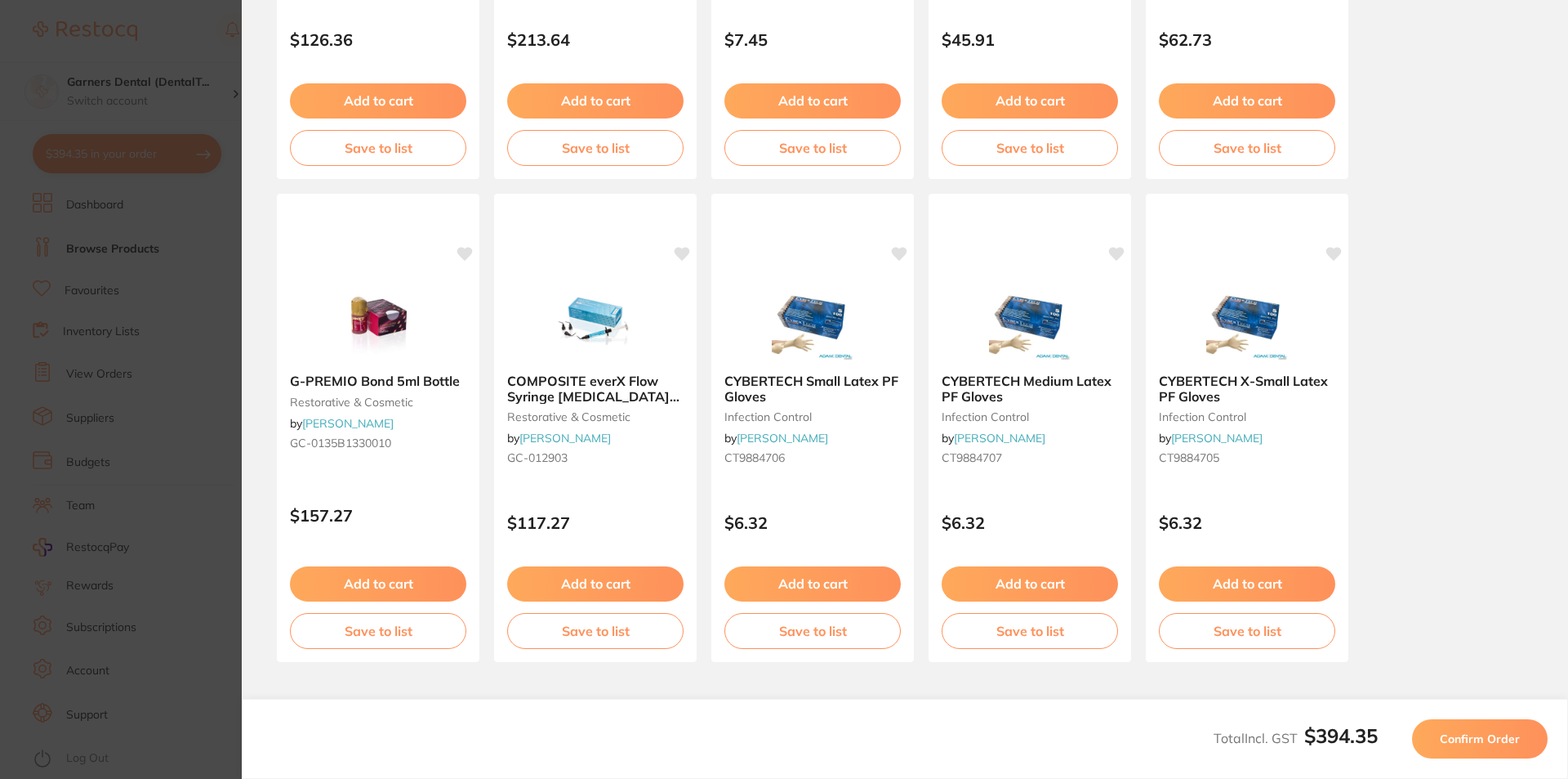
click at [1489, 722] on button "Confirm Order" at bounding box center [1480, 739] width 136 height 40
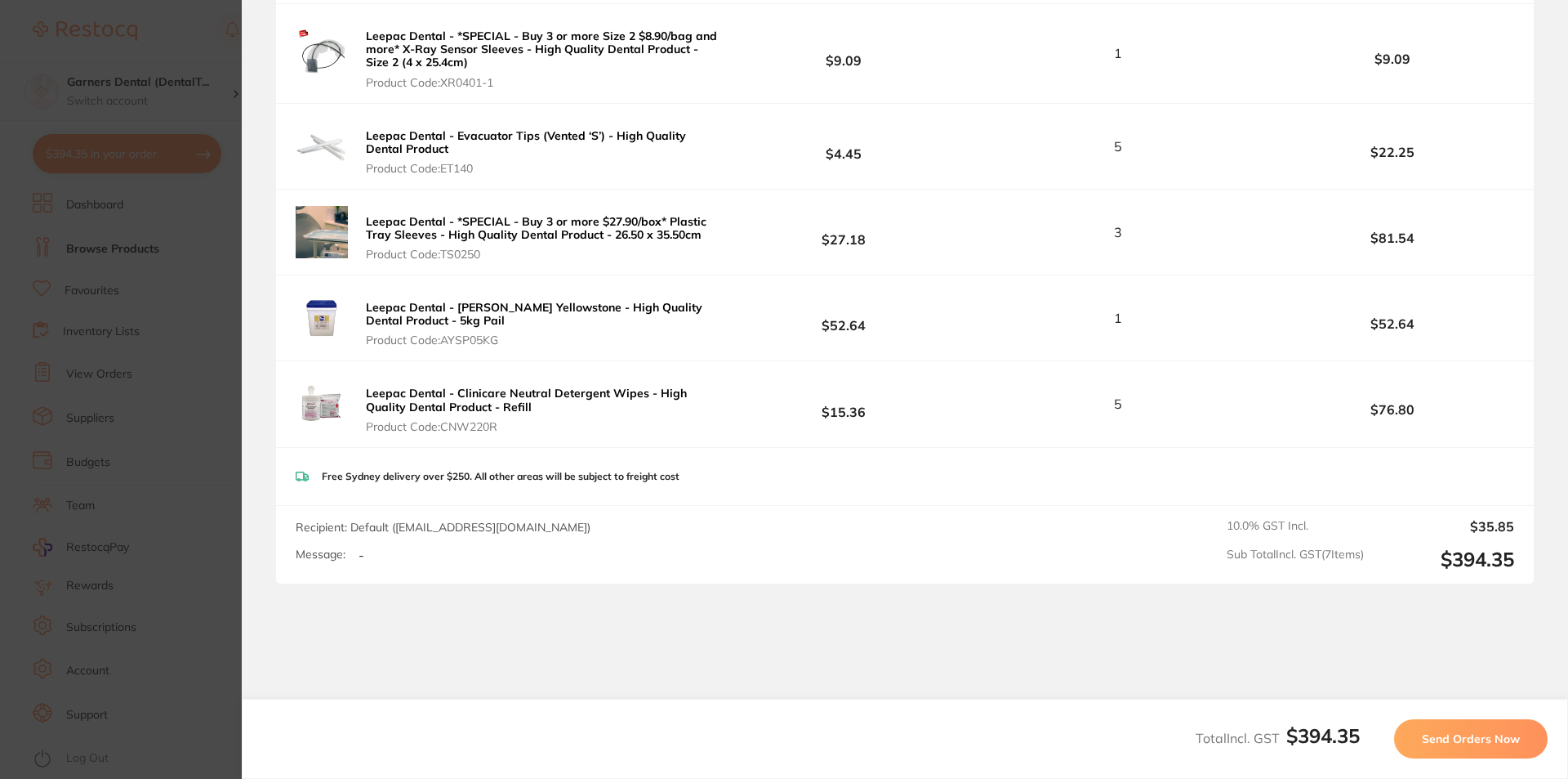
scroll to position [565, 0]
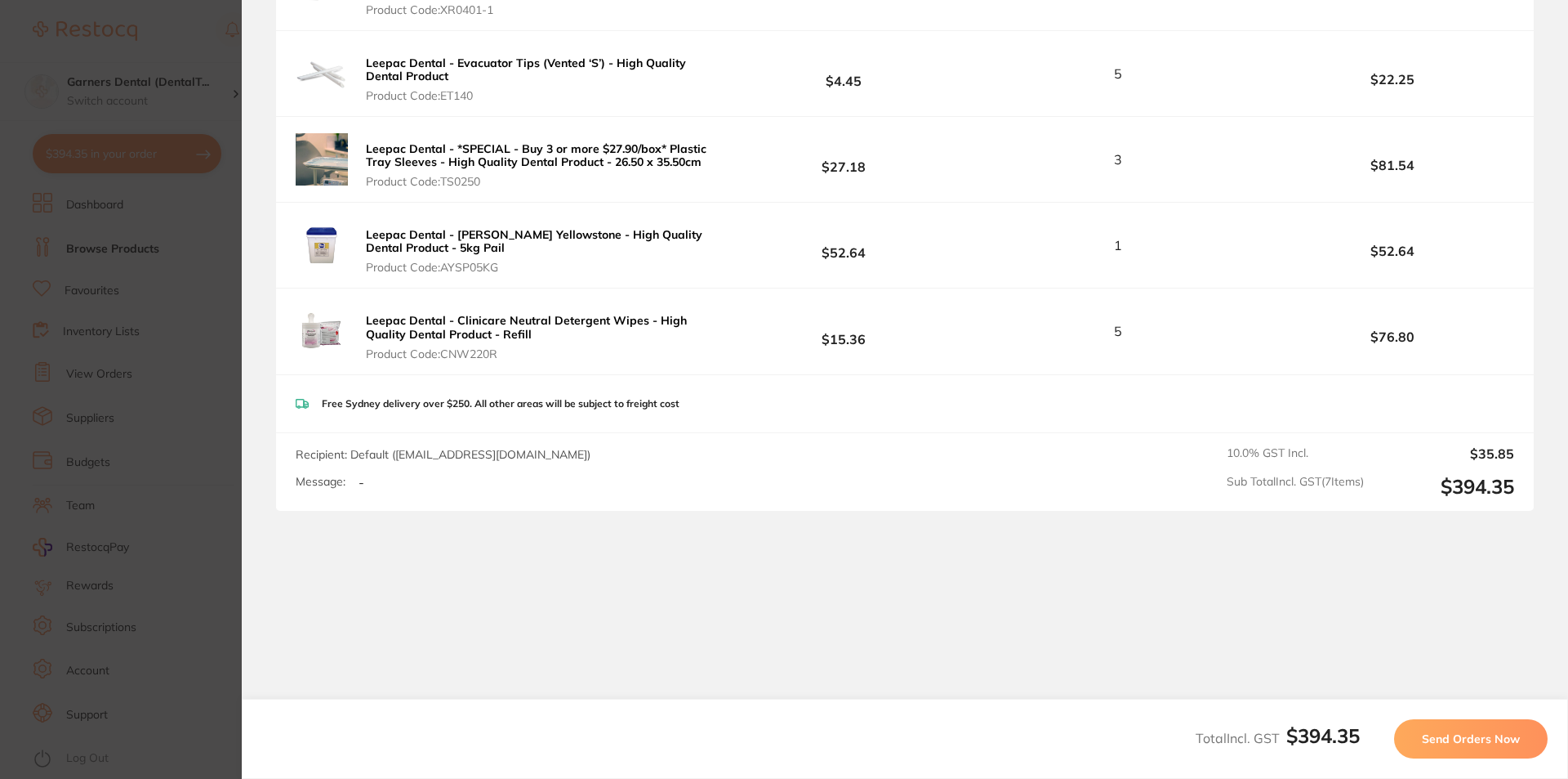
click at [1491, 737] on span "Send Orders Now" at bounding box center [1470, 738] width 98 height 15
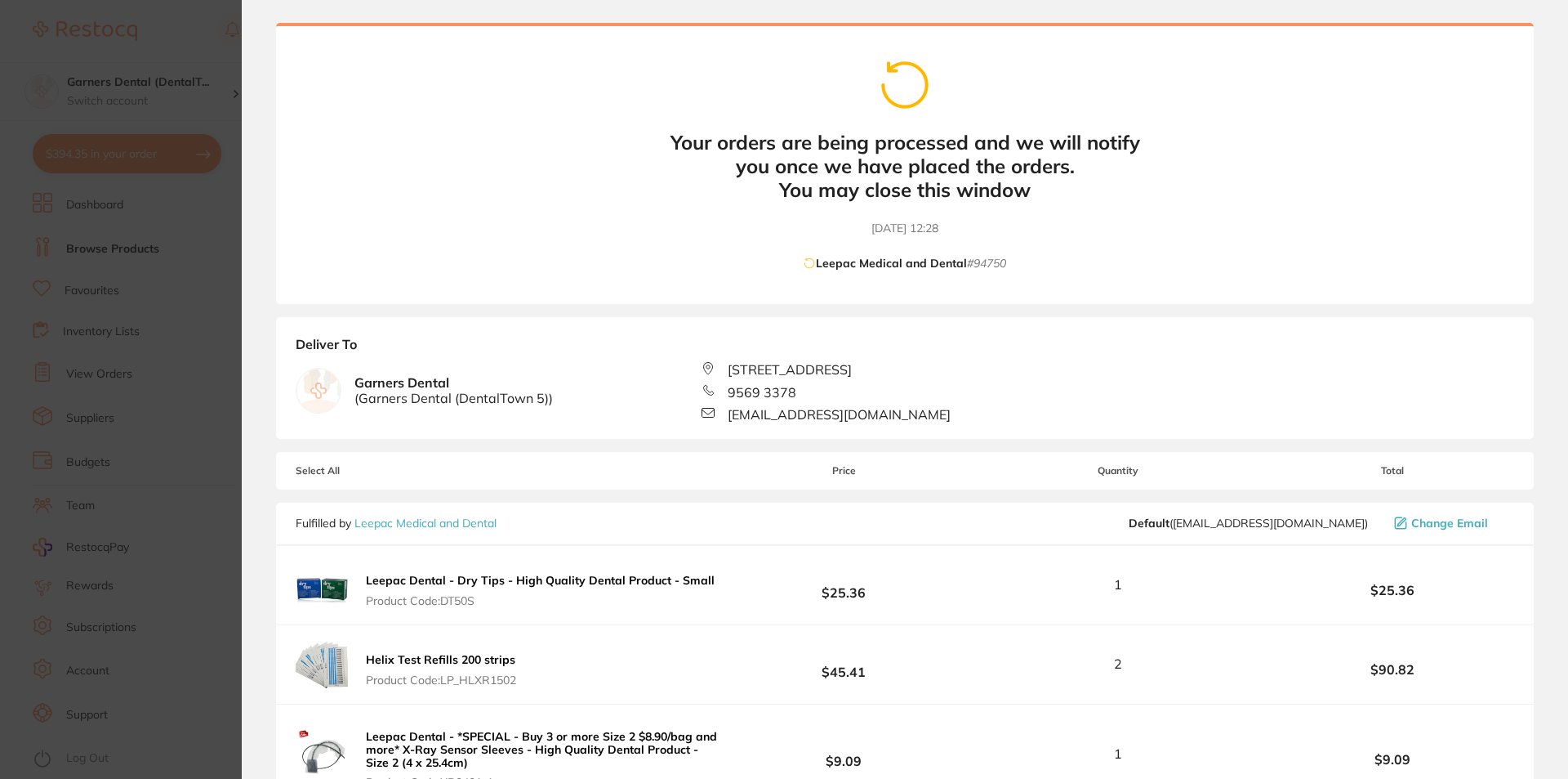
scroll to position [0, 0]
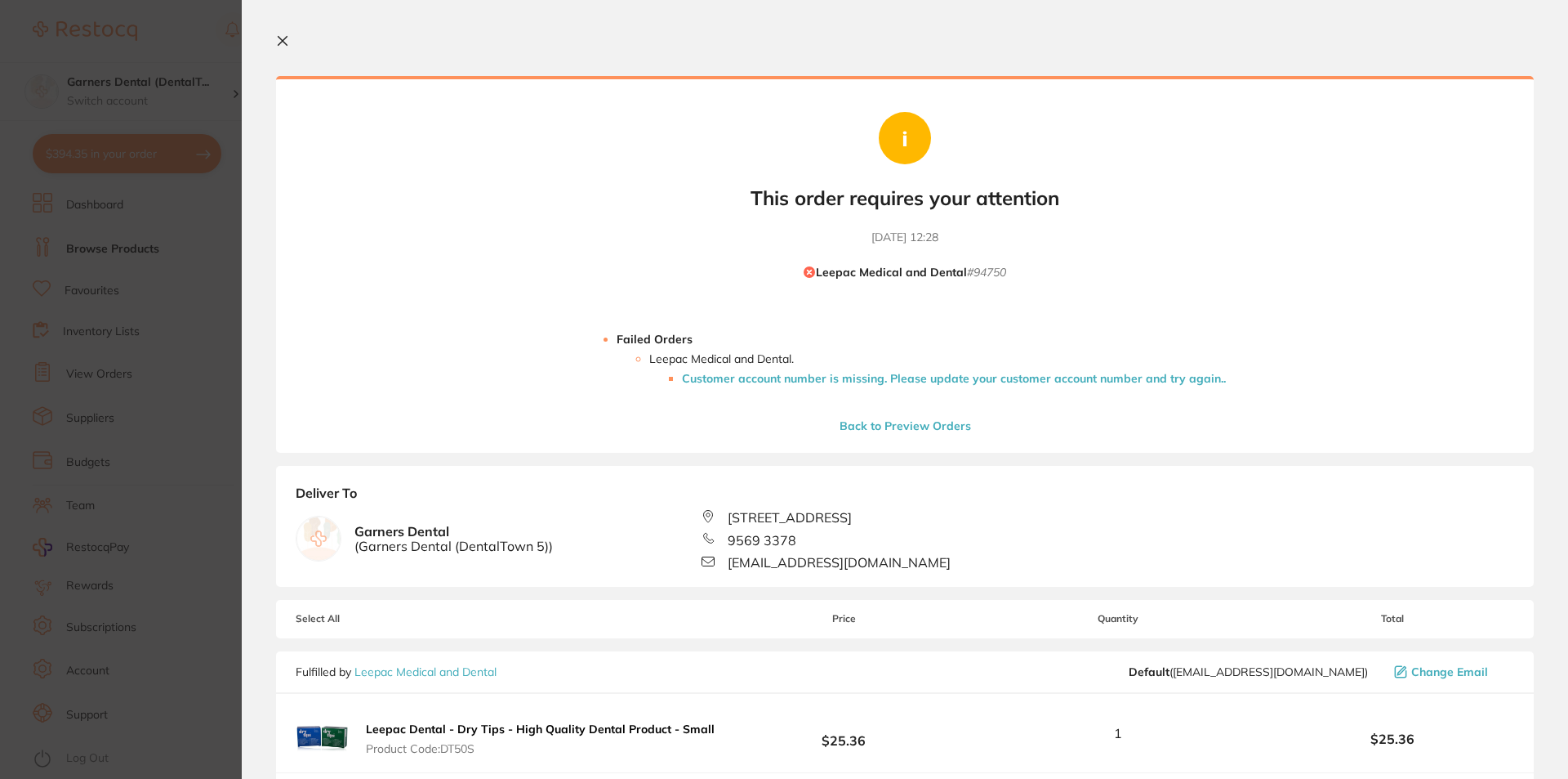
click at [796, 375] on li "Customer account number is missing. Please update your customer account number …" at bounding box center [953, 378] width 543 height 13
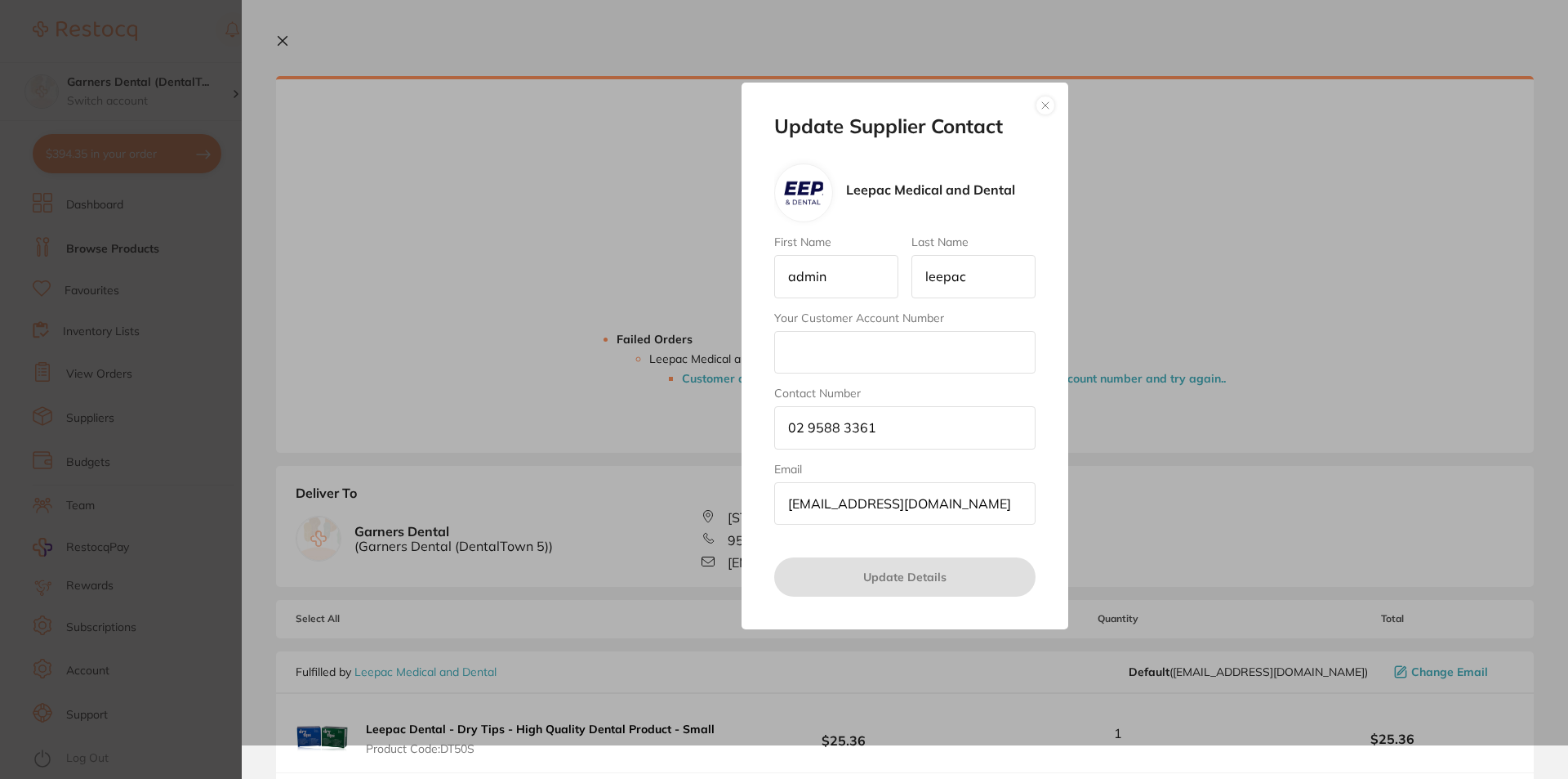
click at [873, 355] on input "Your Customer Account Number" at bounding box center [905, 351] width 261 height 43
drag, startPoint x: 848, startPoint y: 191, endPoint x: 1033, endPoint y: 183, distance: 185.2
click at [1033, 183] on div "Leepac Medical and Dental" at bounding box center [905, 193] width 261 height 59
copy p "Leepac Medical and Dental"
paste input "21572"
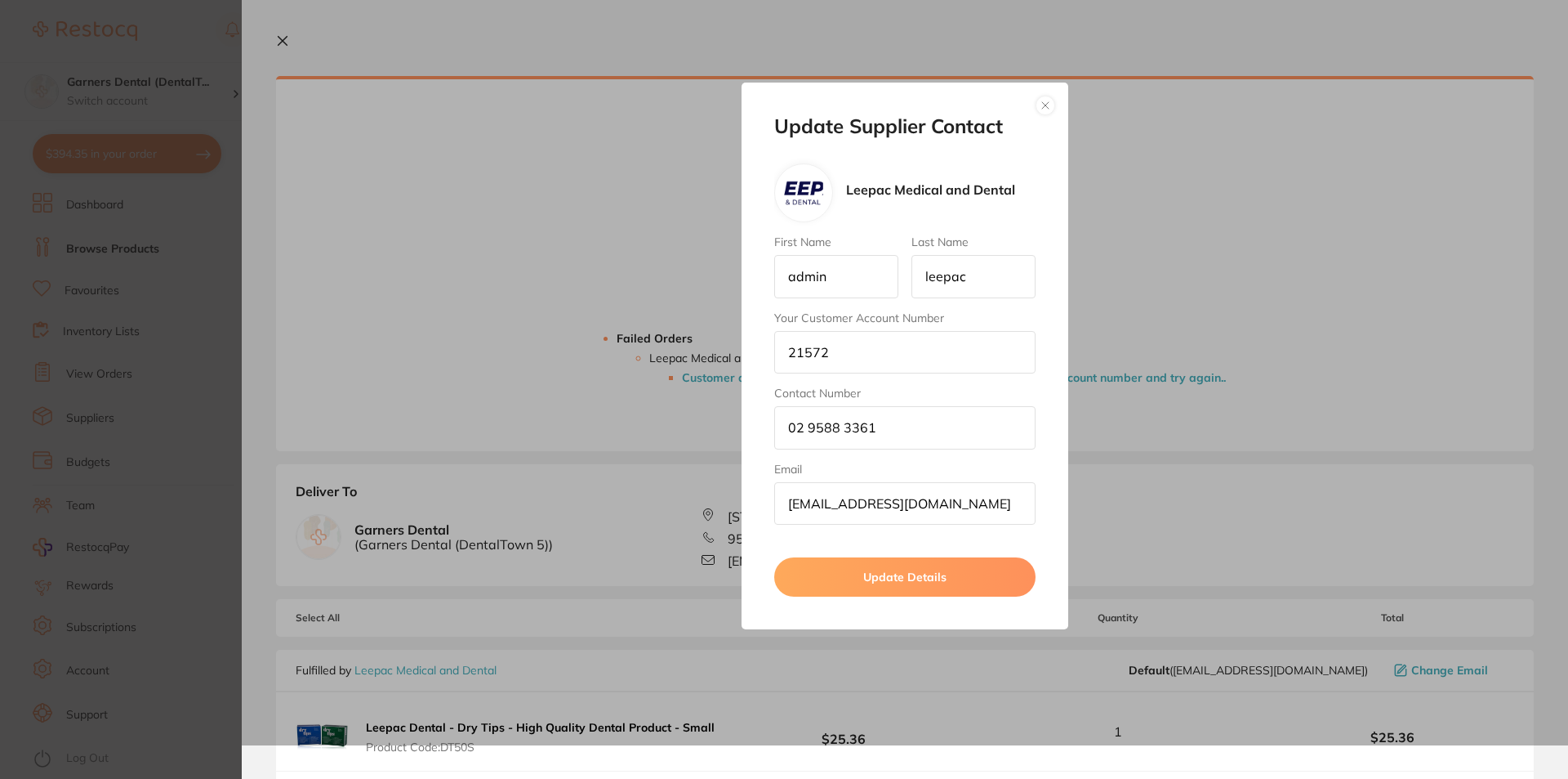
type input "21572"
click at [885, 569] on button "Update Details" at bounding box center [905, 578] width 261 height 40
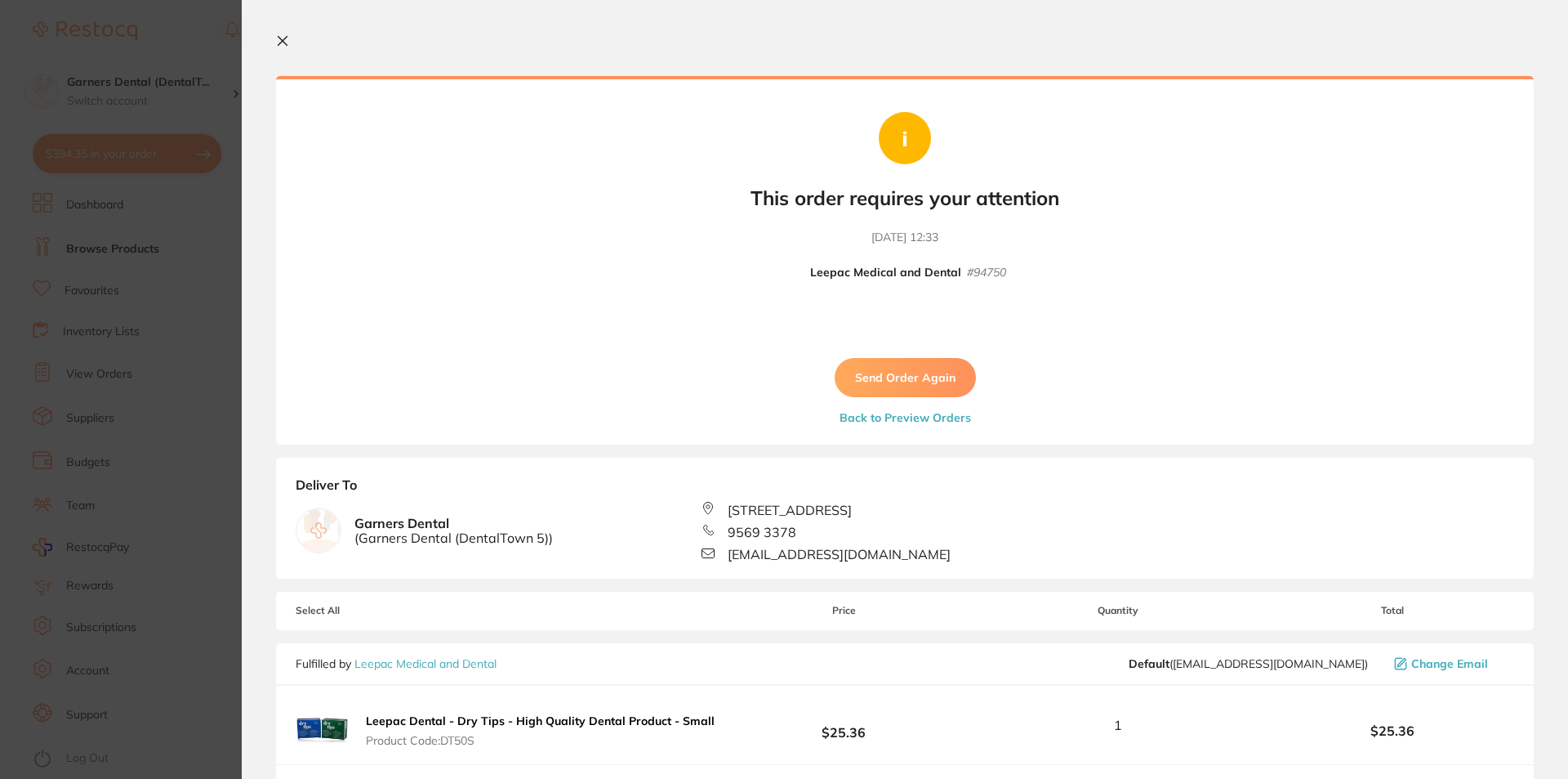
click at [916, 380] on button "Send Order Again" at bounding box center [905, 378] width 141 height 40
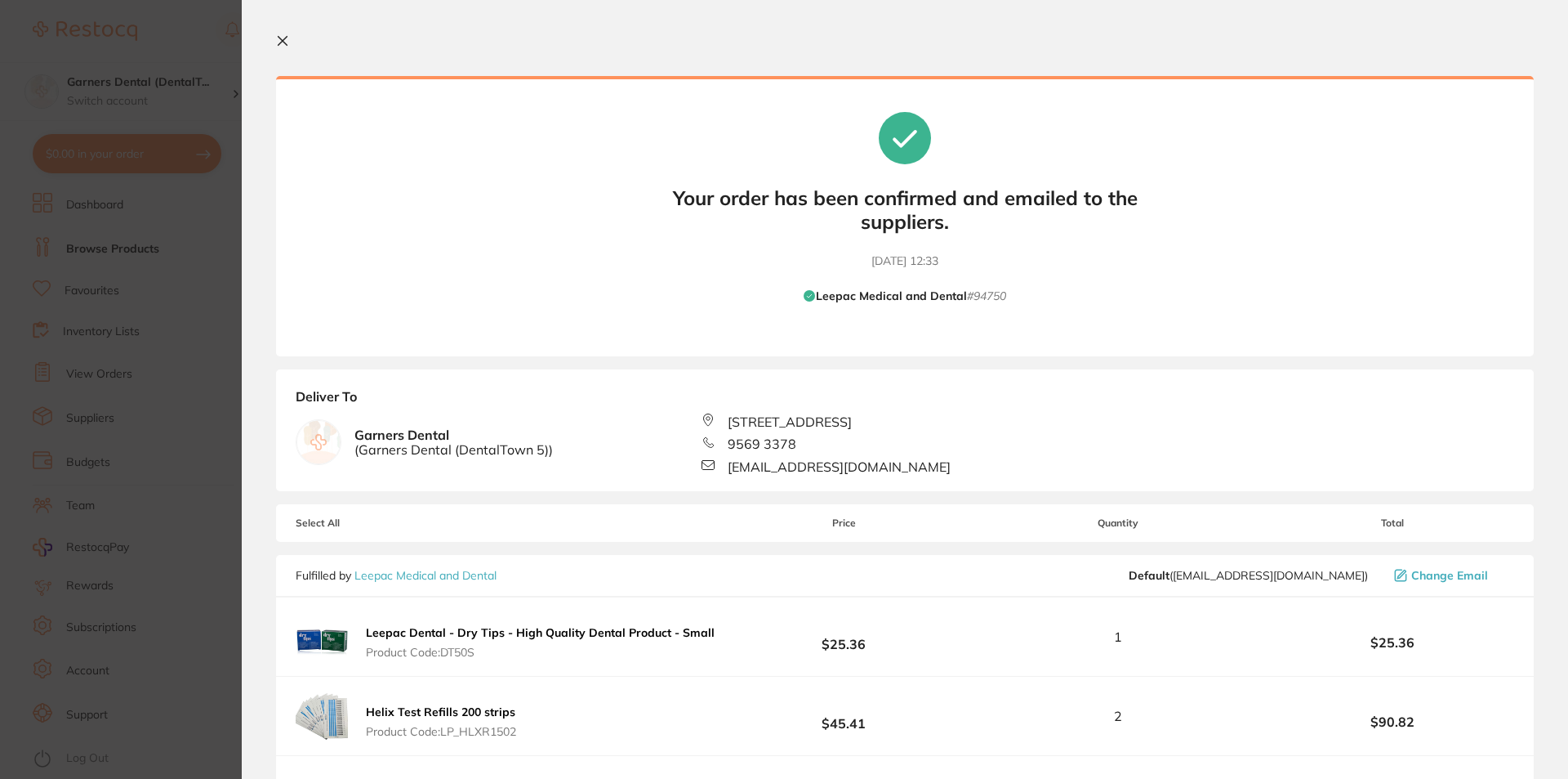
click at [282, 35] on icon at bounding box center [282, 41] width 13 height 13
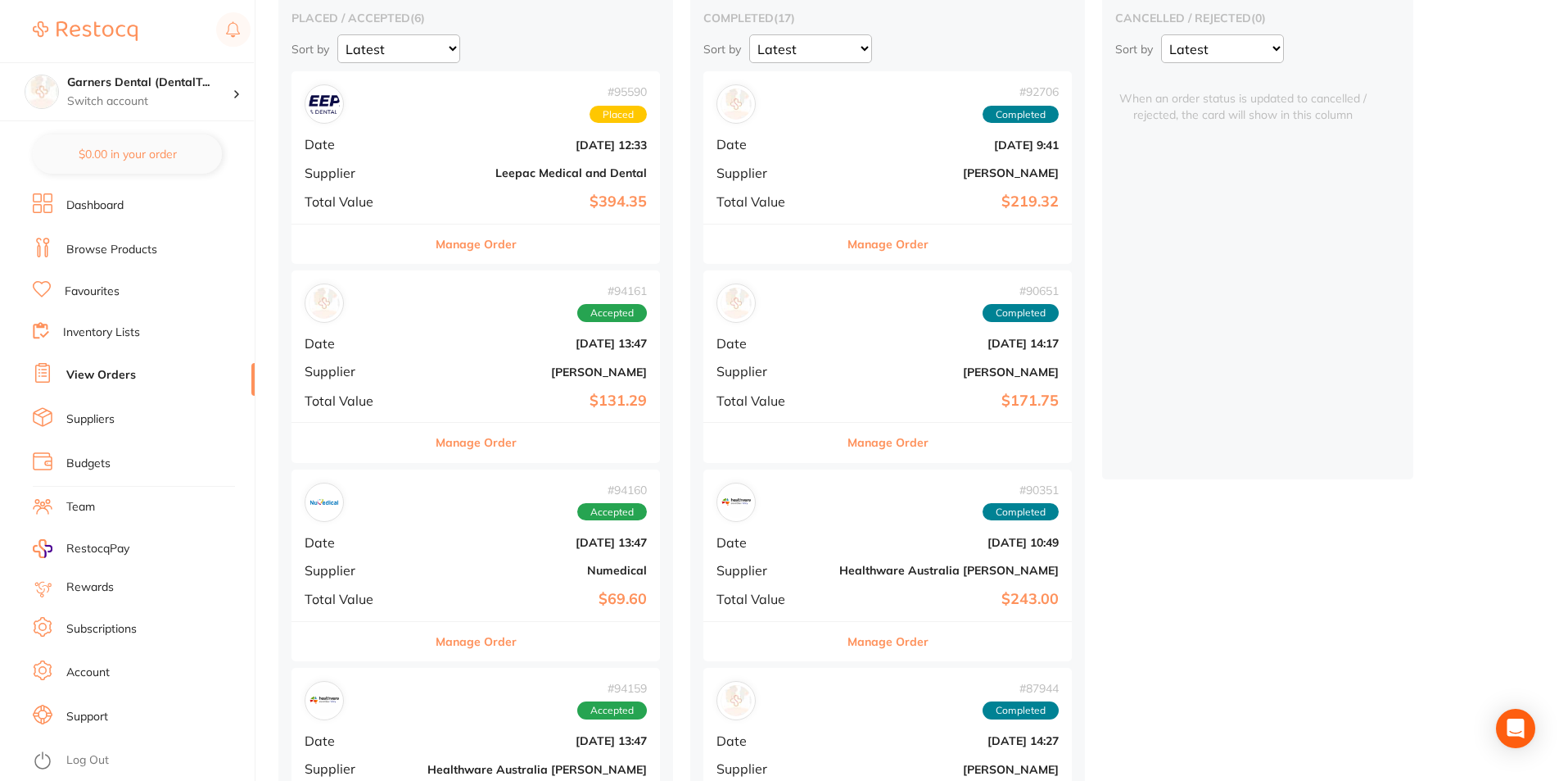
scroll to position [164, 0]
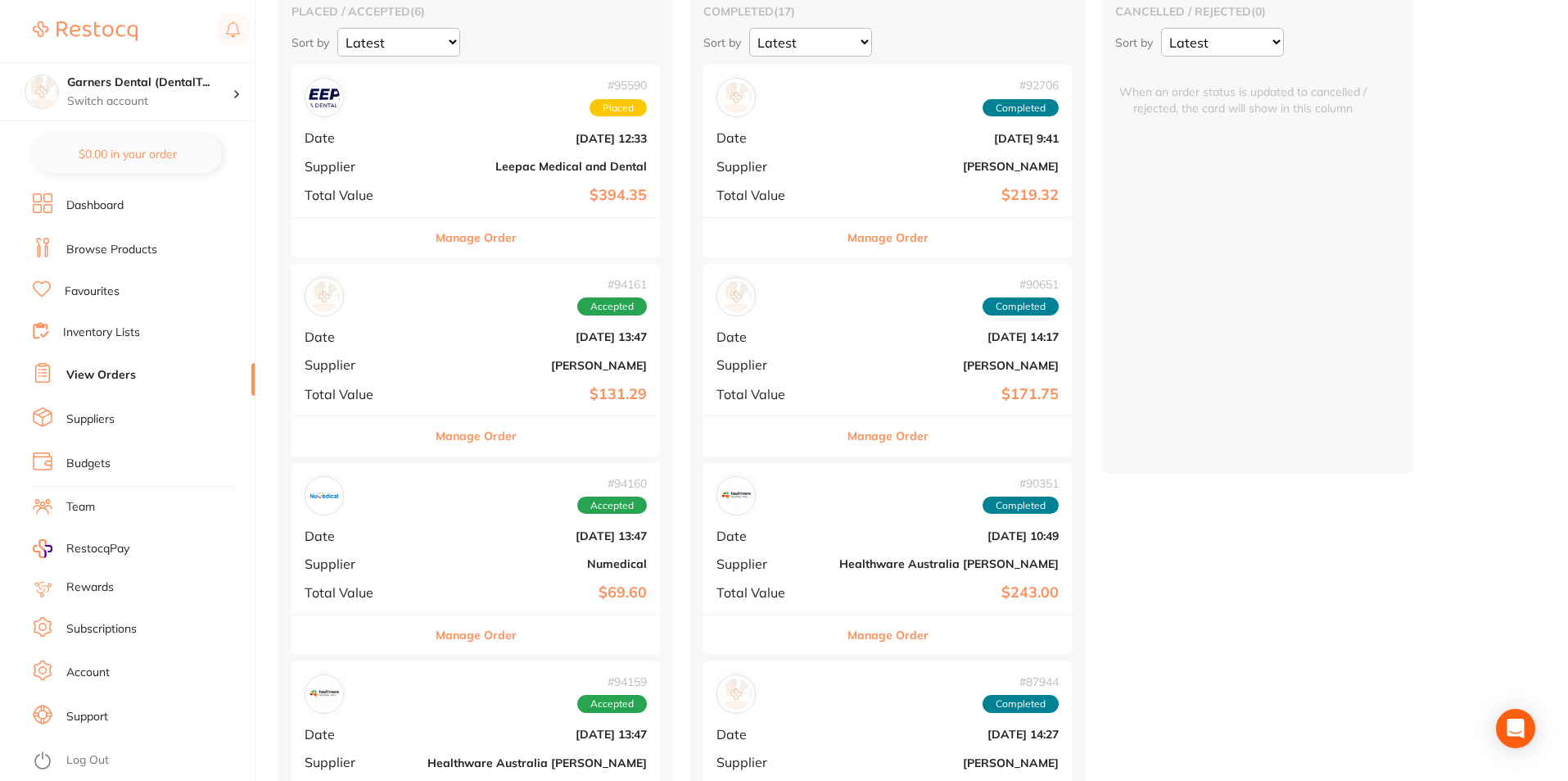
click at [392, 353] on div "# 94161 Accepted Date [DATE] 13:47 Supplier [PERSON_NAME] Total Value $131.29" at bounding box center [475, 339] width 369 height 151
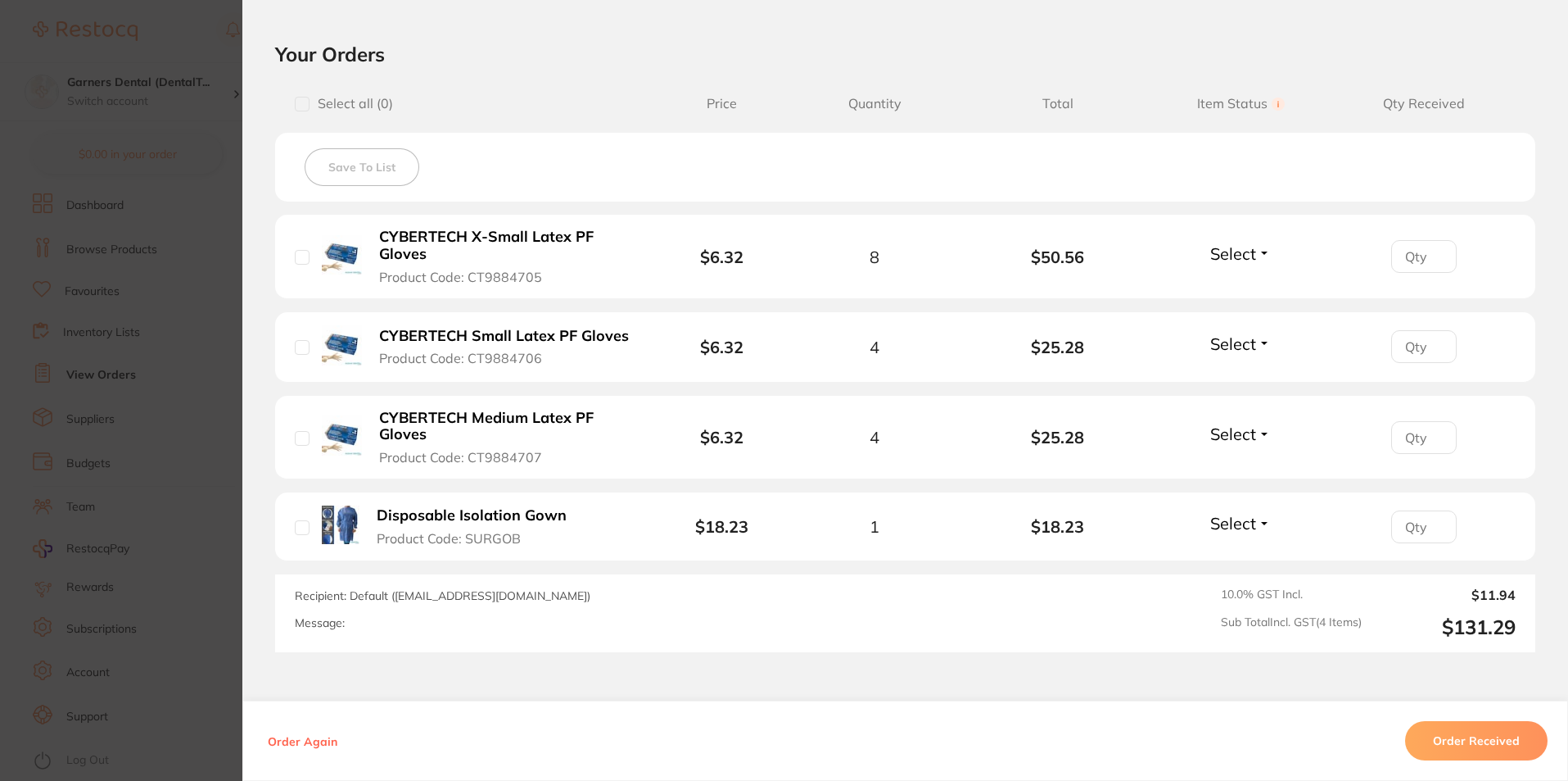
scroll to position [476, 0]
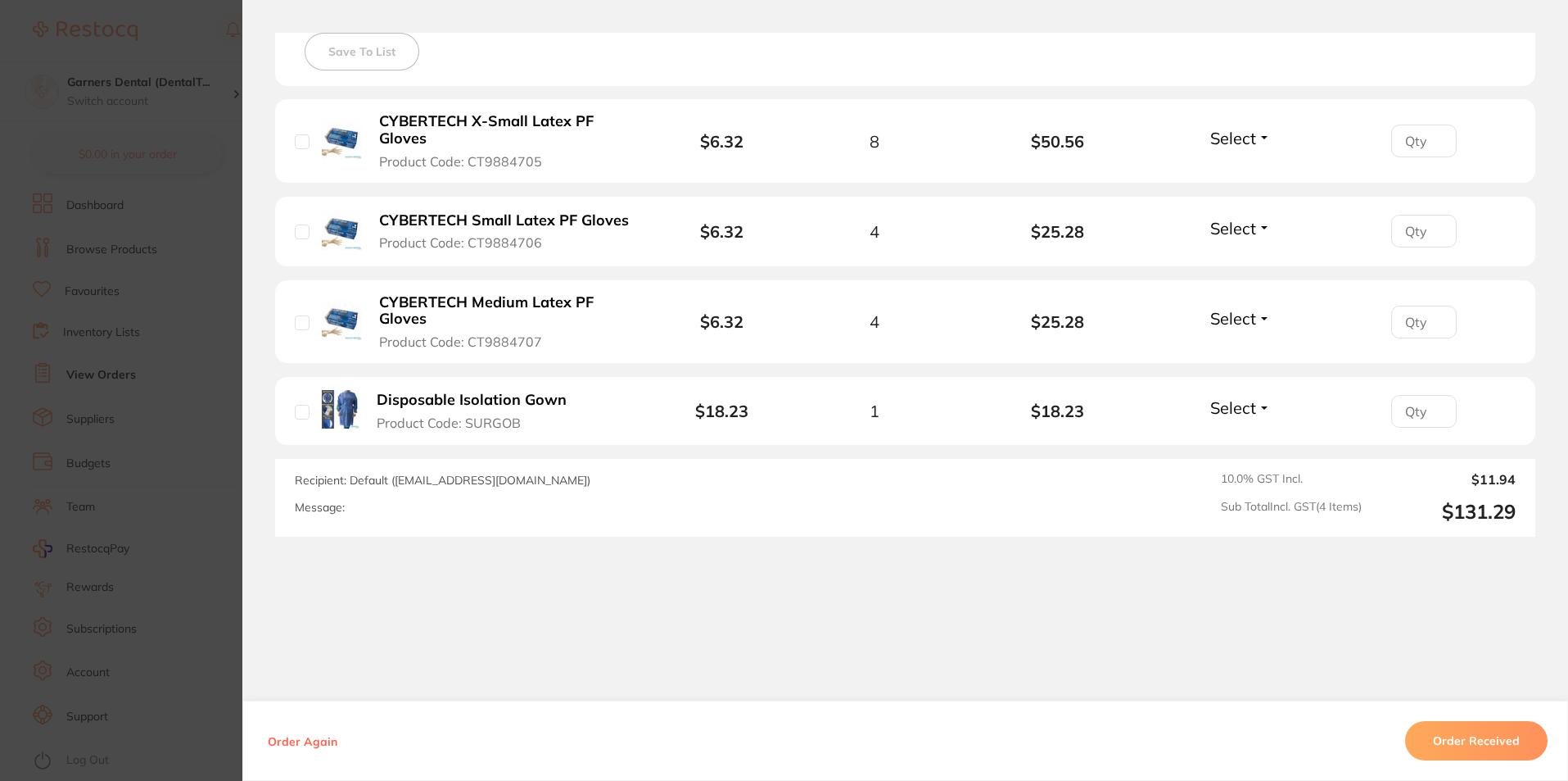
click at [1470, 744] on button "Order Received" at bounding box center [1476, 741] width 142 height 40
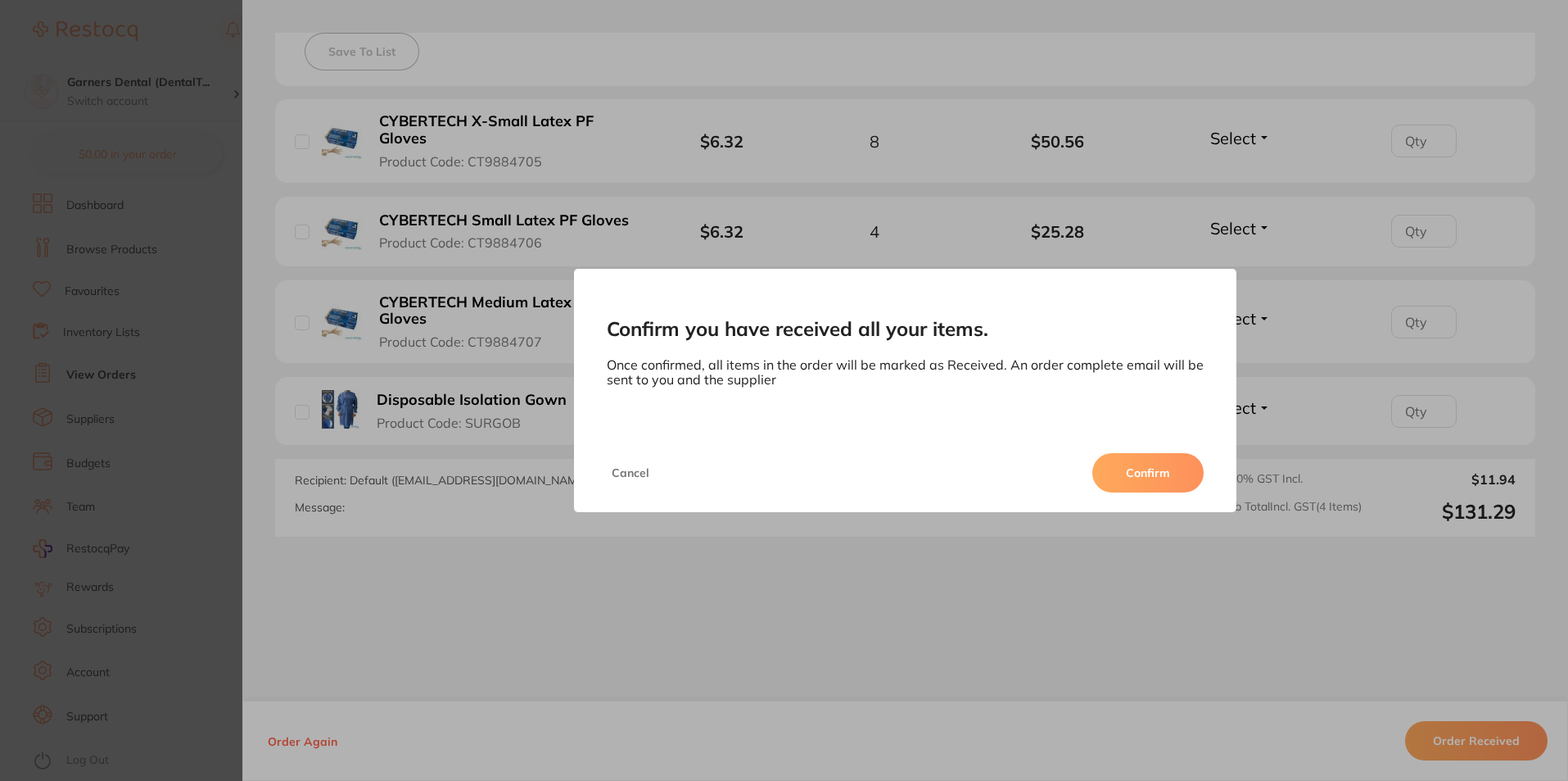
click at [1161, 471] on button "Confirm" at bounding box center [1147, 473] width 111 height 40
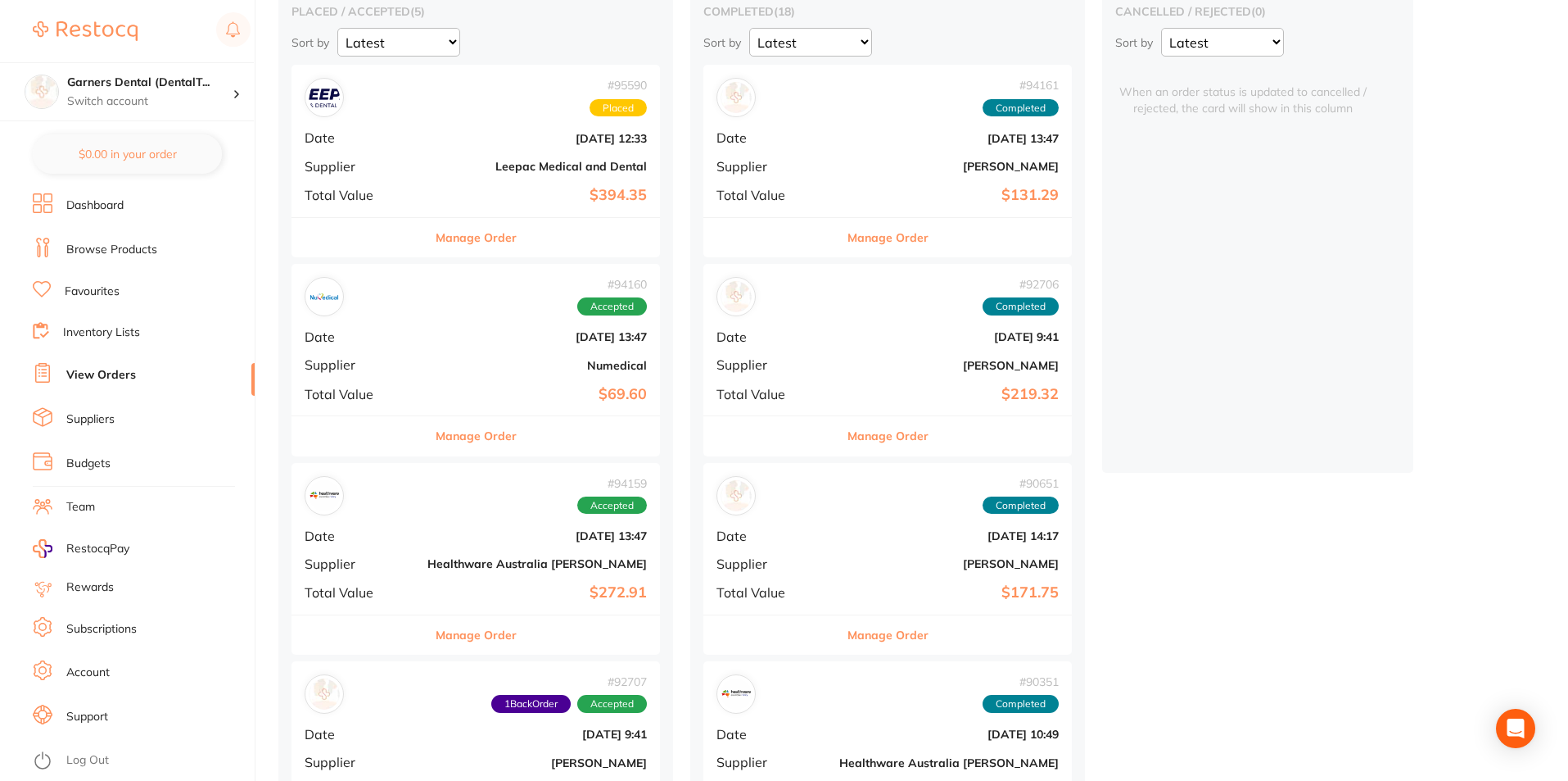
click at [401, 344] on div "# 94160 Accepted Date [DATE] 13:47 Supplier Numedical Total Value $69.60" at bounding box center [475, 339] width 369 height 151
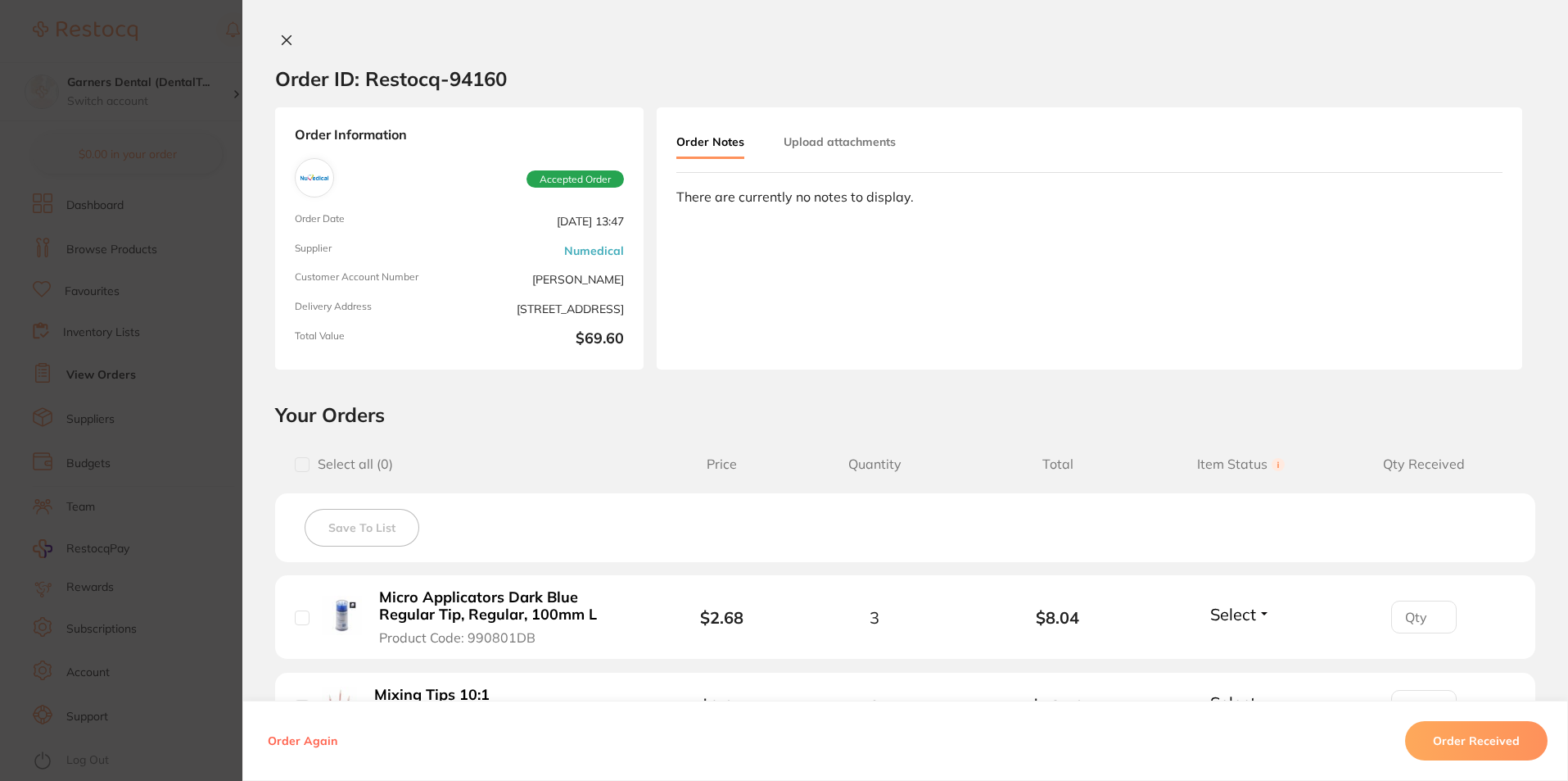
click at [1477, 736] on button "Order Received" at bounding box center [1476, 741] width 142 height 40
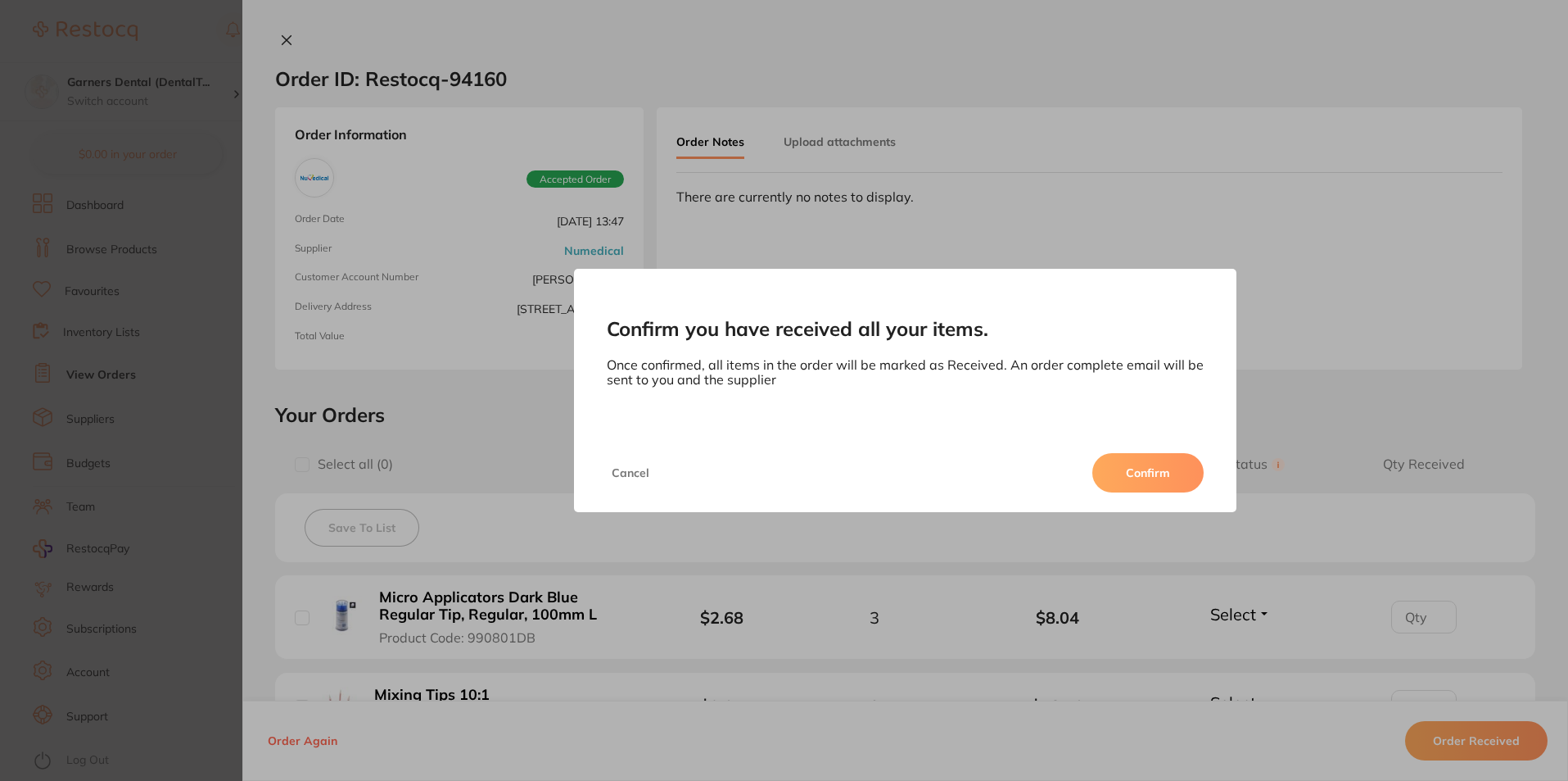
click at [1173, 472] on button "Confirm" at bounding box center [1147, 473] width 111 height 40
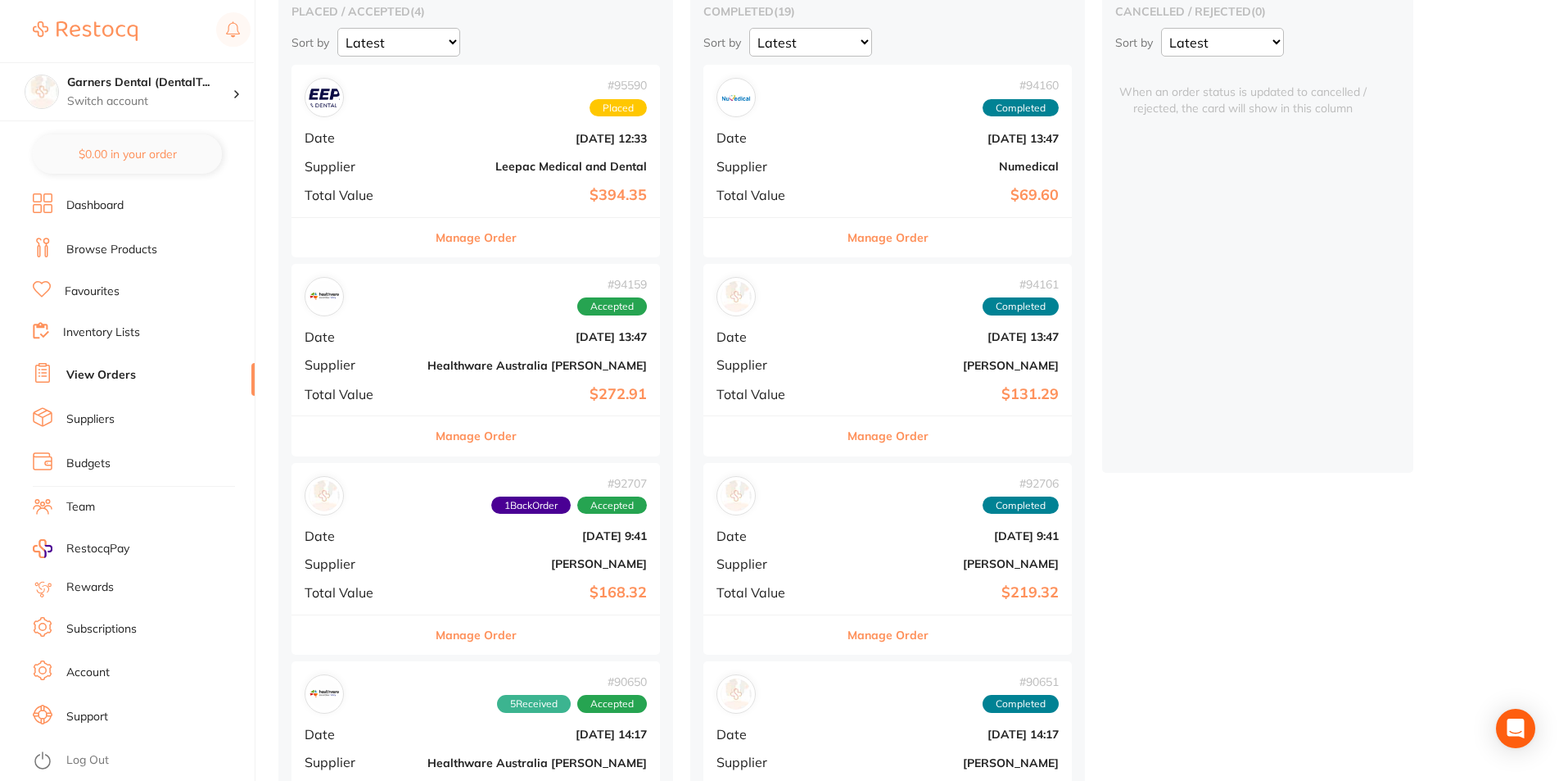
click at [417, 328] on div "# 94159 Accepted Date [DATE] 13:47 Supplier Healthware [GEOGRAPHIC_DATA] [PERSO…" at bounding box center [475, 339] width 369 height 151
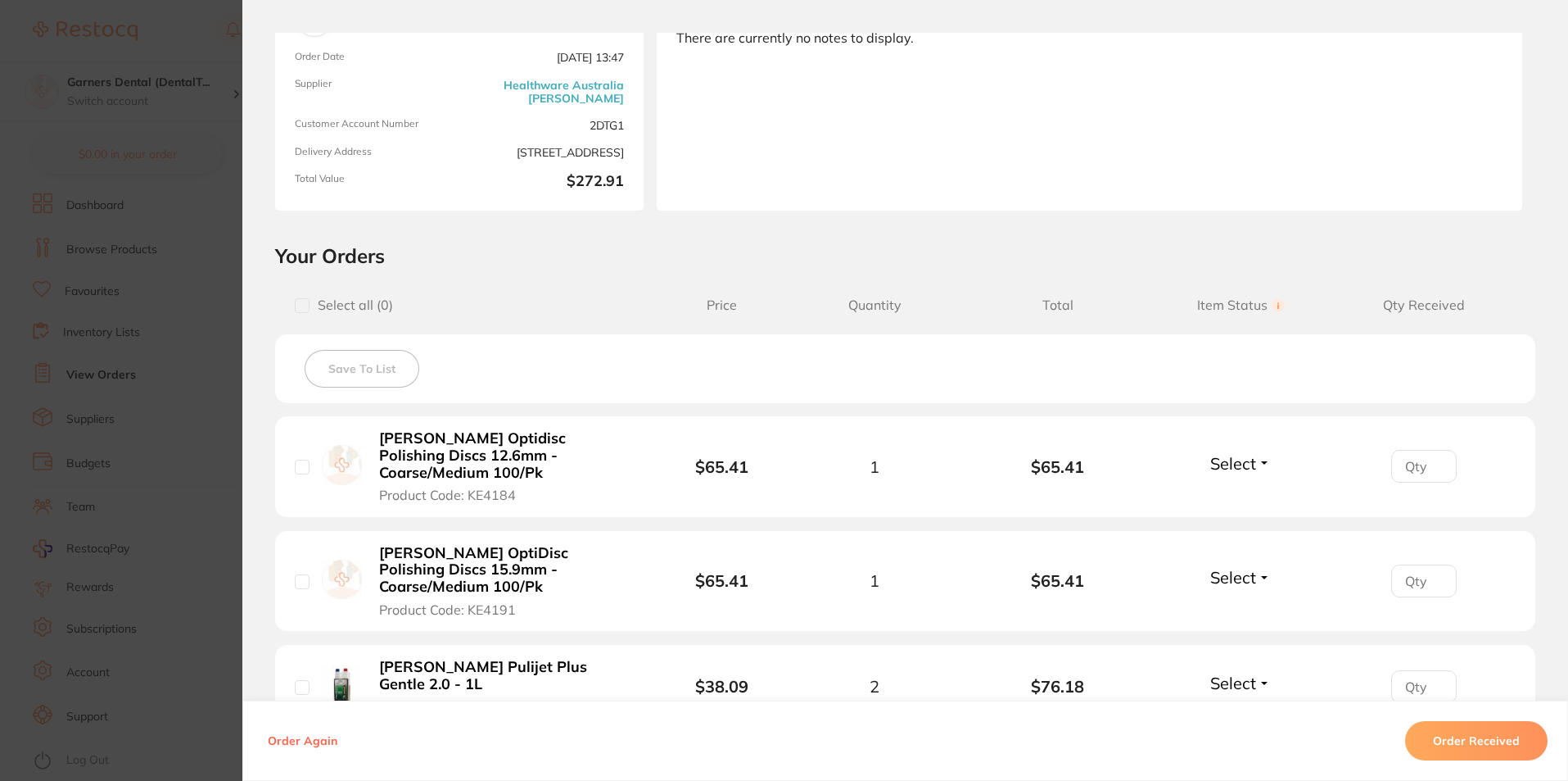
scroll to position [164, 0]
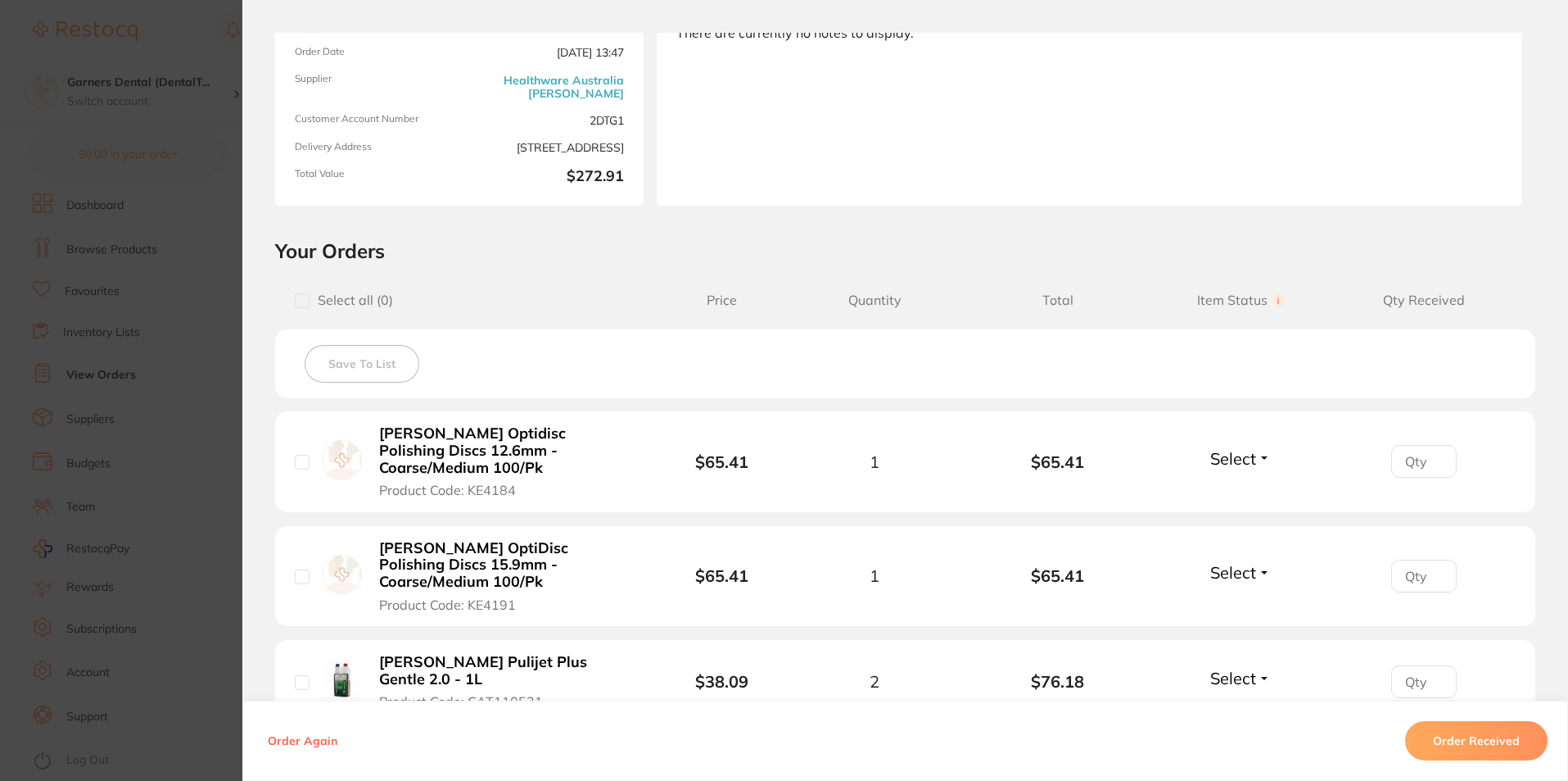
click at [1498, 735] on button "Order Received" at bounding box center [1476, 741] width 142 height 40
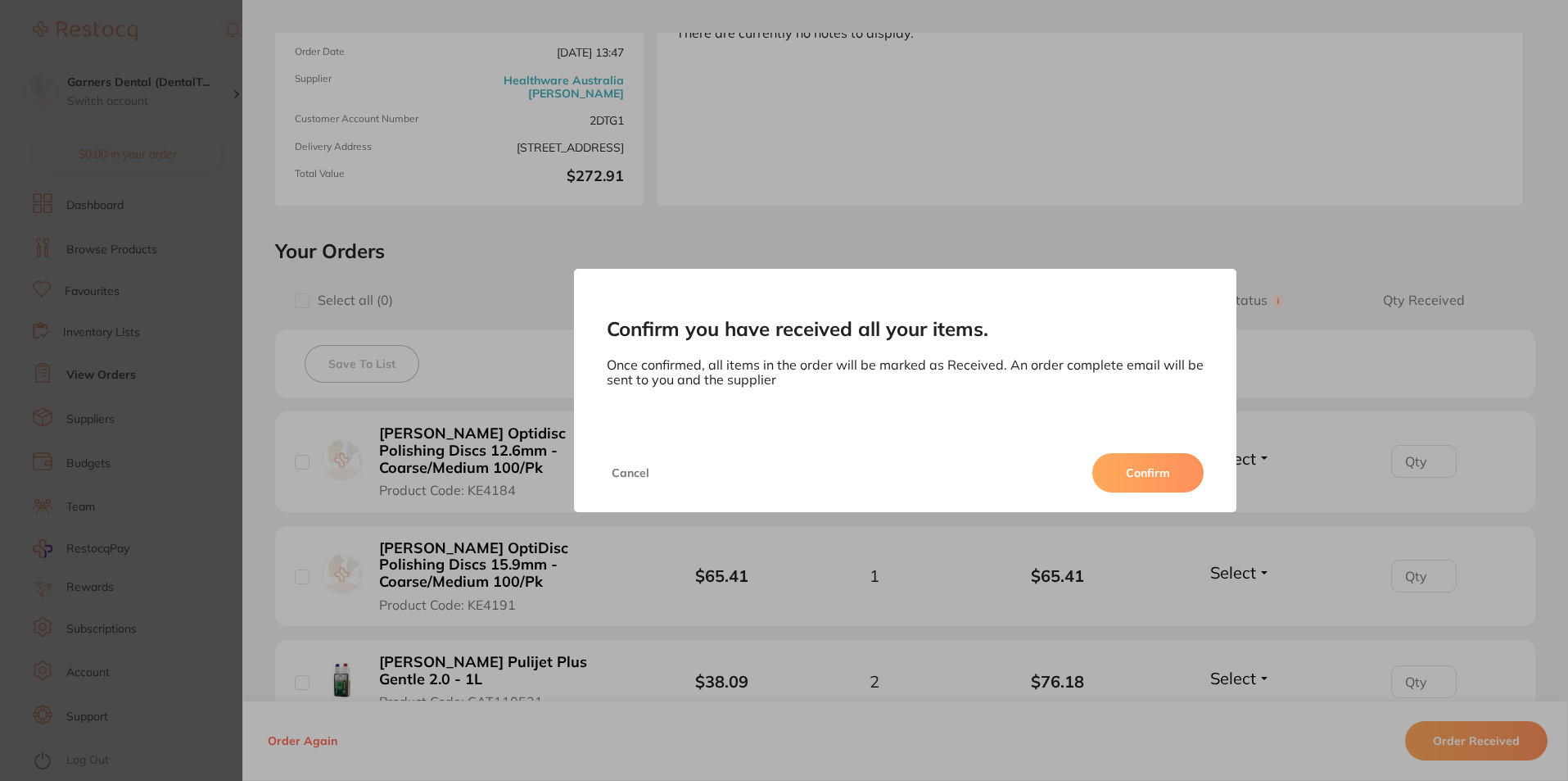
click at [1119, 467] on button "Confirm" at bounding box center [1147, 473] width 111 height 40
